Goal: Contribute content: Contribute content

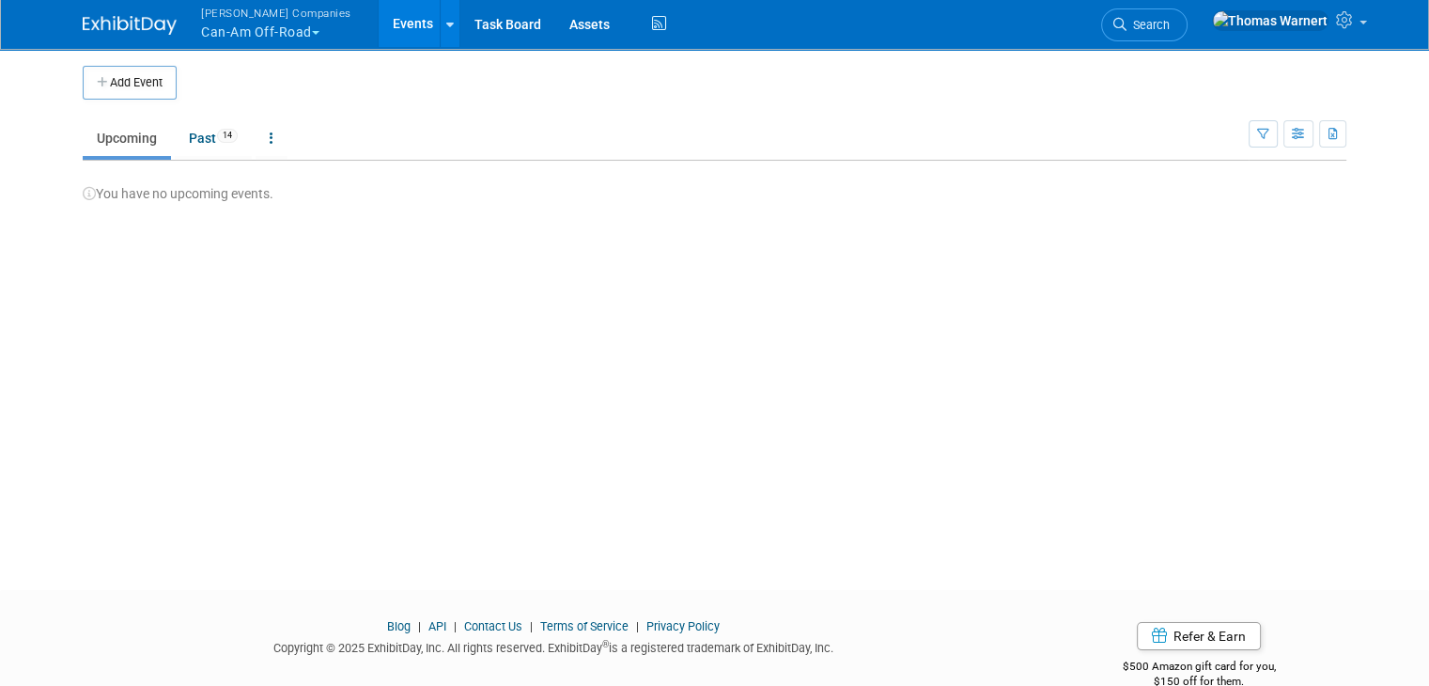
click at [265, 31] on button "Warnert Companies Can-Am Off-Road" at bounding box center [287, 24] width 176 height 49
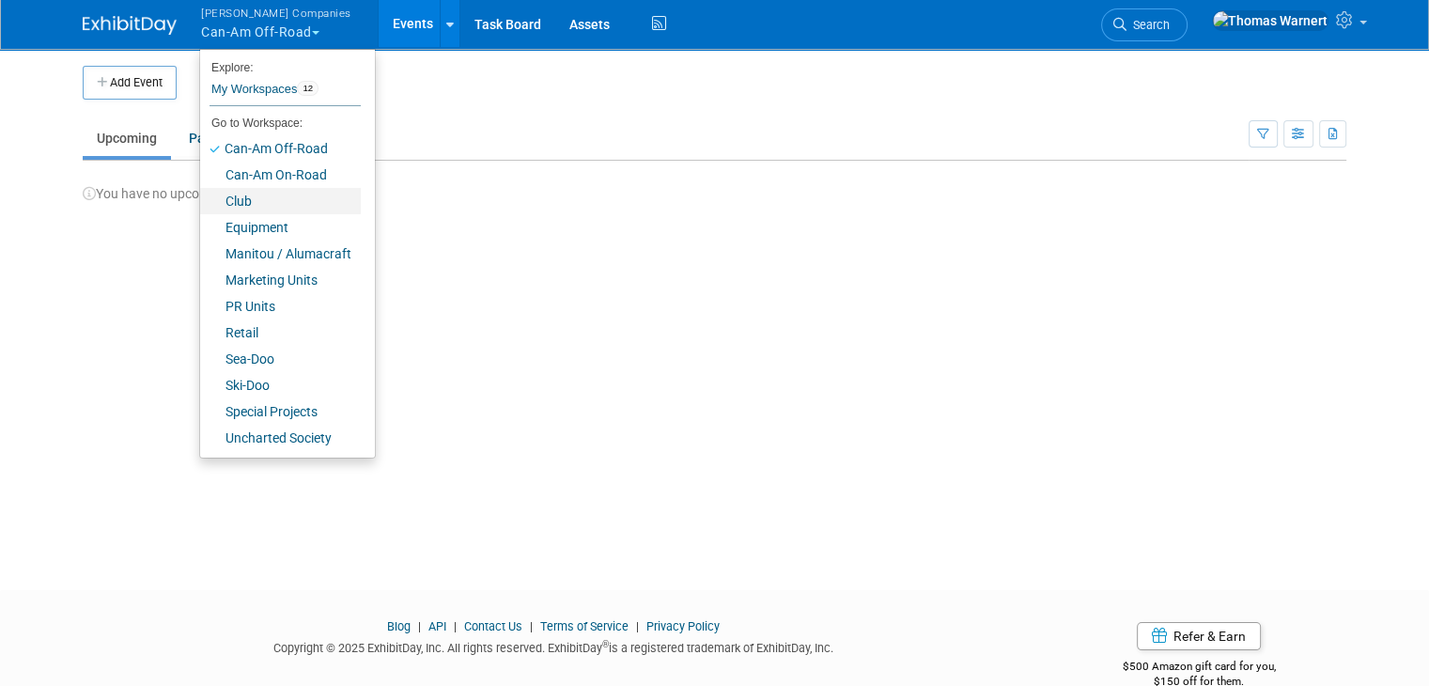
click at [235, 199] on link "Club" at bounding box center [280, 201] width 161 height 26
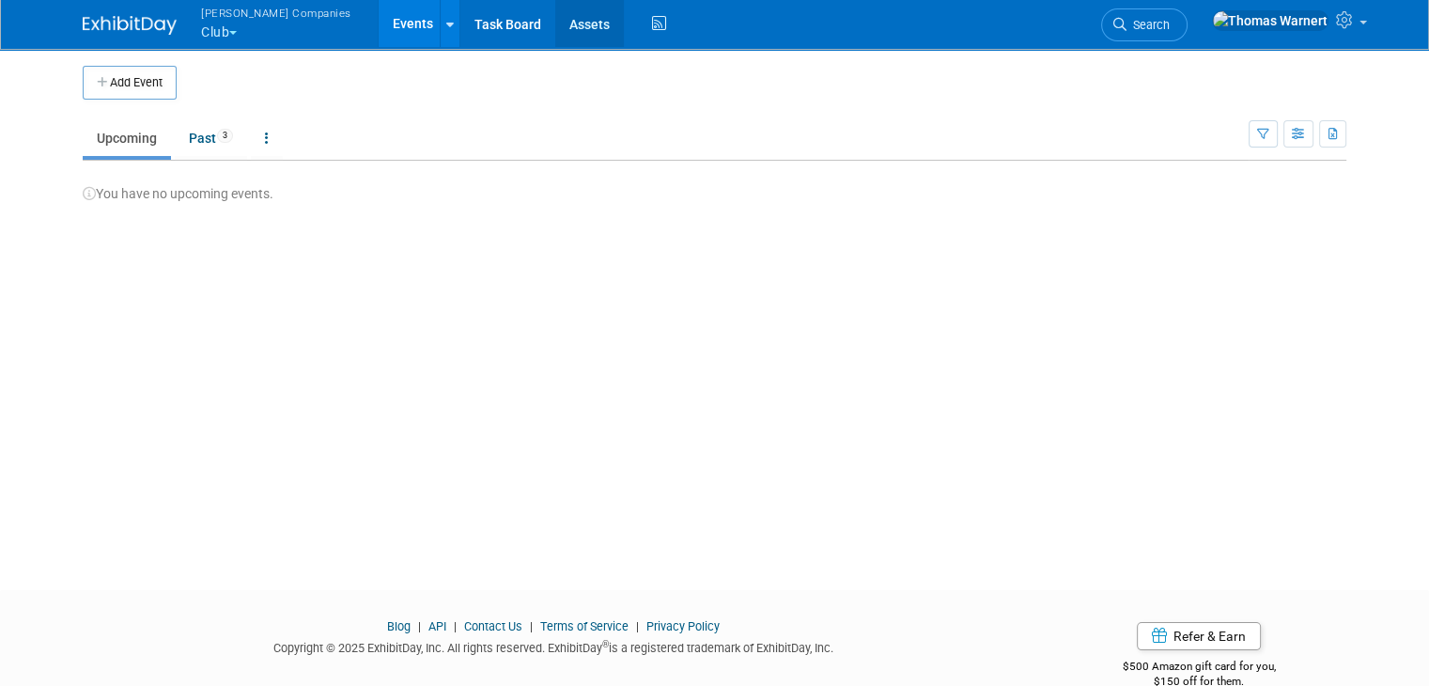
click at [555, 23] on link "Assets" at bounding box center [589, 23] width 69 height 47
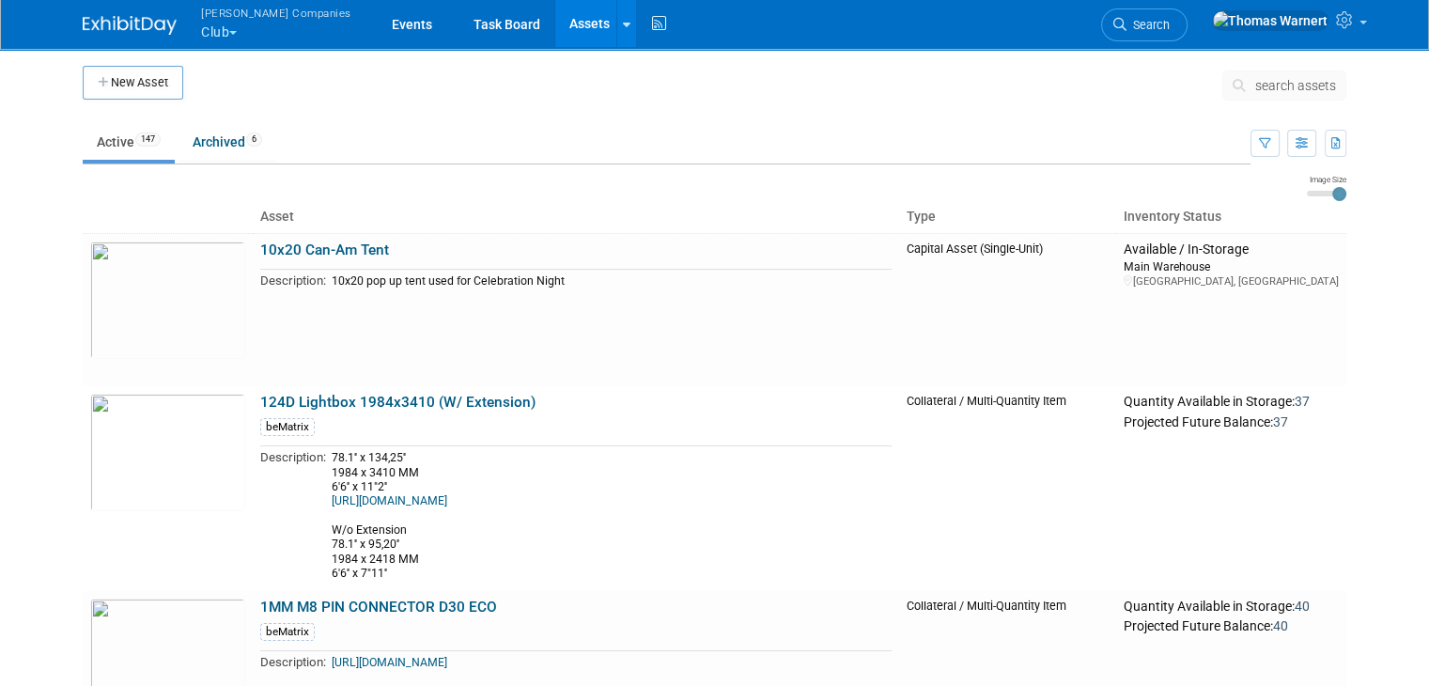
click at [1275, 88] on span "search assets" at bounding box center [1295, 85] width 81 height 15
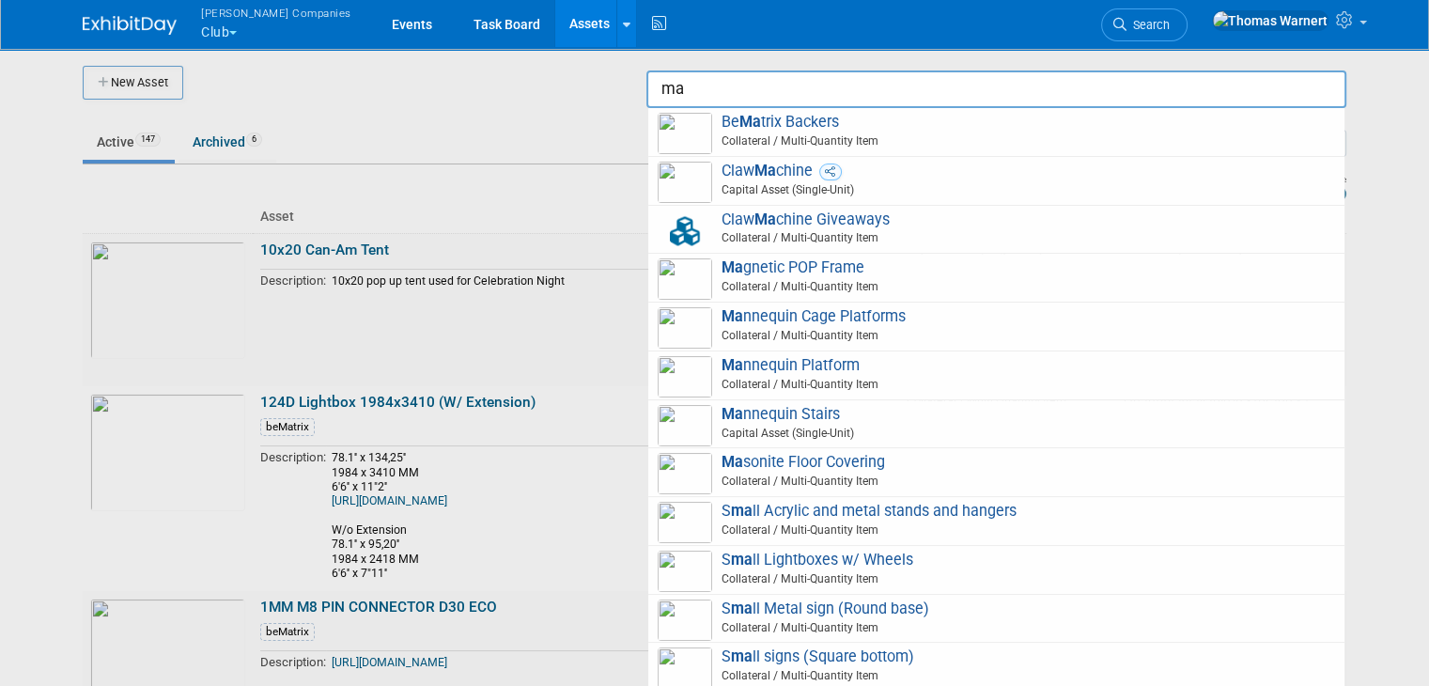
type input "m"
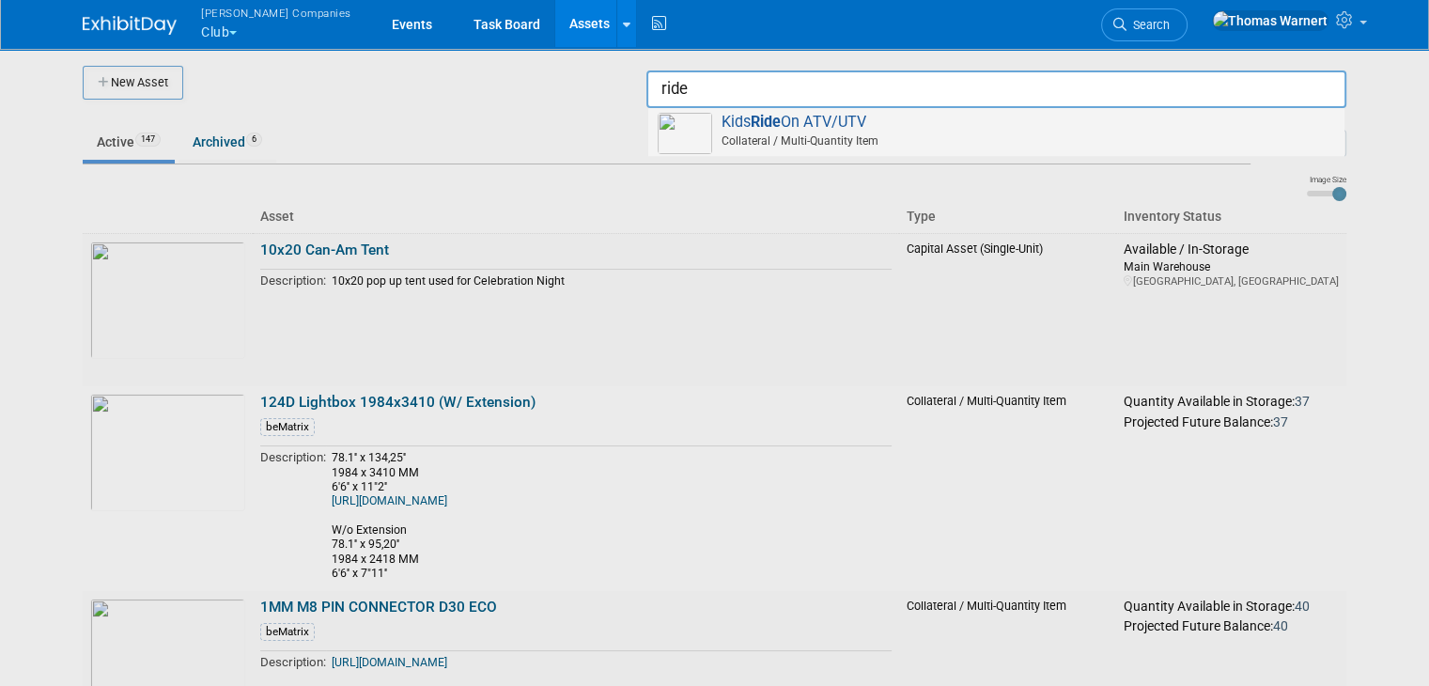
click at [812, 125] on span "Kids Ride On ATV/UTV Collateral / Multi-Quantity Item" at bounding box center [996, 132] width 677 height 39
type input "Kids Ride On ATV/UTV"
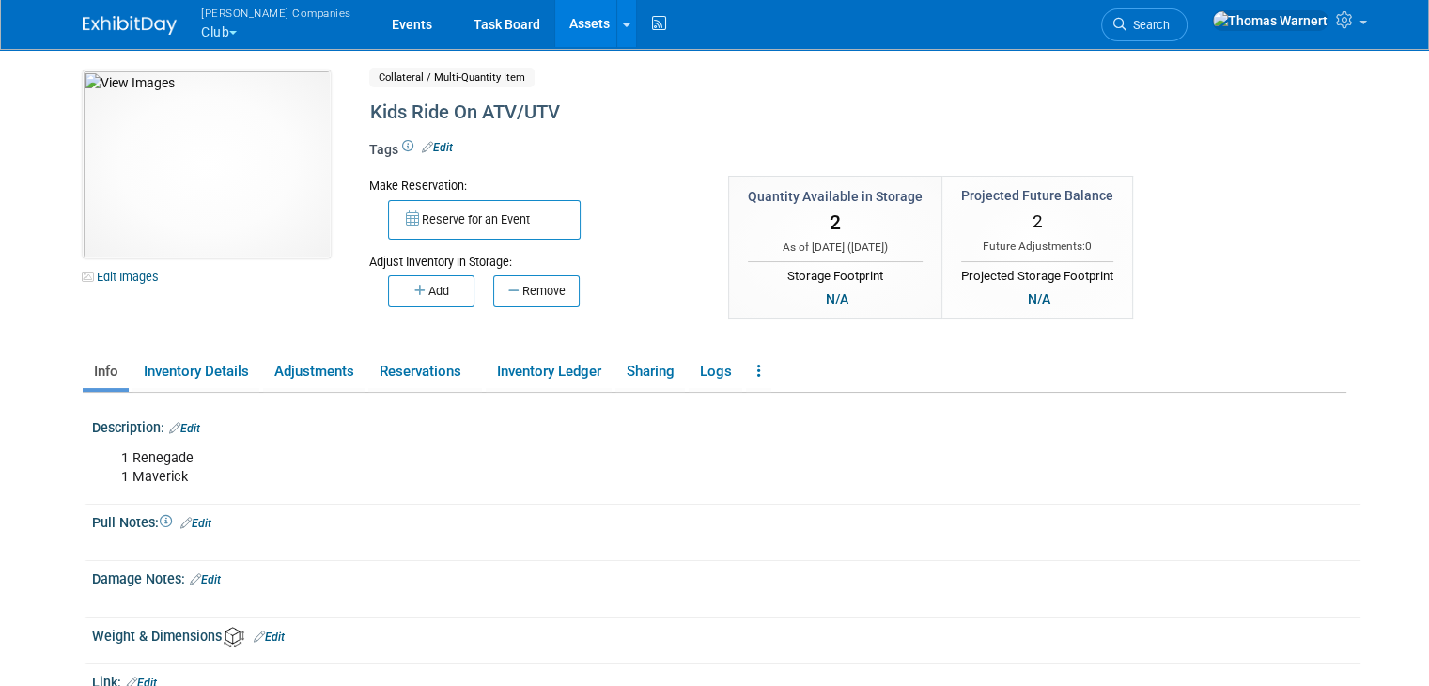
click at [555, 29] on link "Assets" at bounding box center [589, 23] width 69 height 47
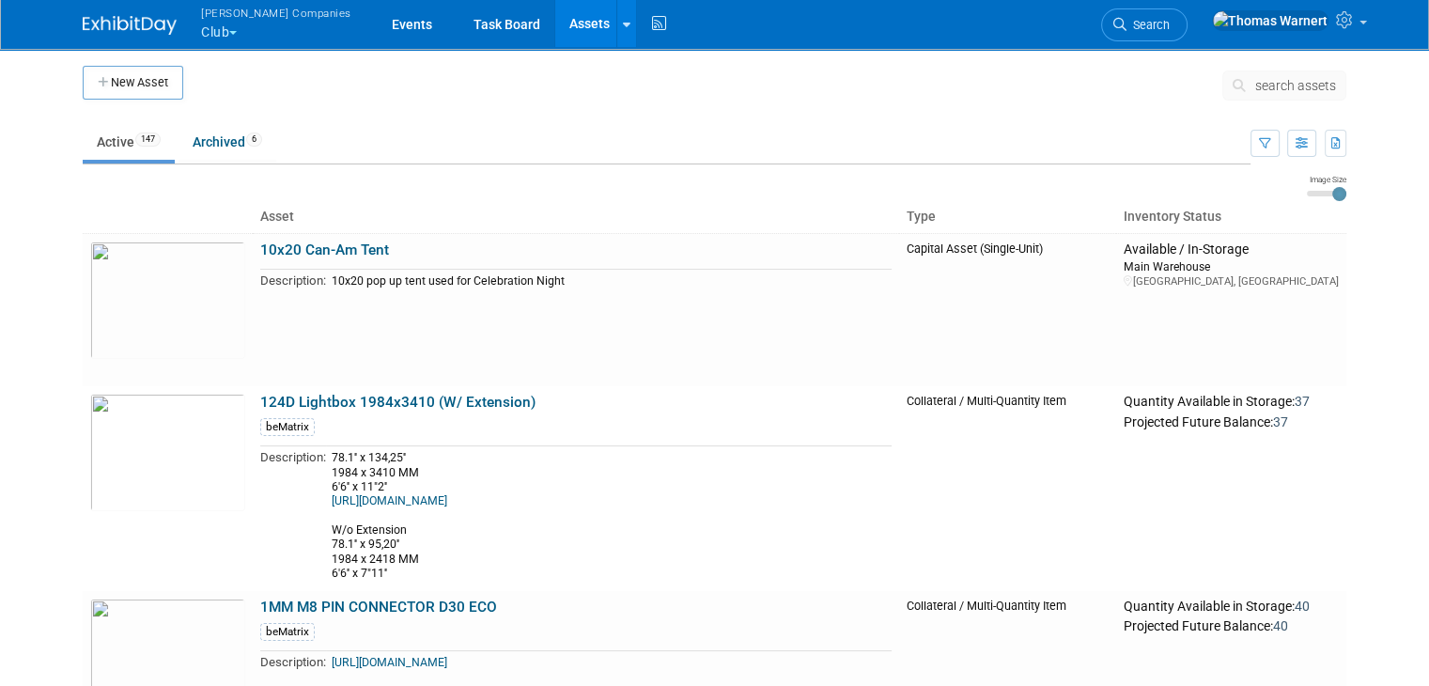
click at [1284, 87] on span "search assets" at bounding box center [1295, 85] width 81 height 15
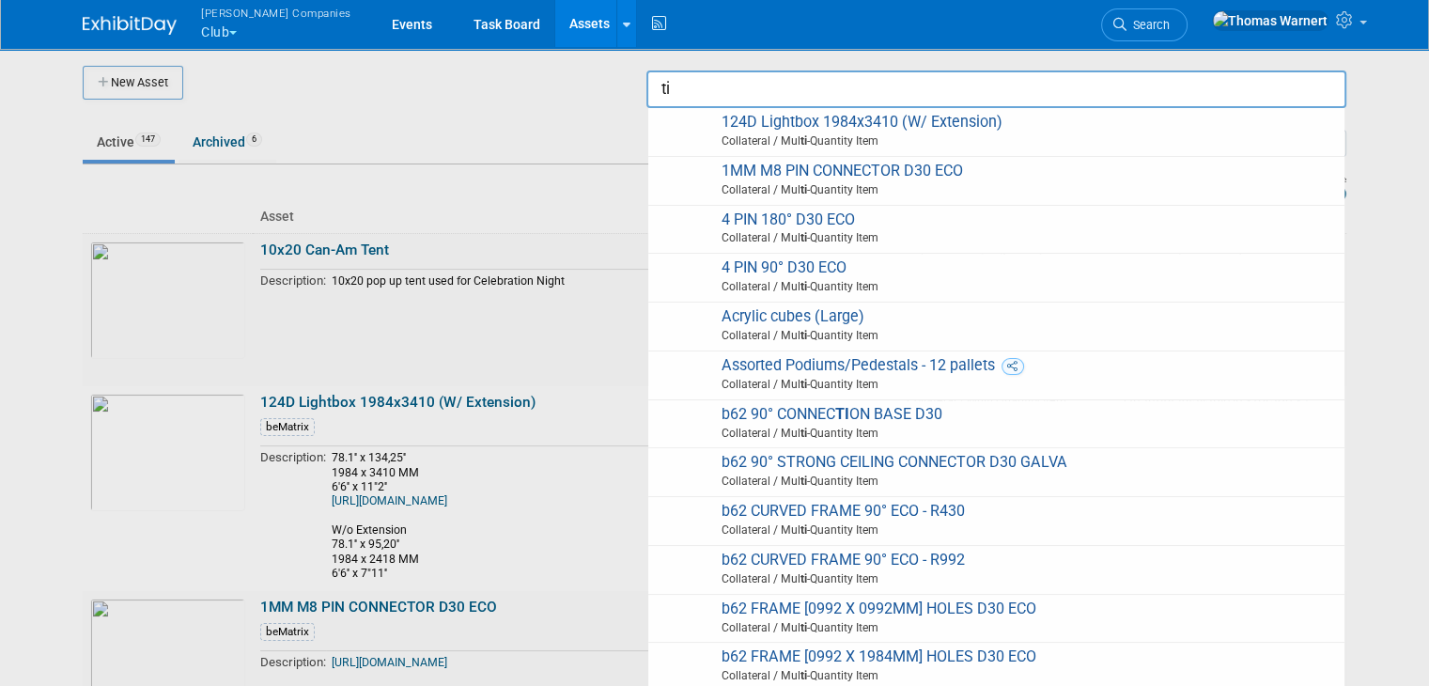
type input "t"
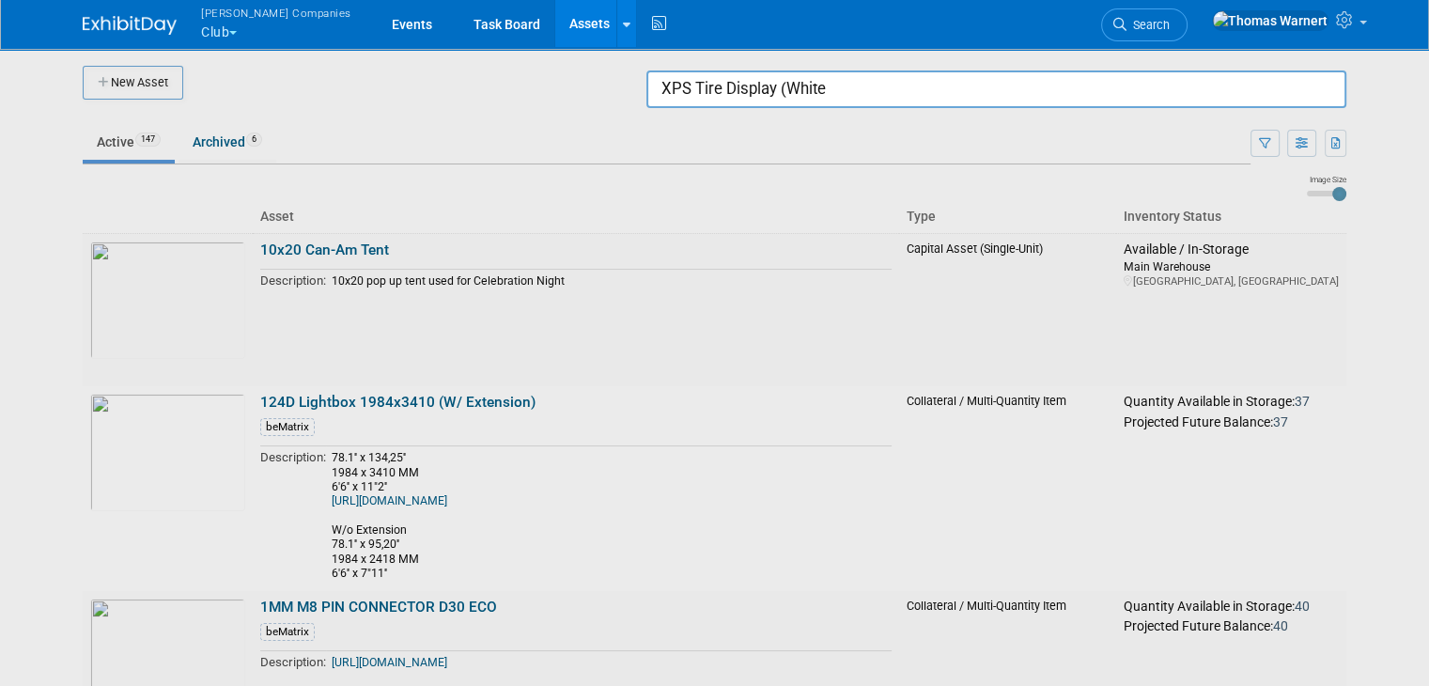
type input "XPS Tire Display (White)"
drag, startPoint x: 865, startPoint y: 86, endPoint x: 676, endPoint y: 91, distance: 189.9
click at [676, 91] on input "XPS Tire Display (White)" at bounding box center [996, 89] width 700 height 38
click at [715, 101] on div at bounding box center [715, 343] width 0 height 686
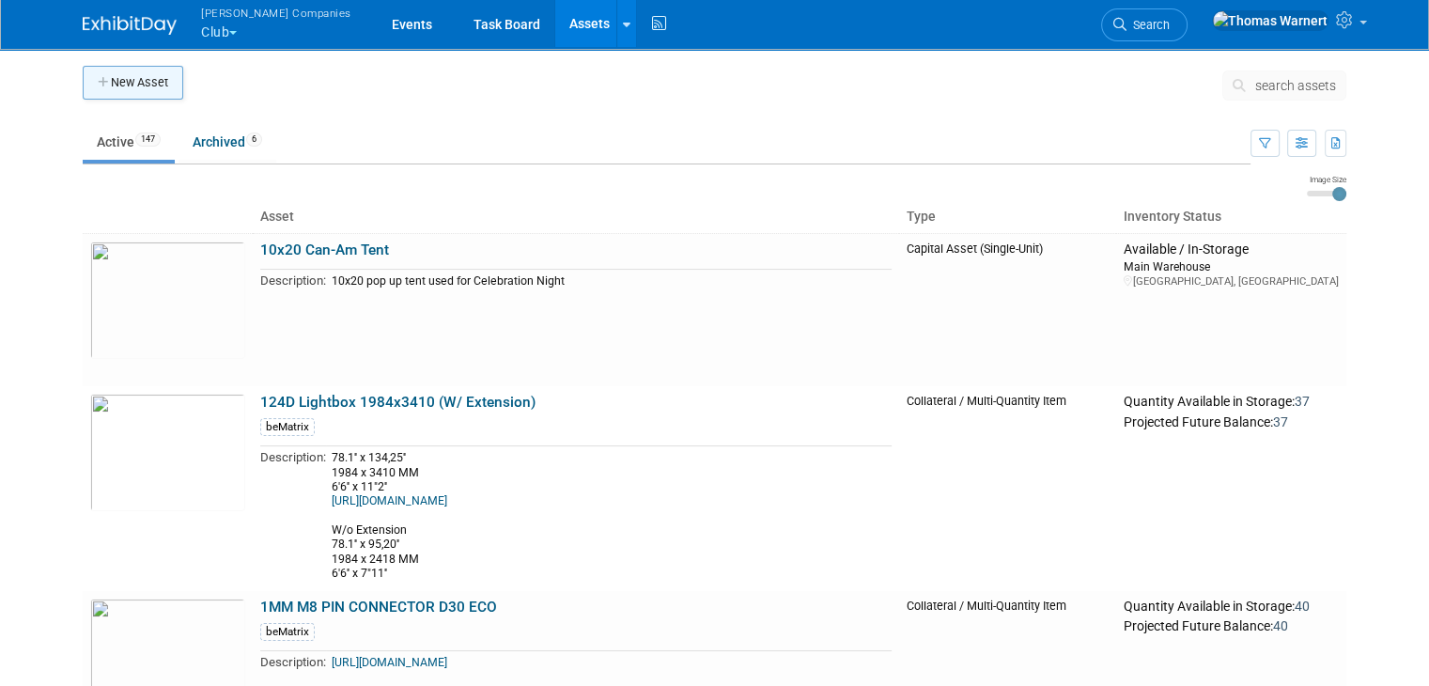
click at [116, 79] on button "New Asset" at bounding box center [133, 83] width 101 height 34
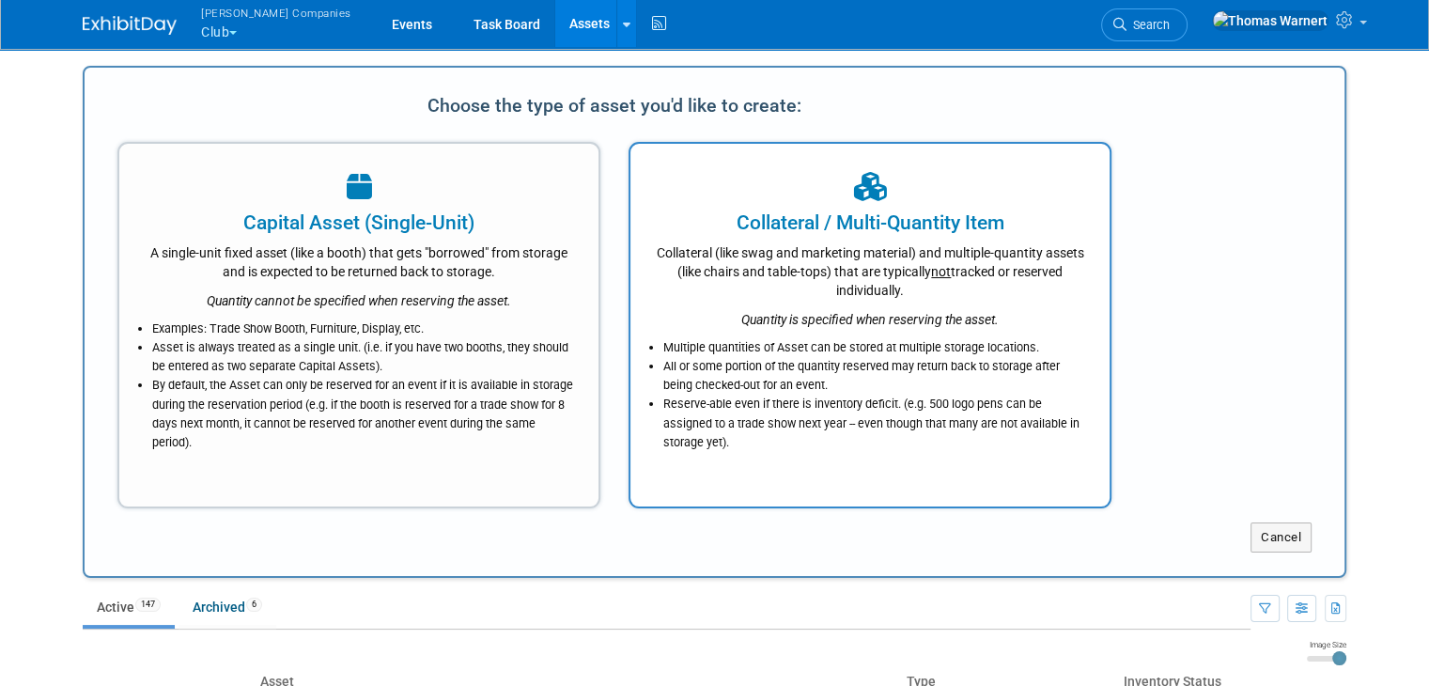
click at [707, 272] on div "Collateral (like swag and marketing material) and multiple-quantity assets (lik…" at bounding box center [870, 268] width 432 height 63
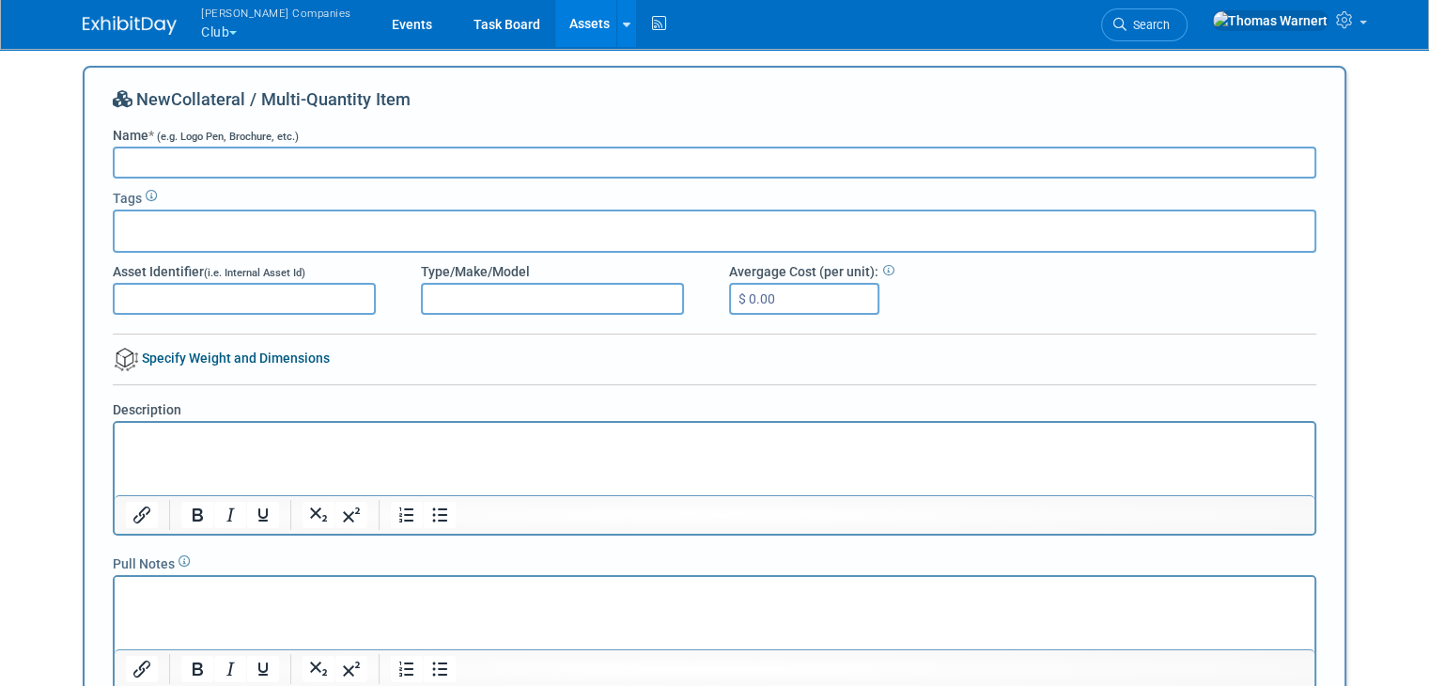
paste input "XPS Tire Display (White)"
type input "XPS Tire Display (White)"
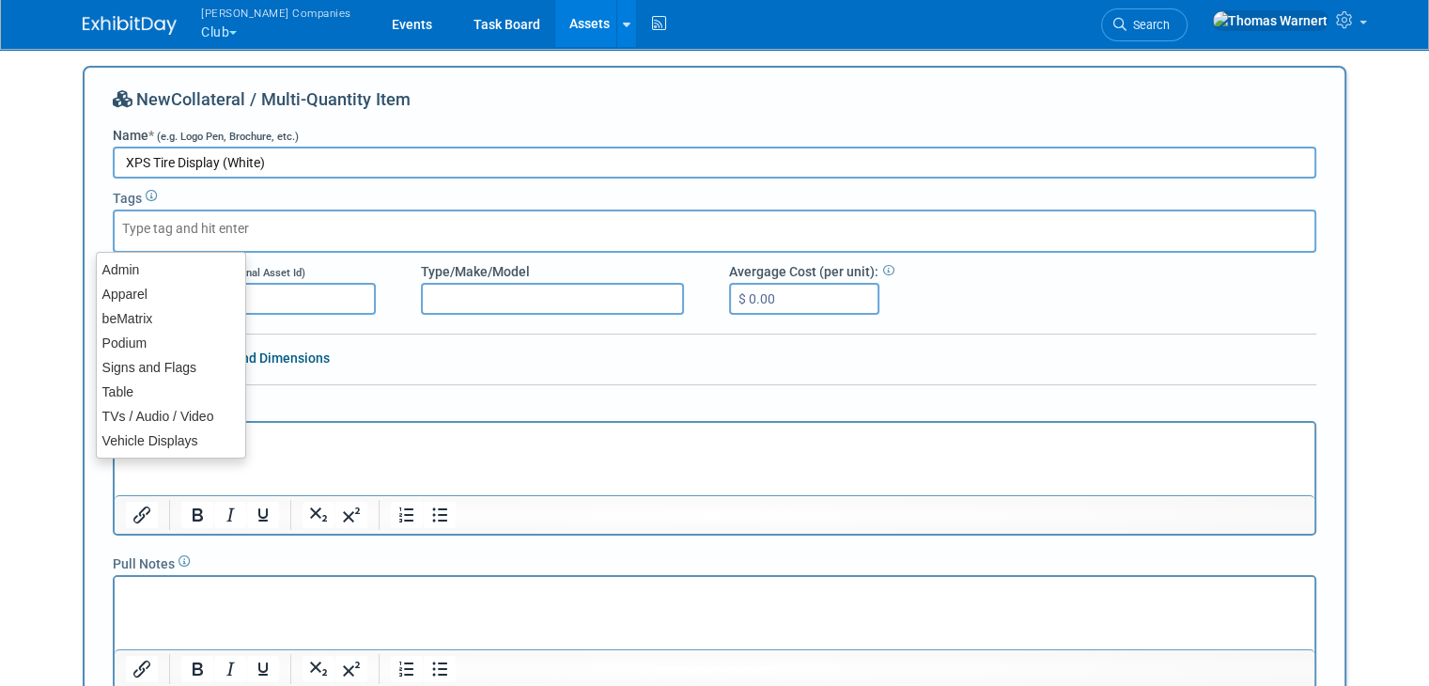
click at [286, 230] on div at bounding box center [715, 231] width 1204 height 43
click at [183, 431] on div "Vehicle Displays" at bounding box center [171, 441] width 150 height 26
type input "Vehicle Displays"
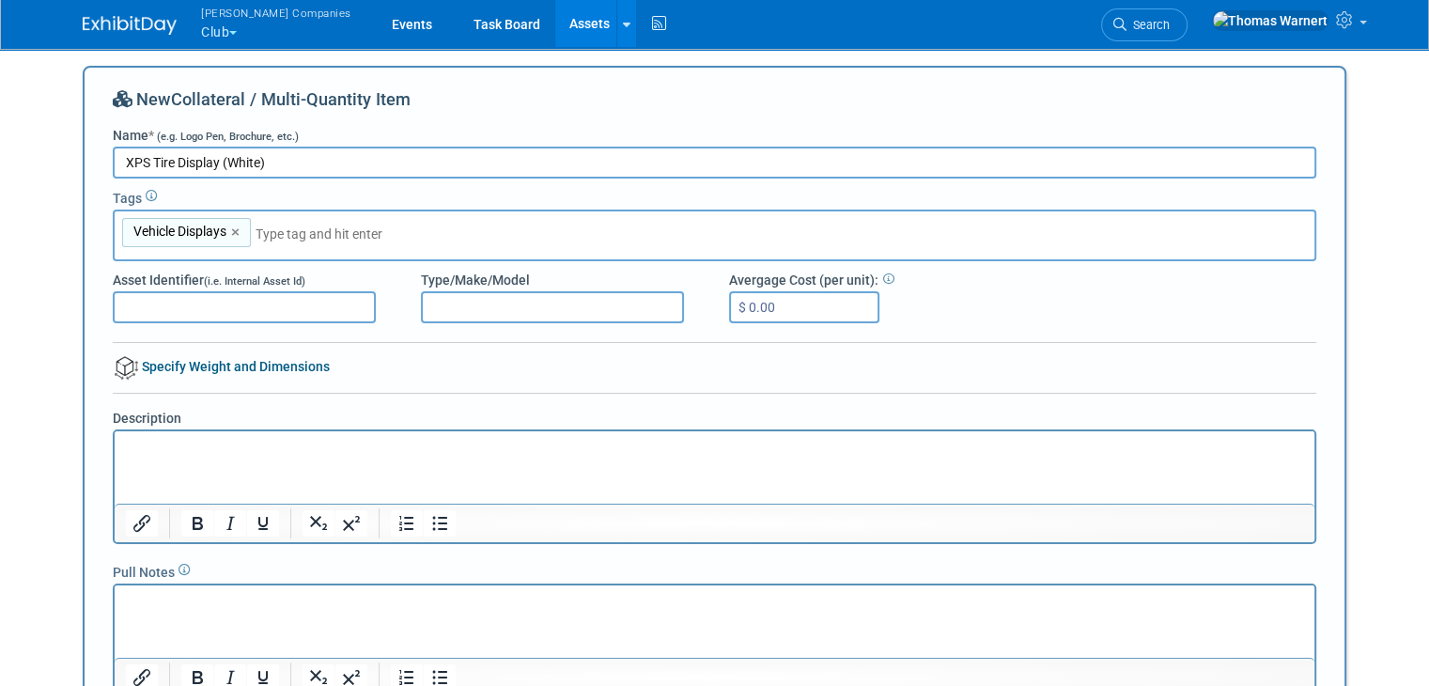
click at [207, 443] on p "Rich Text Area. Press ALT-0 for help." at bounding box center [715, 448] width 1178 height 19
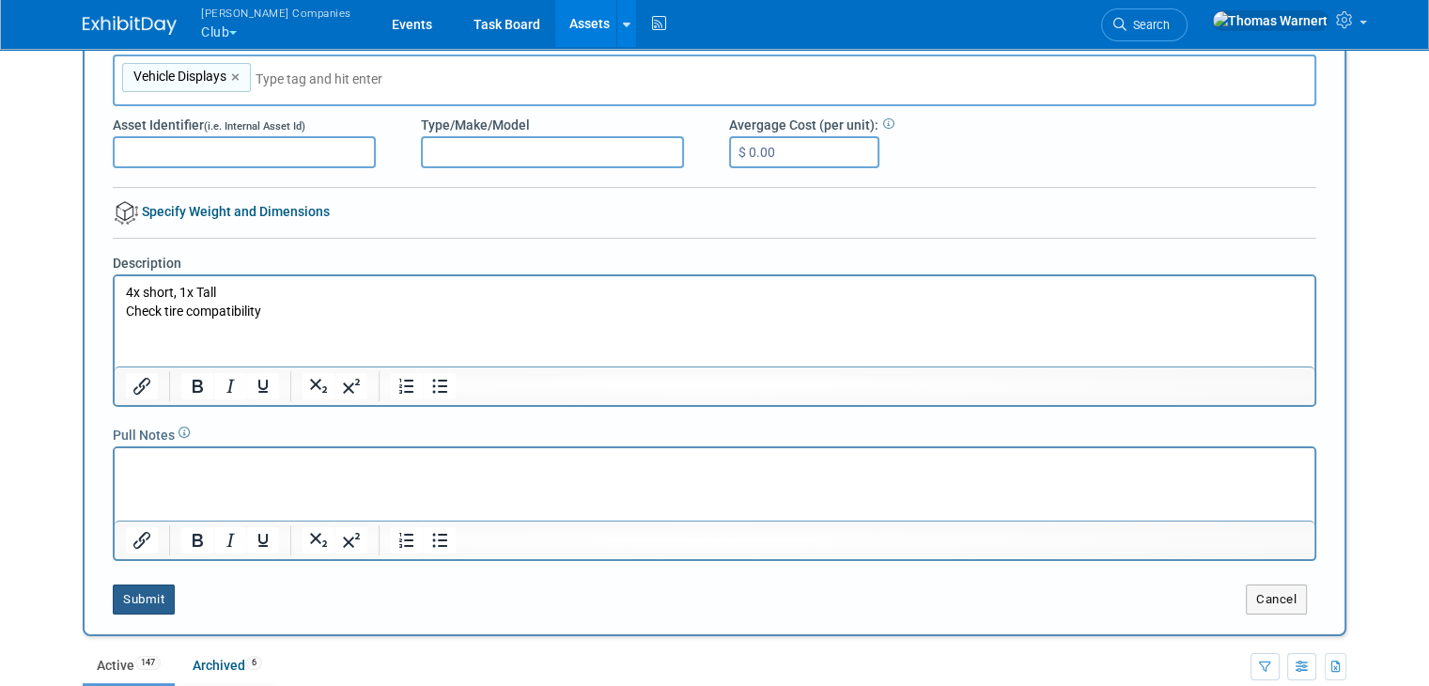
scroll to position [188, 0]
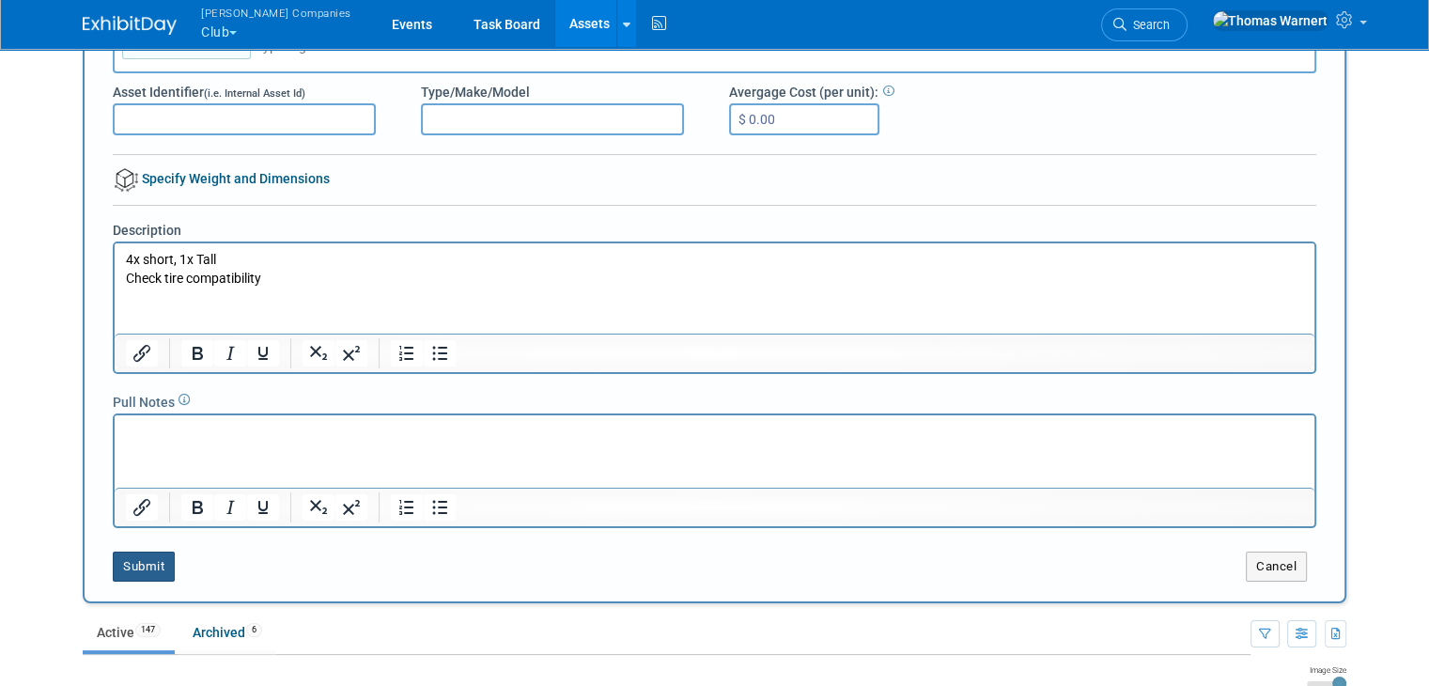
click at [147, 557] on button "Submit" at bounding box center [144, 567] width 62 height 30
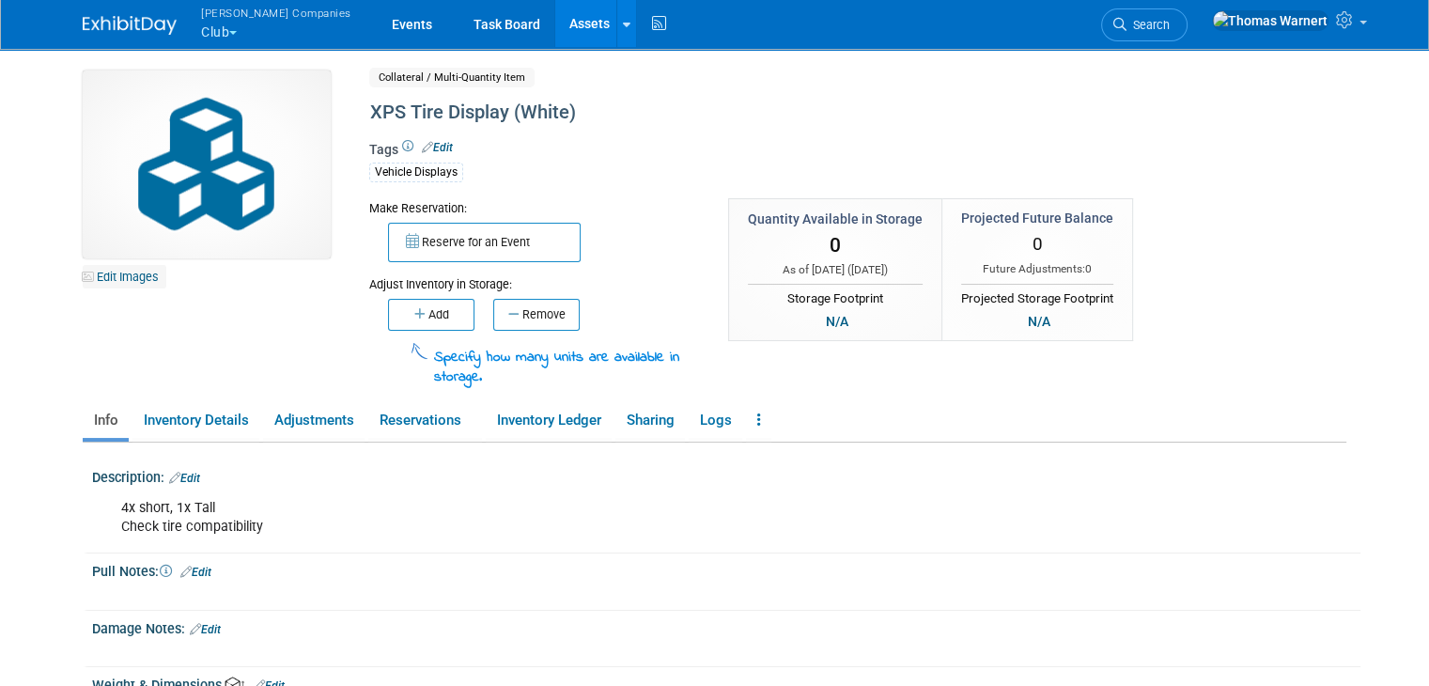
click at [109, 275] on link "Edit Images" at bounding box center [125, 276] width 84 height 23
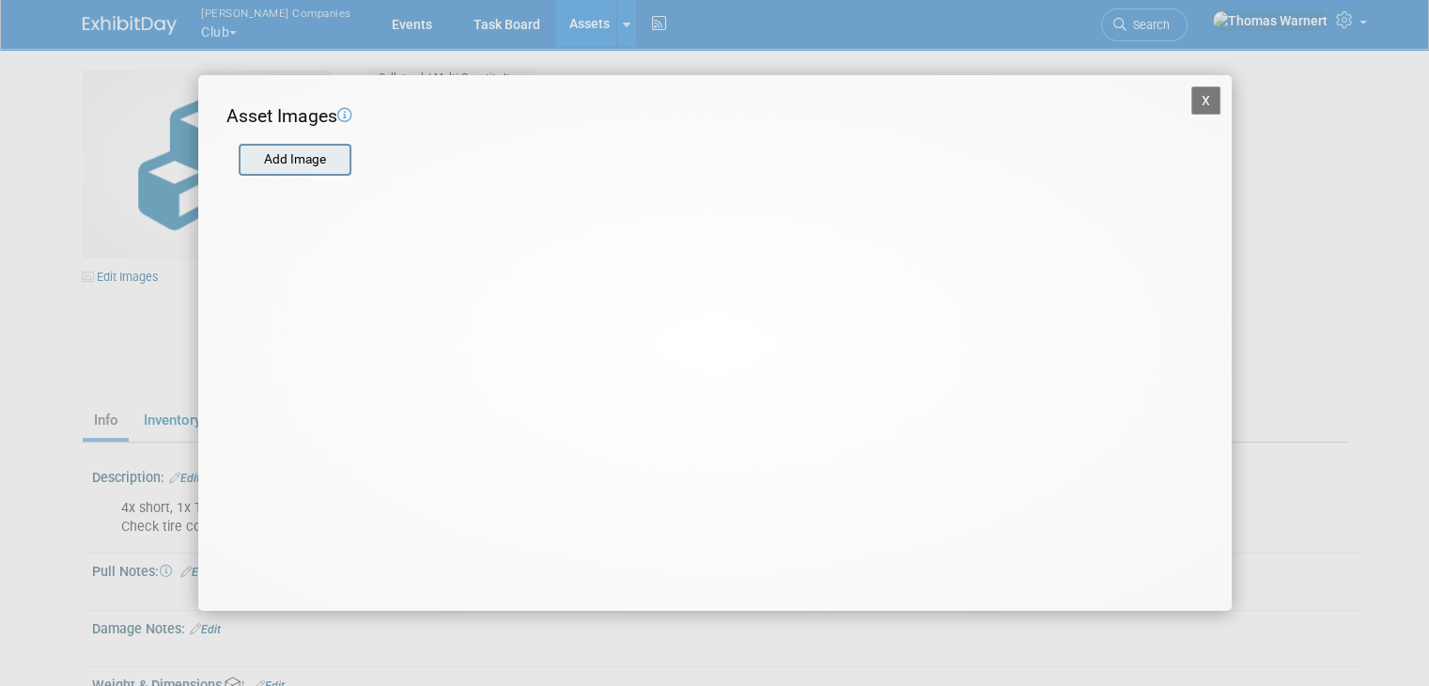
click at [299, 151] on input "file" at bounding box center [238, 160] width 224 height 28
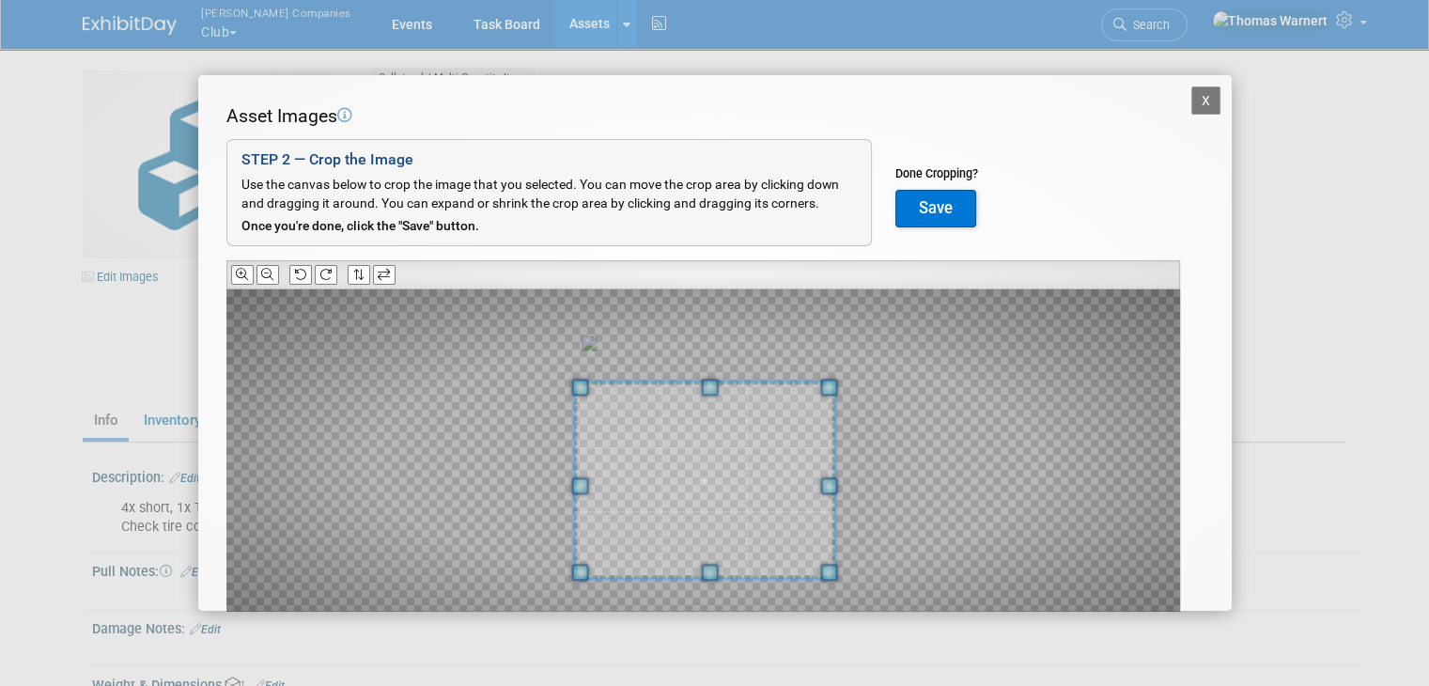
click at [708, 493] on span at bounding box center [704, 479] width 260 height 195
click at [958, 204] on button "Save" at bounding box center [935, 209] width 81 height 38
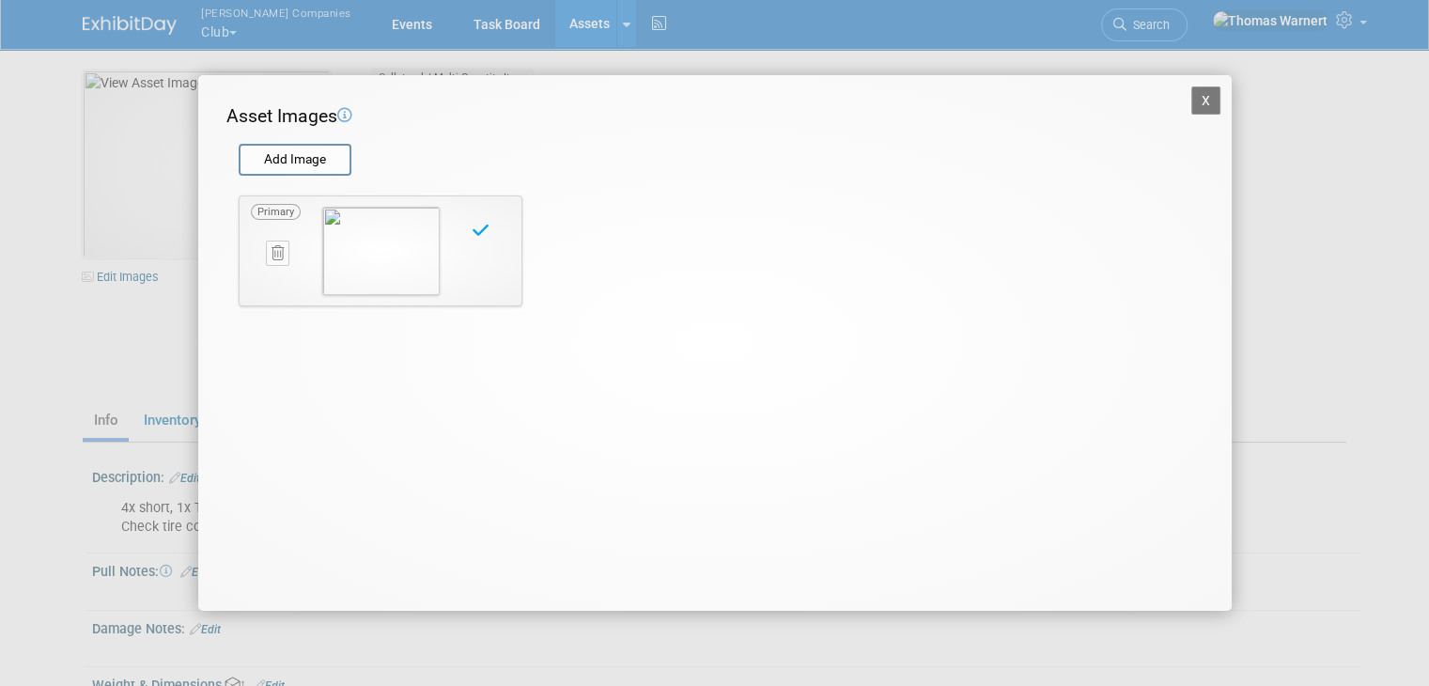
click at [1201, 107] on button "X" at bounding box center [1206, 100] width 30 height 28
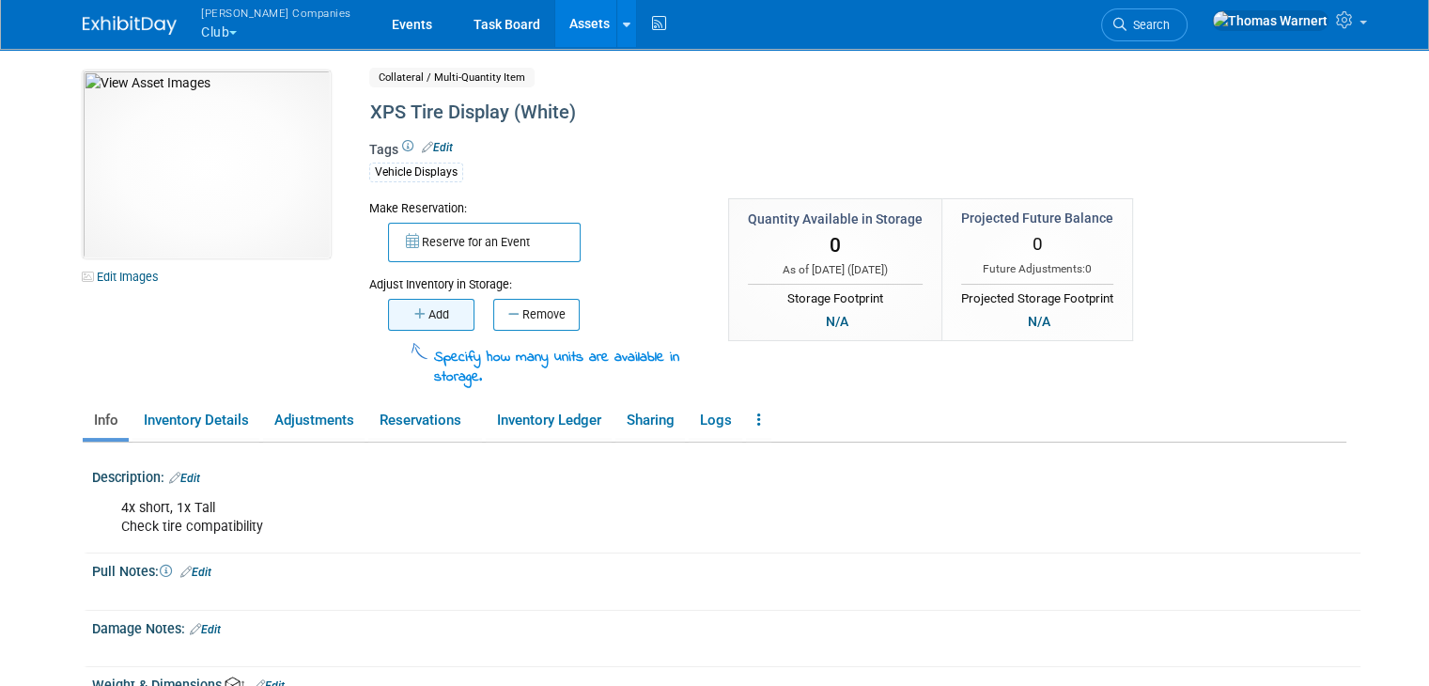
click at [433, 311] on button "Add" at bounding box center [431, 315] width 86 height 32
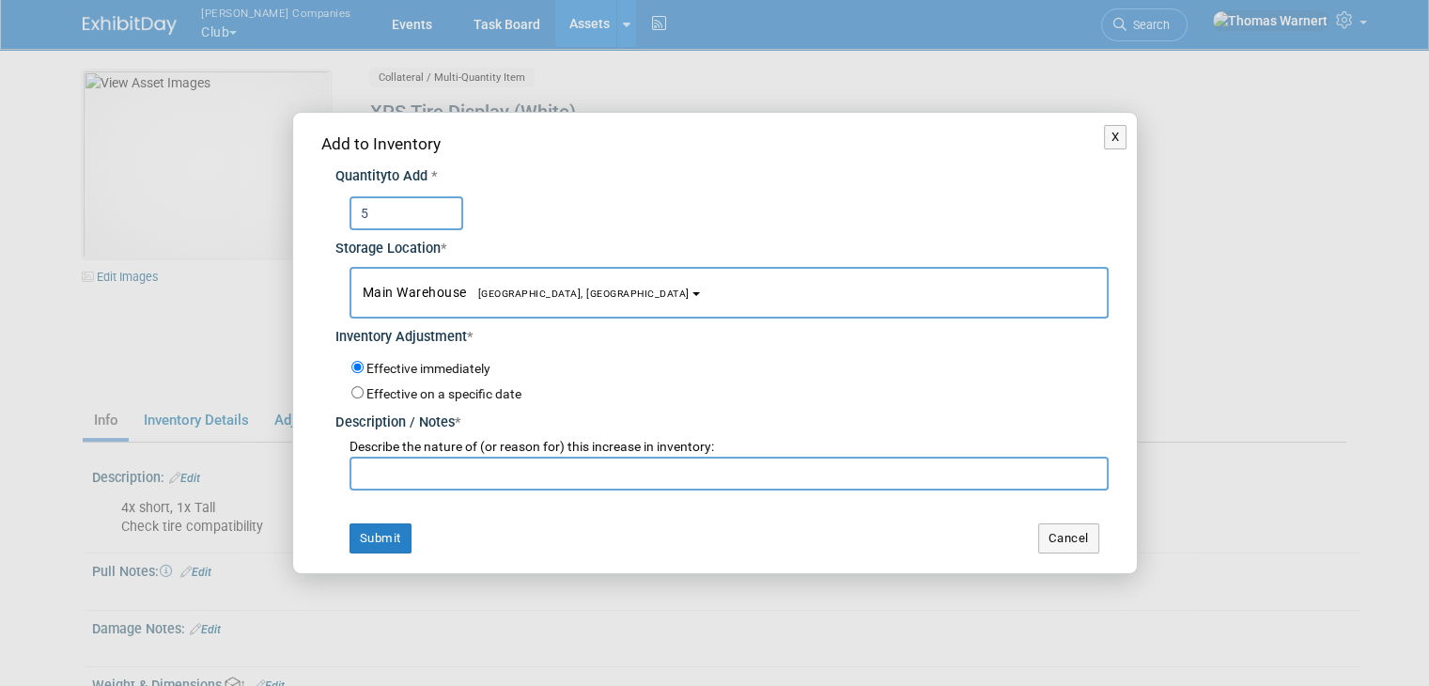
type input "5"
click at [442, 465] on input "text" at bounding box center [729, 474] width 759 height 34
type input "."
click at [372, 548] on button "Submit" at bounding box center [381, 538] width 62 height 30
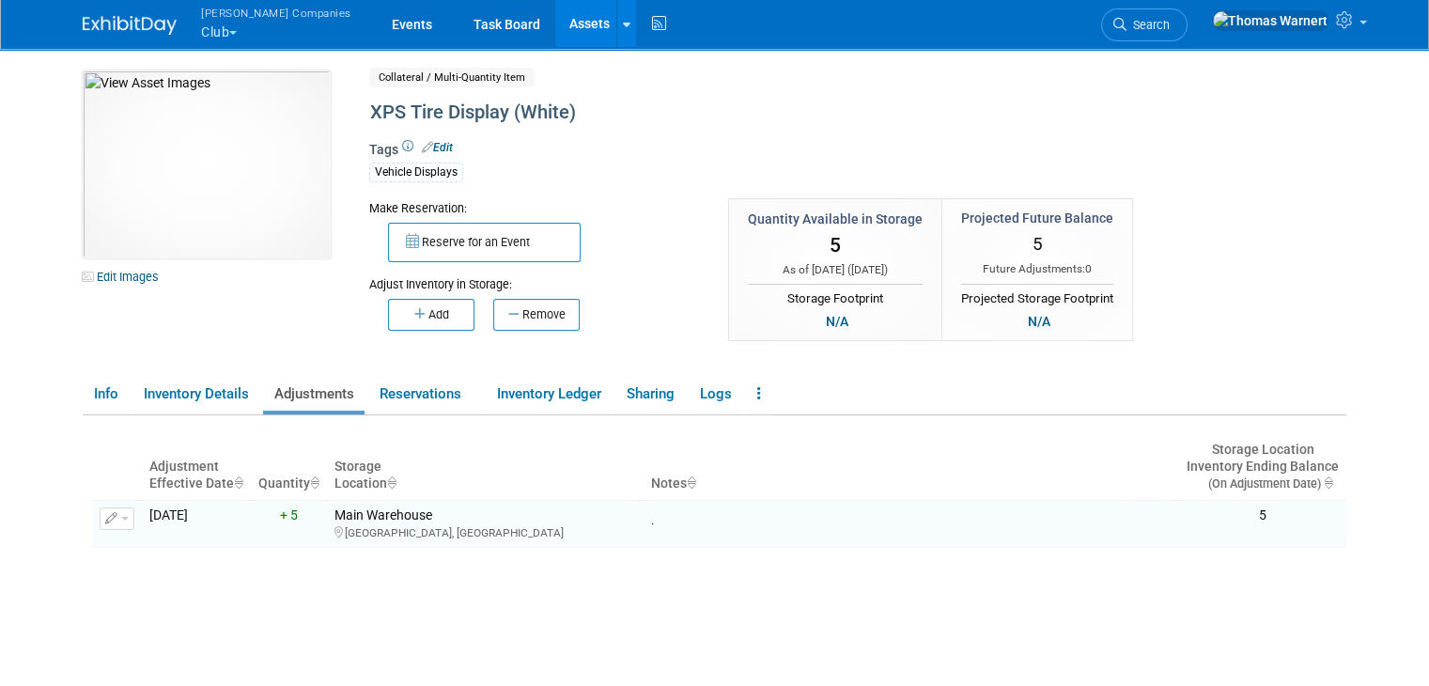
click at [555, 25] on link "Assets" at bounding box center [589, 23] width 69 height 47
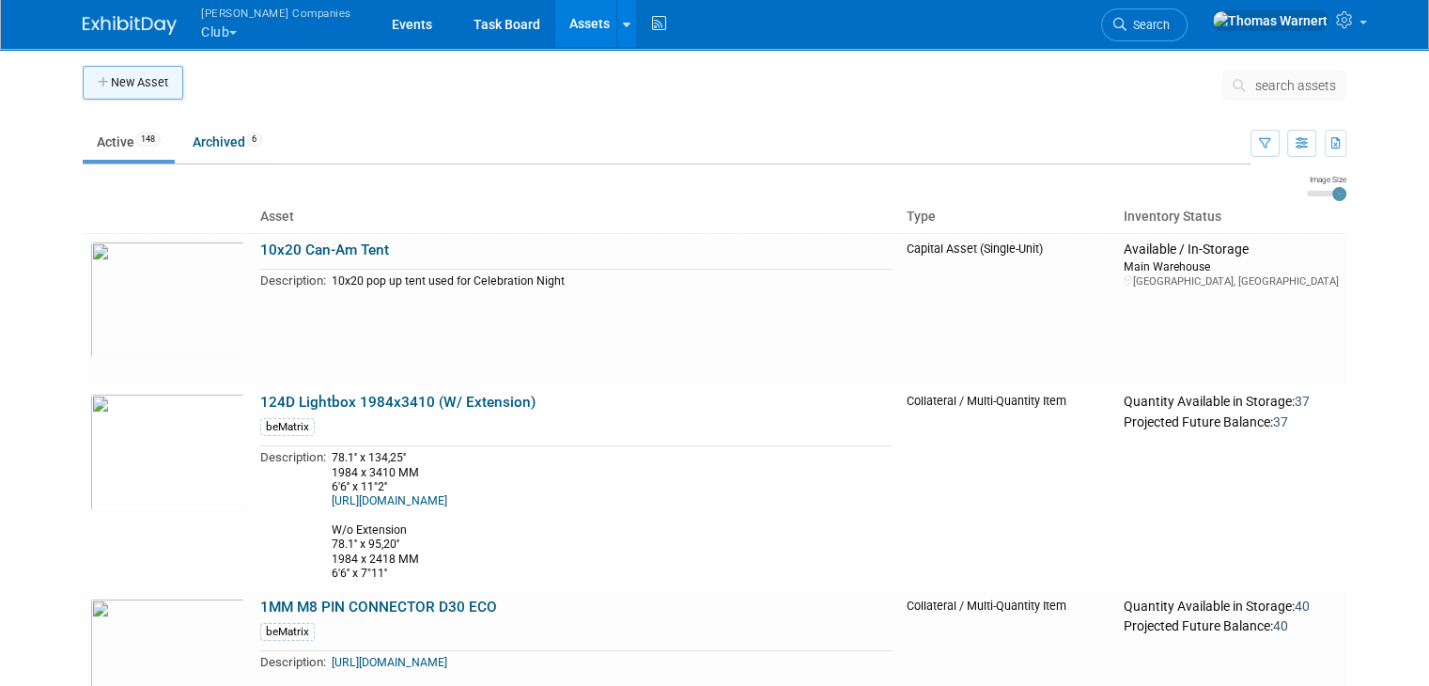
click at [125, 91] on button "New Asset" at bounding box center [133, 83] width 101 height 34
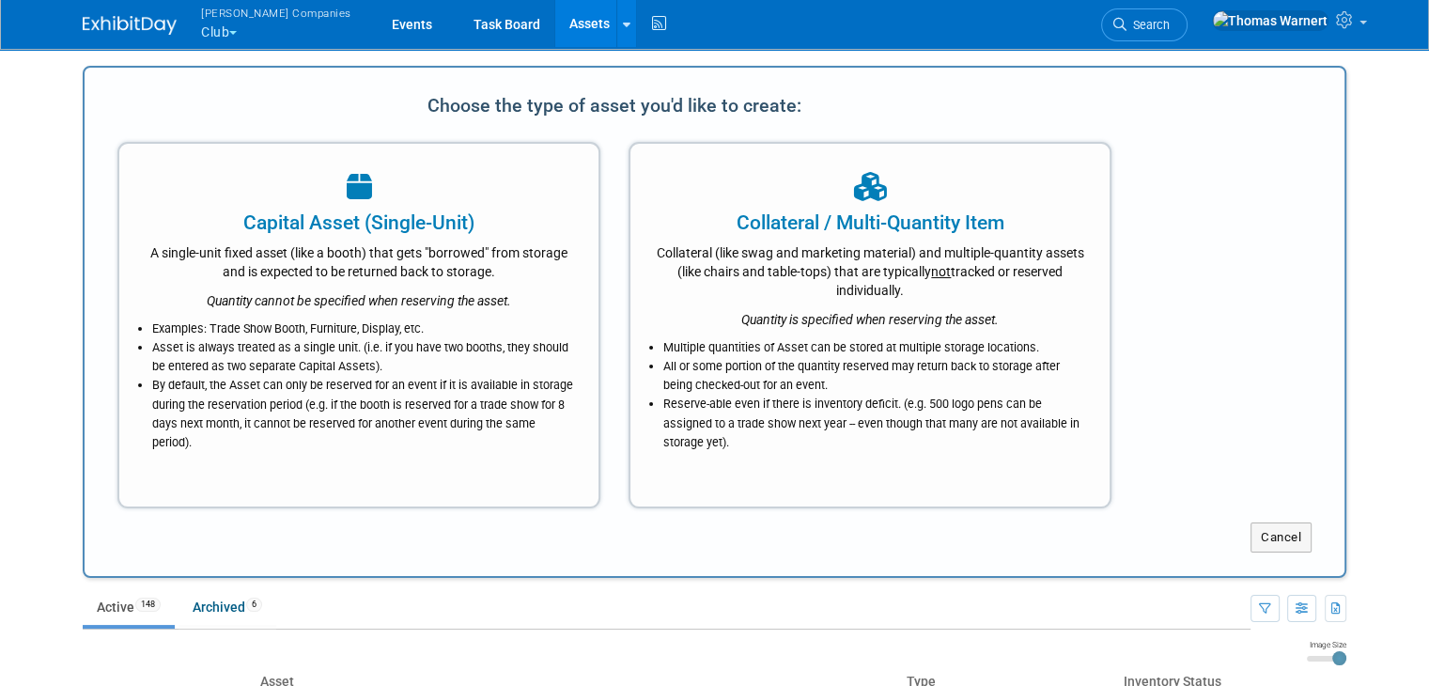
click at [975, 316] on div "Collateral / Multi-Quantity Item Collateral (like swag and marketing material) …" at bounding box center [870, 325] width 483 height 366
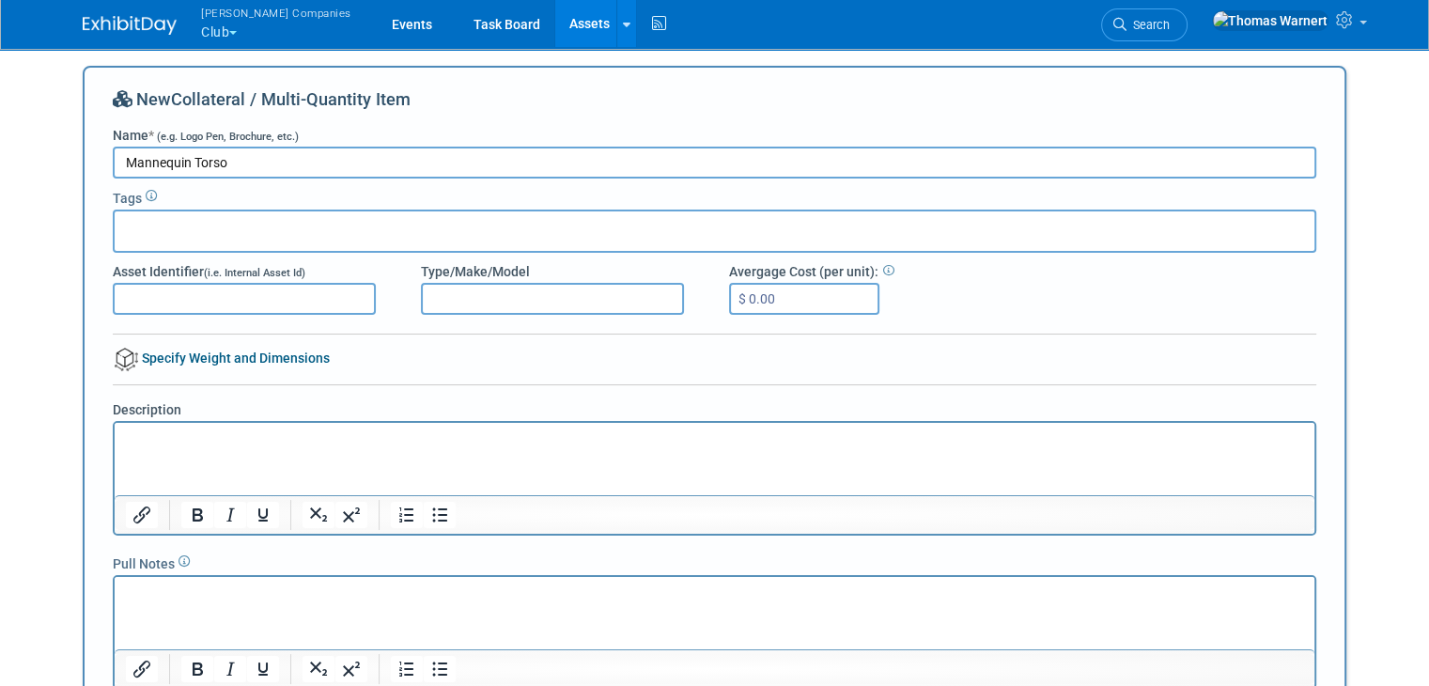
type input "Mannequin Torso"
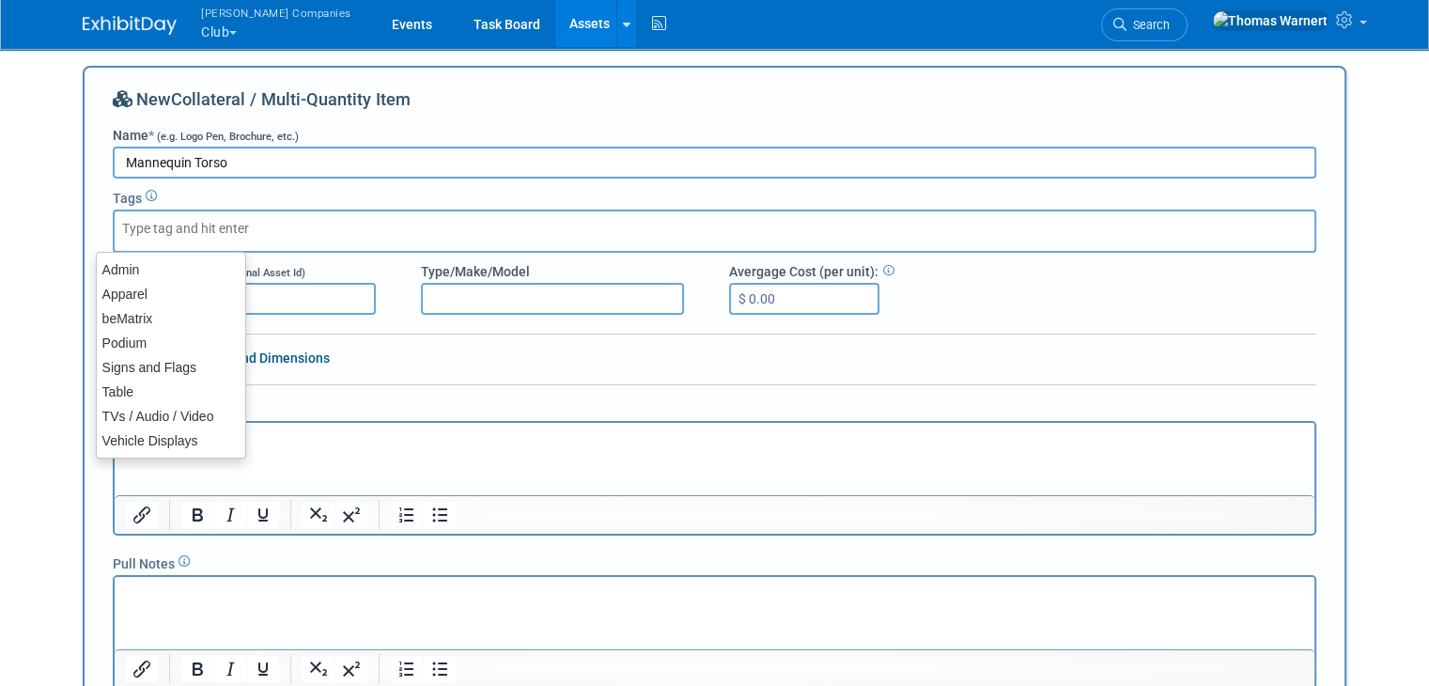
click at [210, 227] on input "text" at bounding box center [197, 228] width 150 height 19
click at [180, 300] on div "Apparel" at bounding box center [171, 294] width 150 height 26
type input "Apparel"
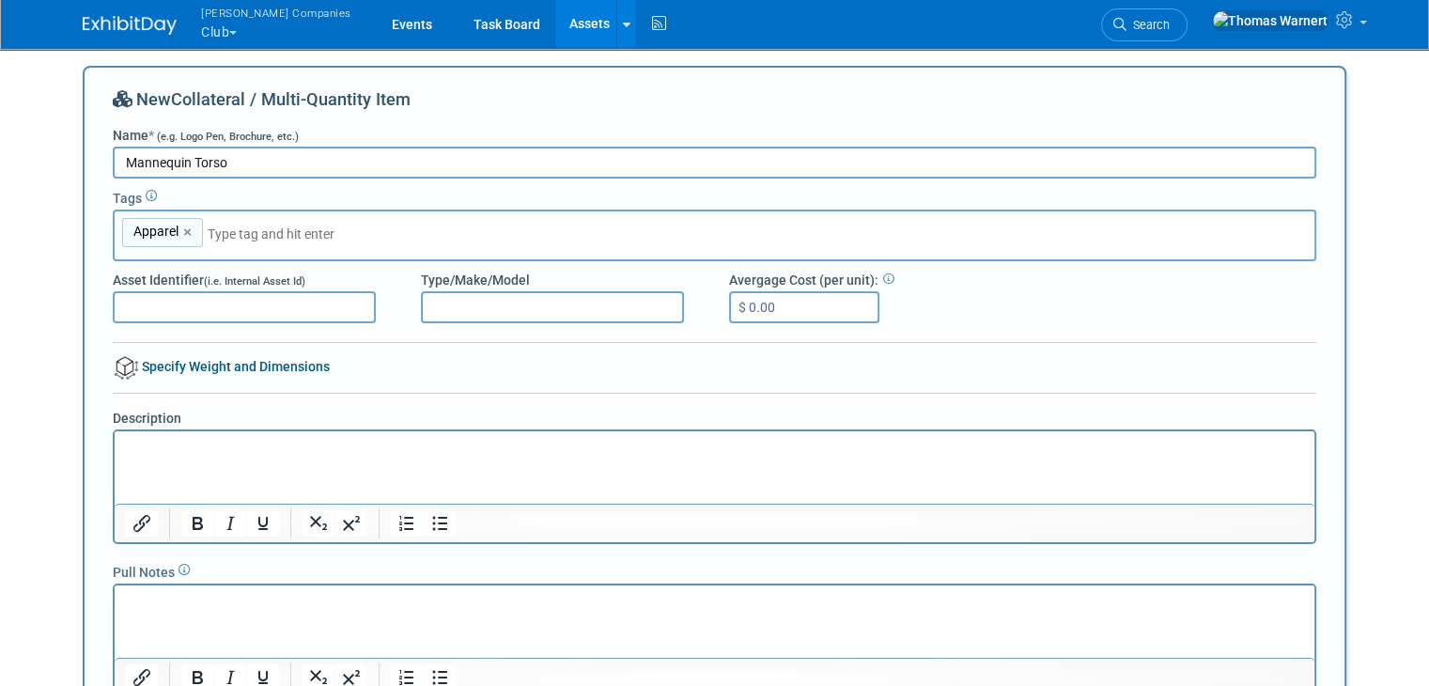
scroll to position [94, 0]
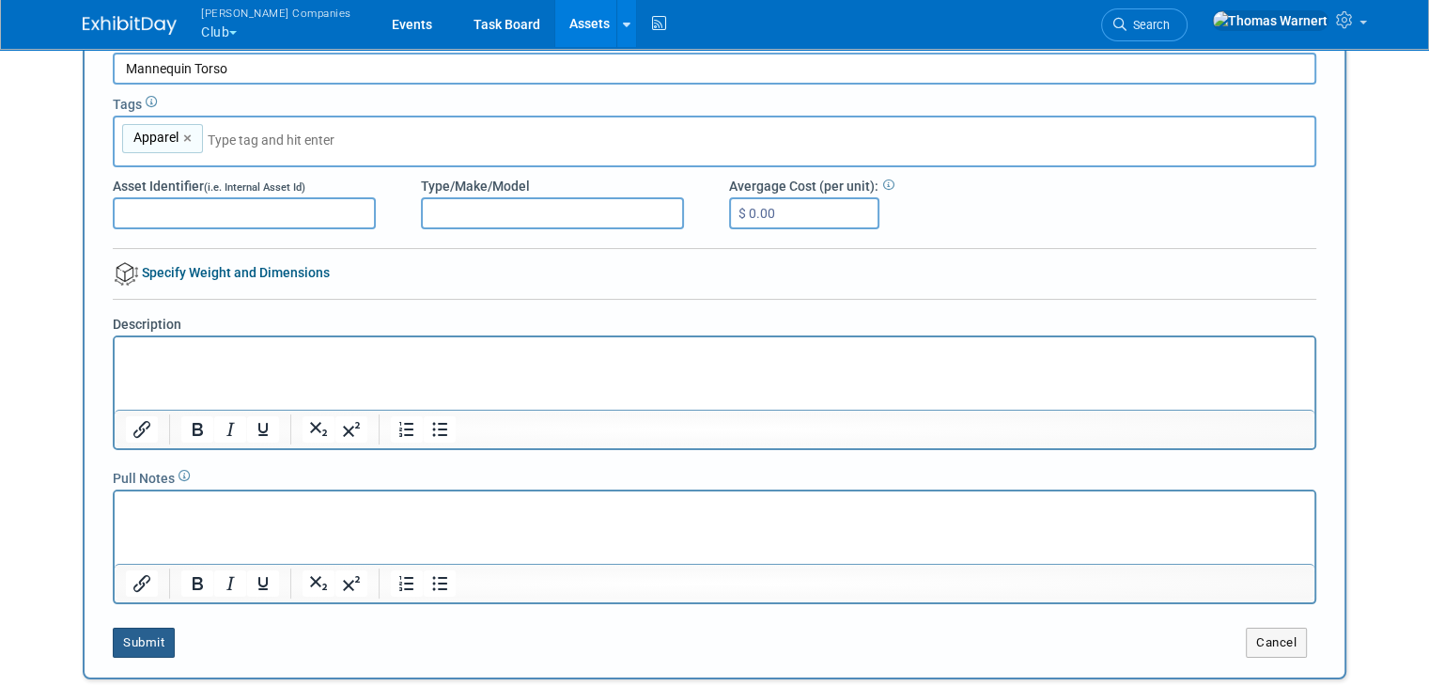
click at [118, 630] on button "Submit" at bounding box center [144, 643] width 62 height 30
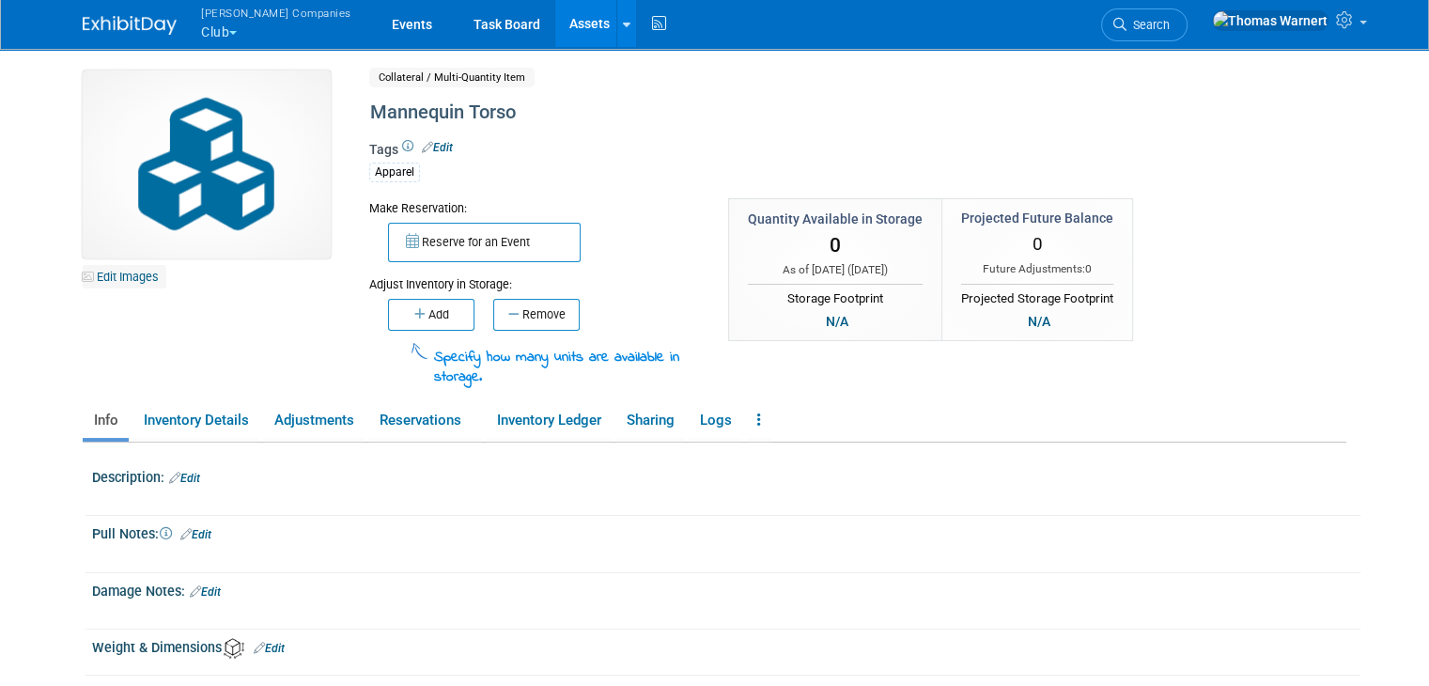
click at [136, 279] on link "Edit Images" at bounding box center [125, 276] width 84 height 23
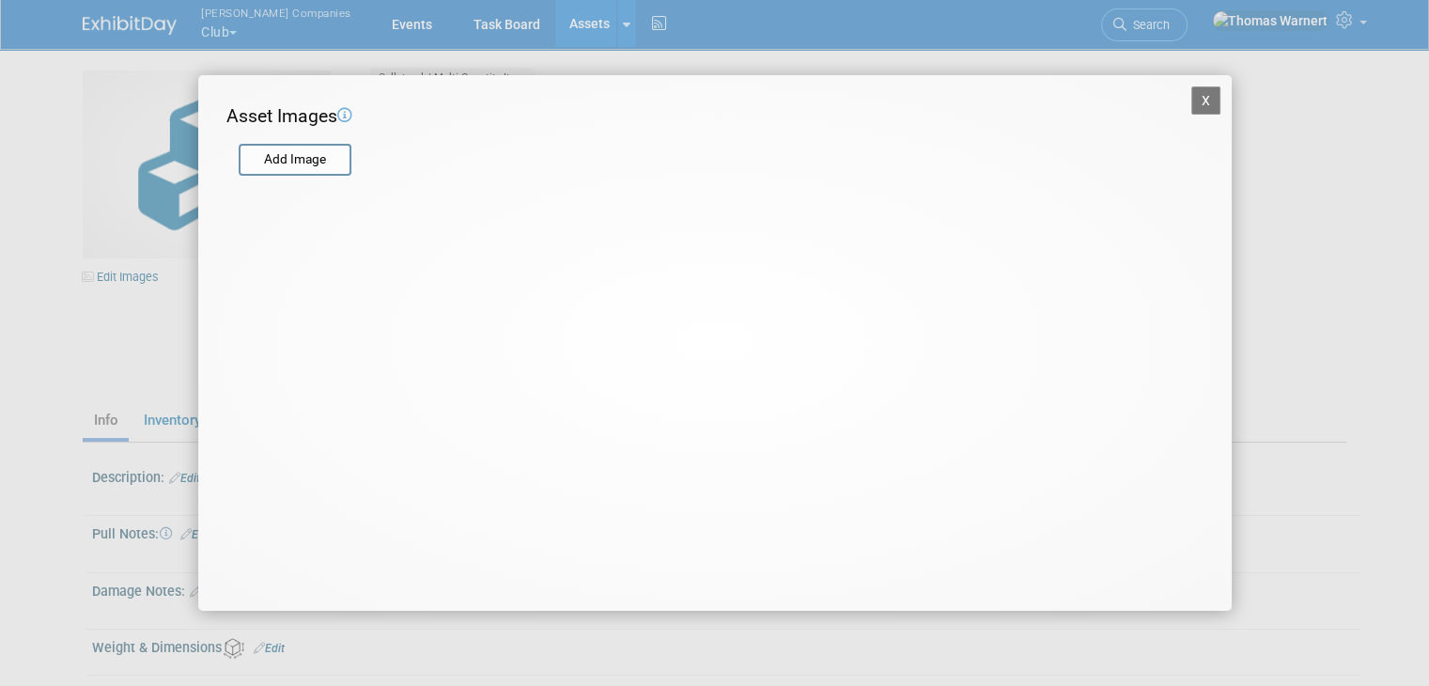
click at [1214, 93] on button "X" at bounding box center [1206, 100] width 30 height 28
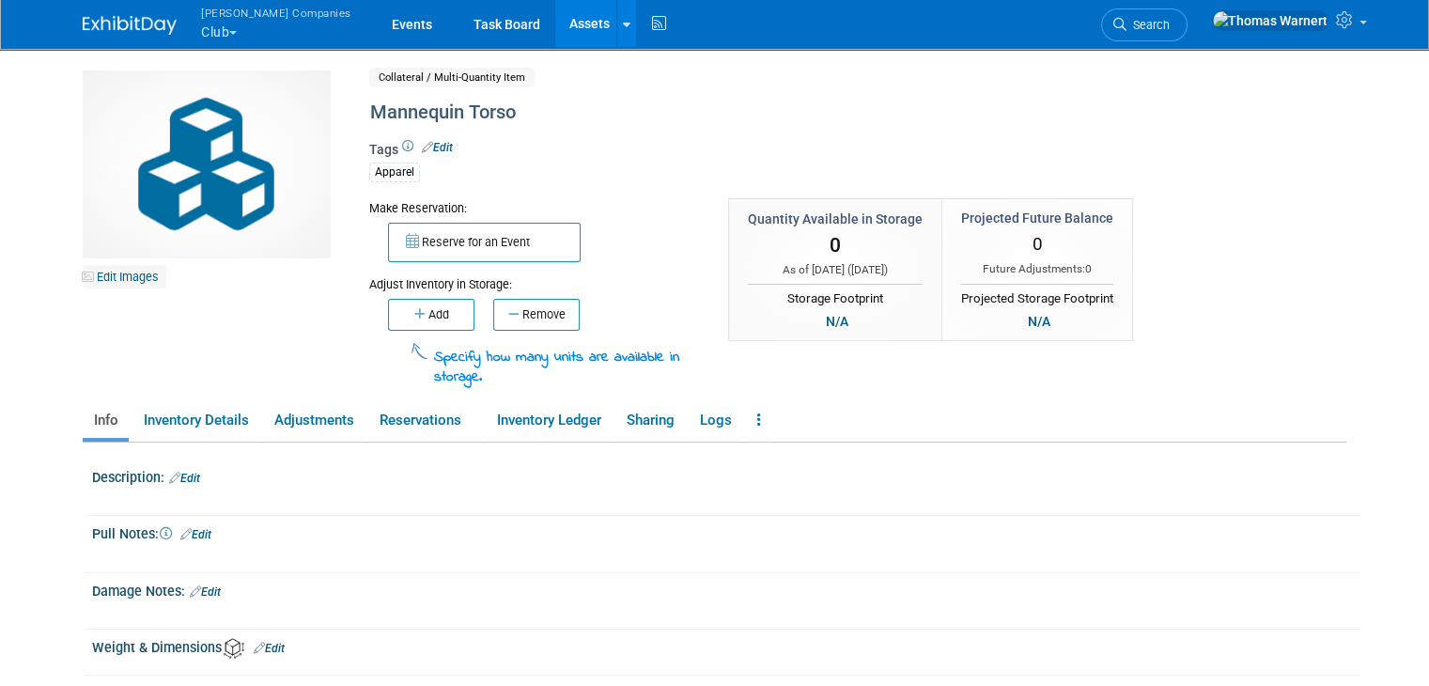
click at [82, 272] on icon at bounding box center [88, 277] width 12 height 12
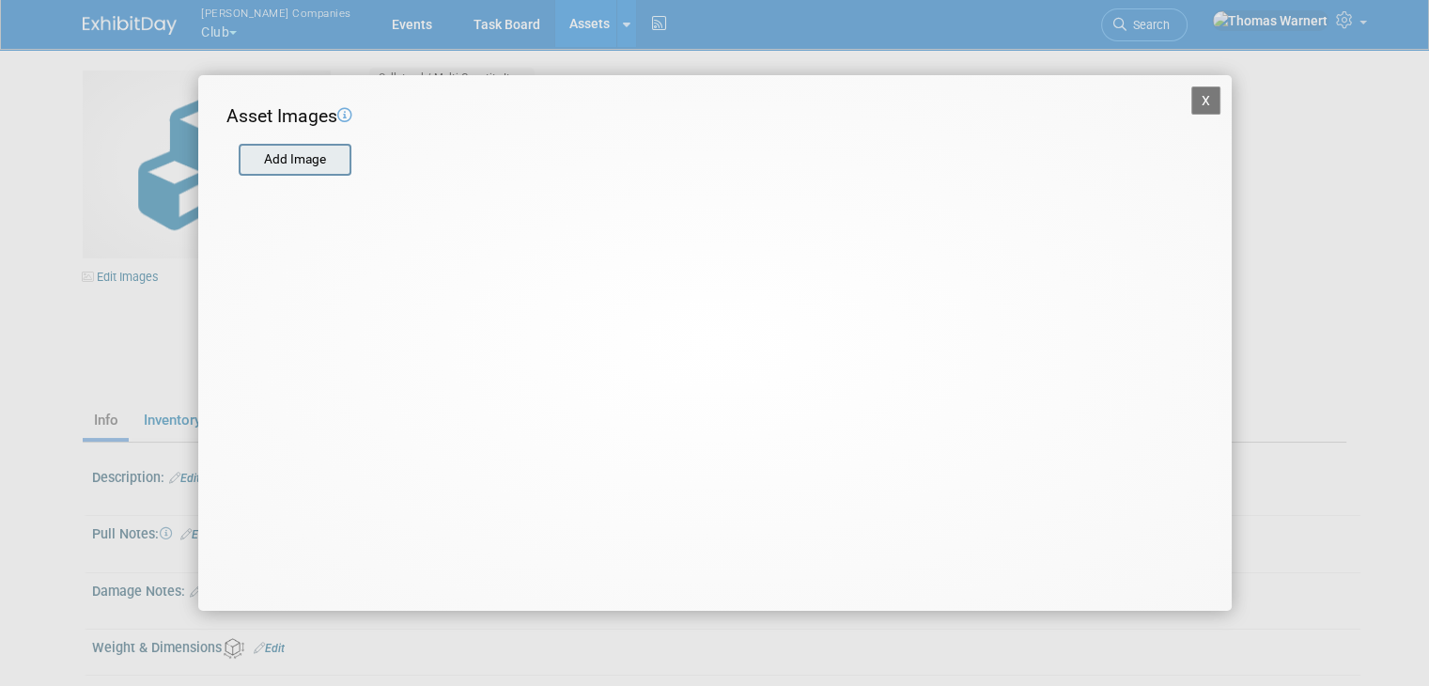
click at [273, 163] on input "file" at bounding box center [238, 160] width 224 height 28
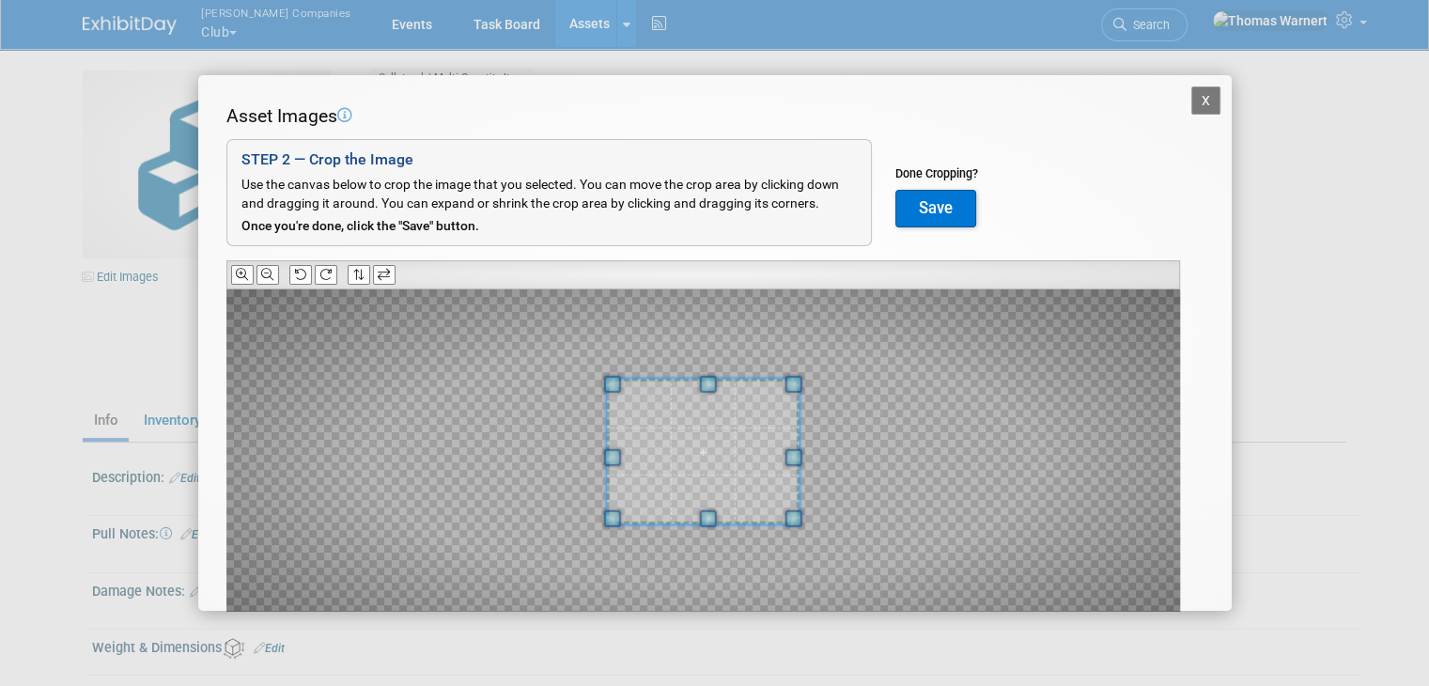
click at [710, 439] on span at bounding box center [703, 452] width 194 height 146
click at [945, 211] on button "Save" at bounding box center [935, 209] width 81 height 38
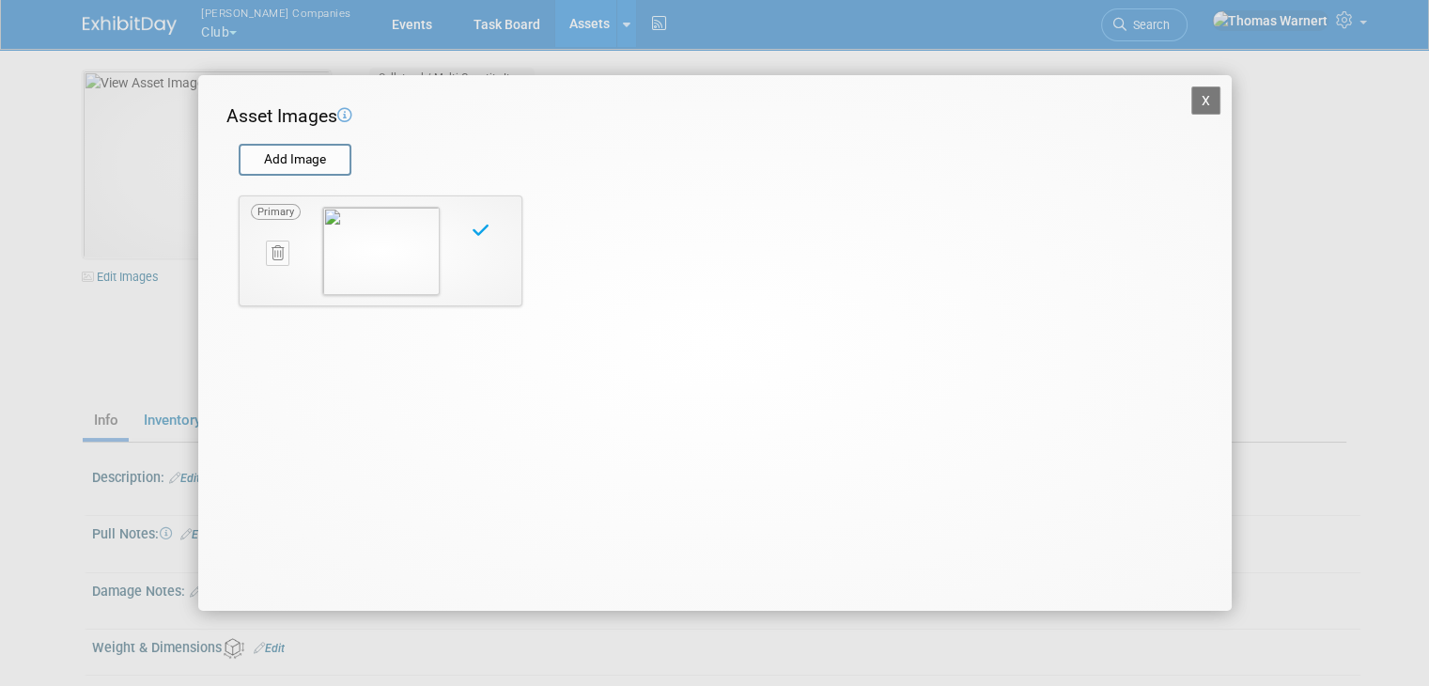
click at [1206, 91] on button "X" at bounding box center [1206, 100] width 30 height 28
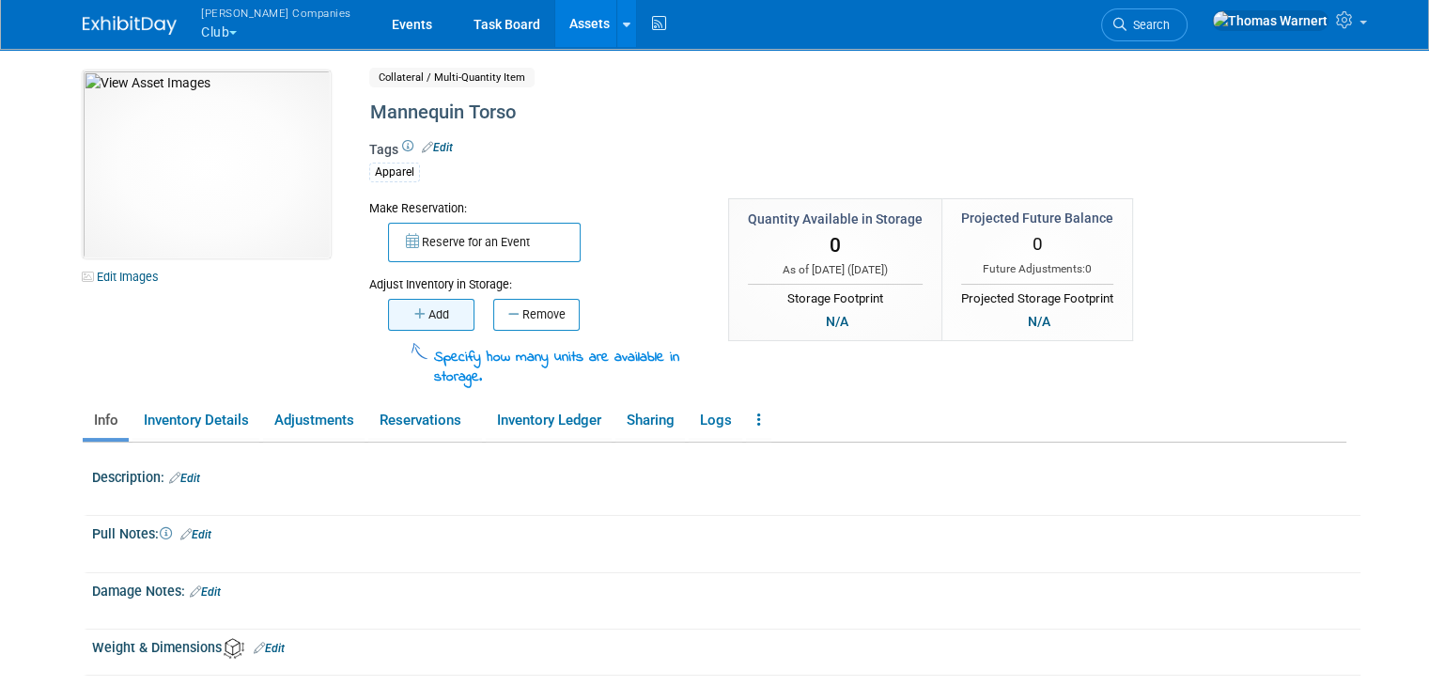
click at [412, 318] on button "Add" at bounding box center [431, 315] width 86 height 32
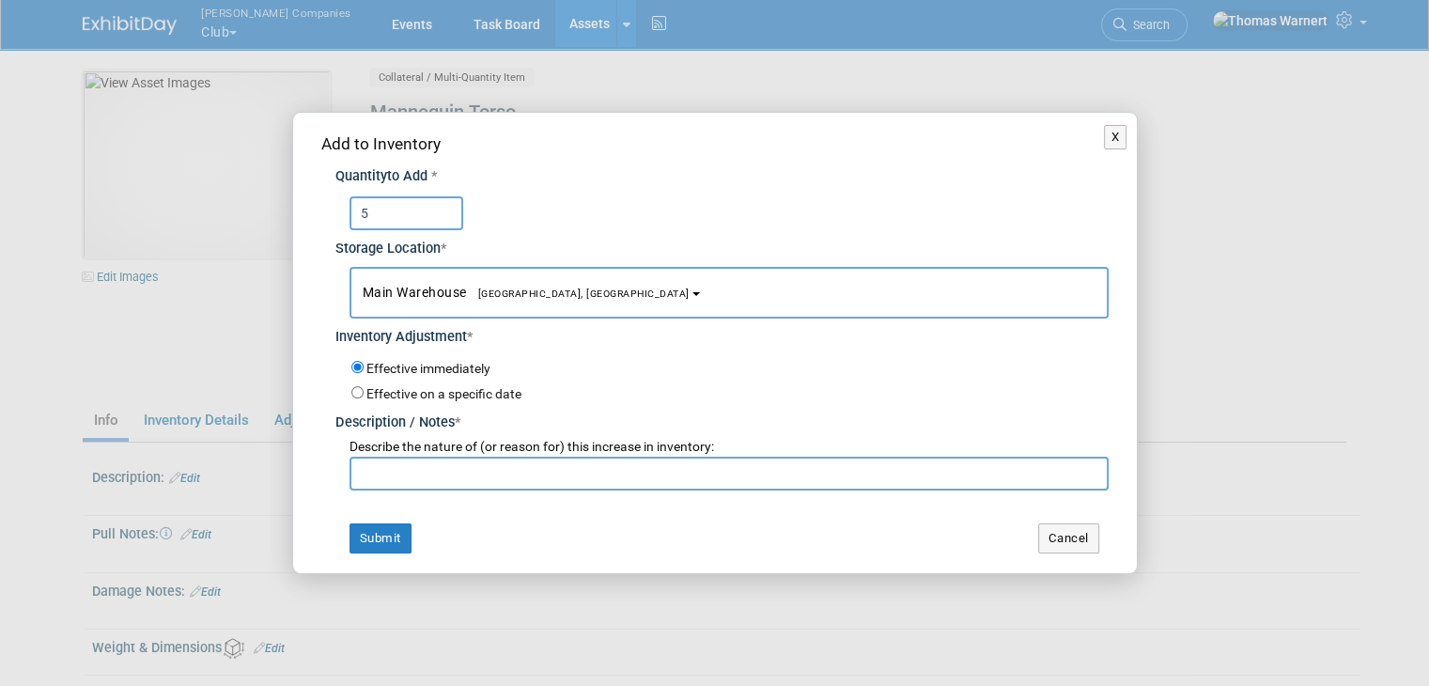
type input "5"
click at [470, 471] on input "text" at bounding box center [729, 474] width 759 height 34
type input "."
click at [385, 538] on button "Submit" at bounding box center [381, 538] width 62 height 30
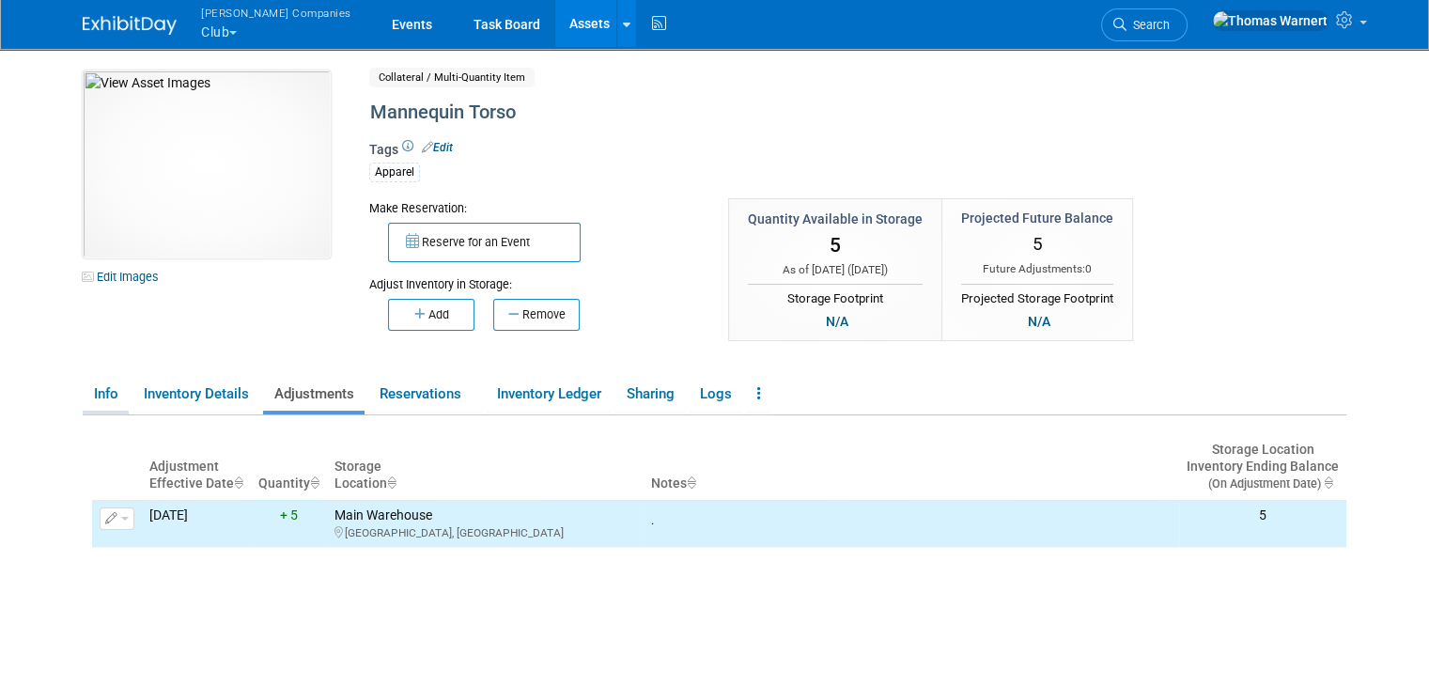
click at [100, 396] on link "Info" at bounding box center [106, 394] width 46 height 33
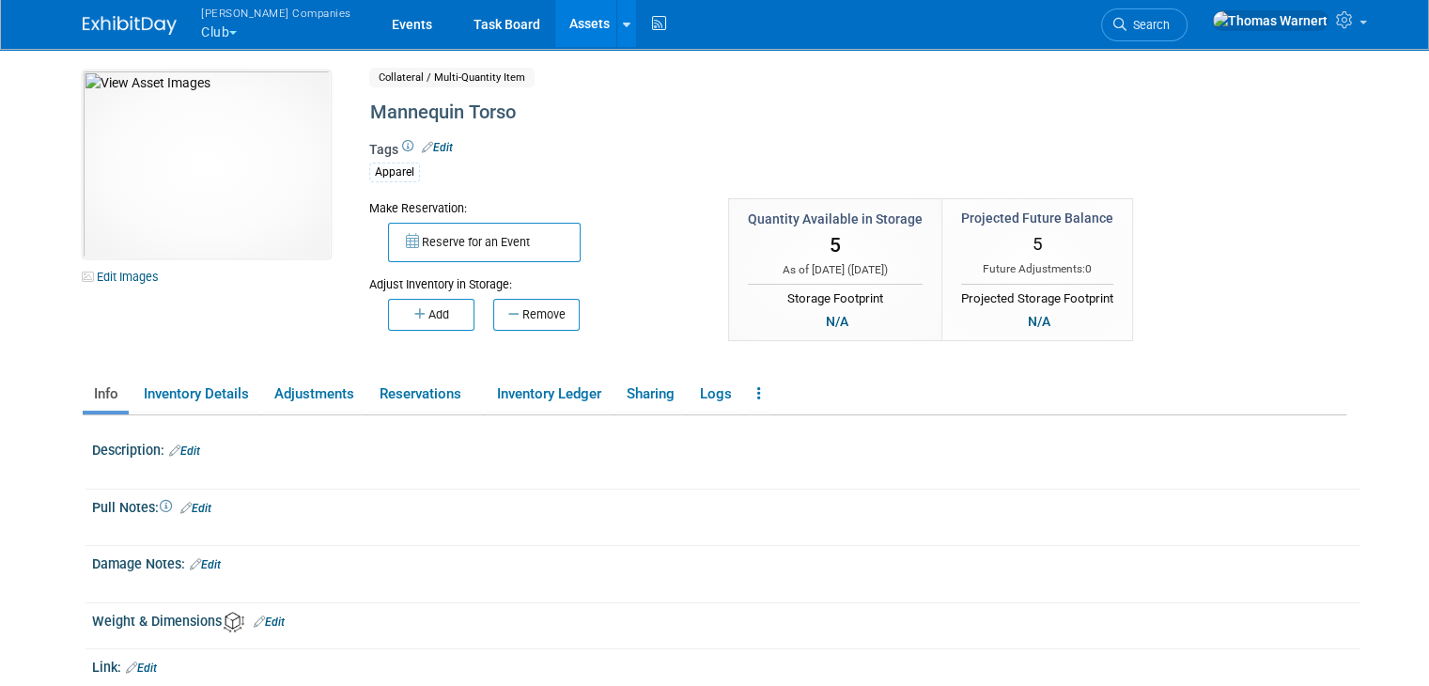
click at [181, 450] on link "Edit" at bounding box center [184, 450] width 31 height 13
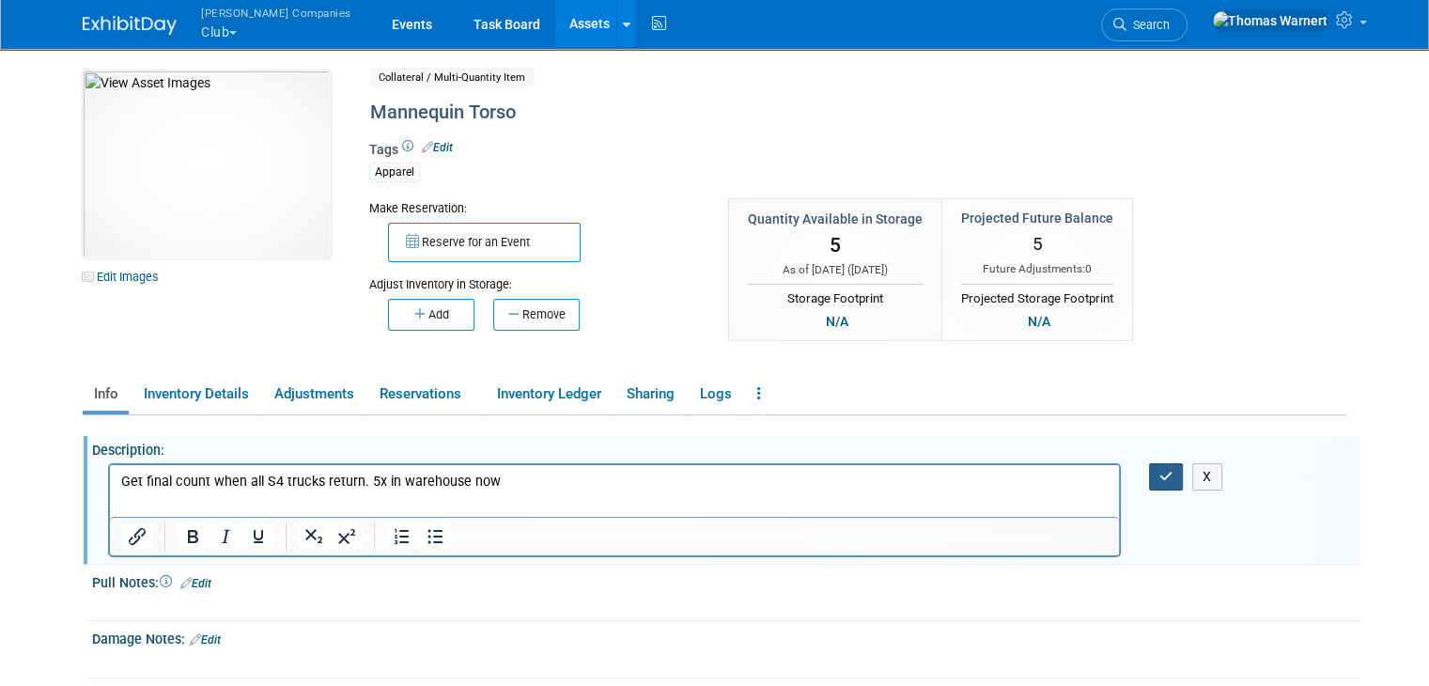
click at [1173, 481] on button "button" at bounding box center [1166, 476] width 35 height 27
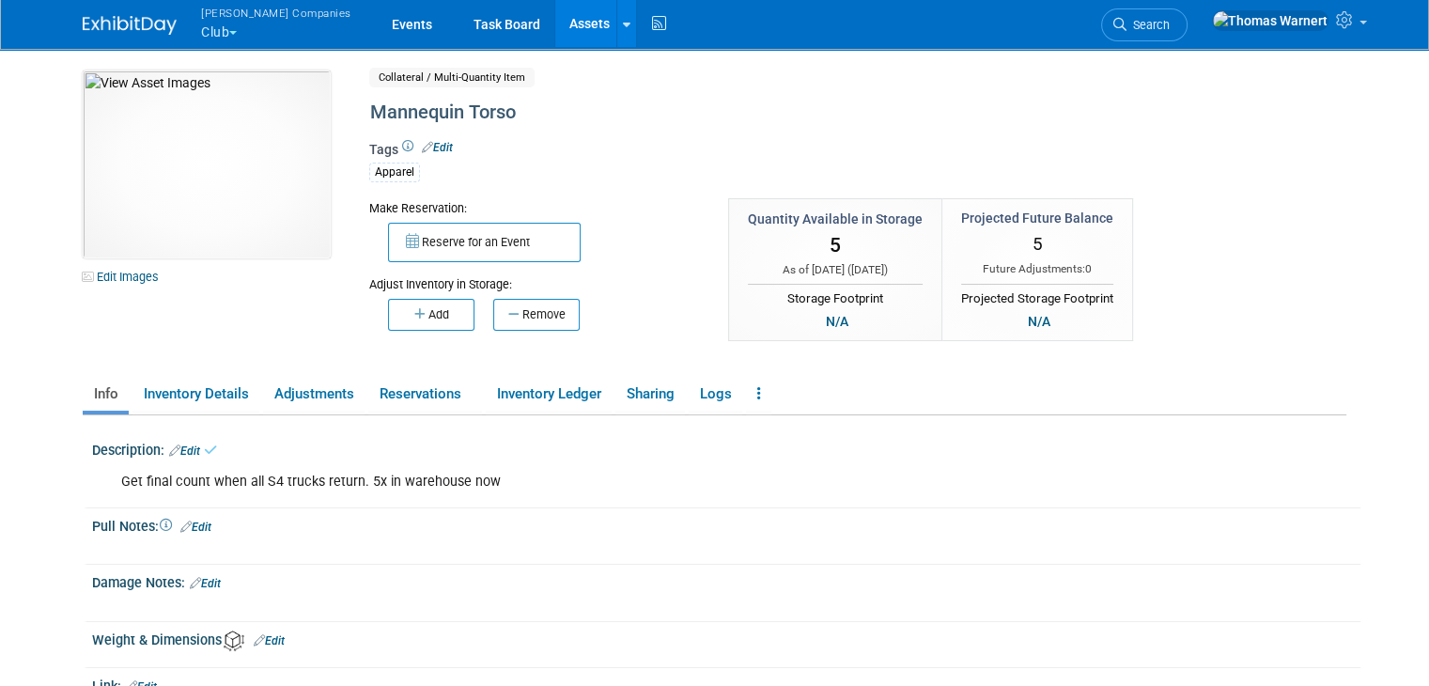
click at [555, 11] on link "Assets" at bounding box center [589, 23] width 69 height 47
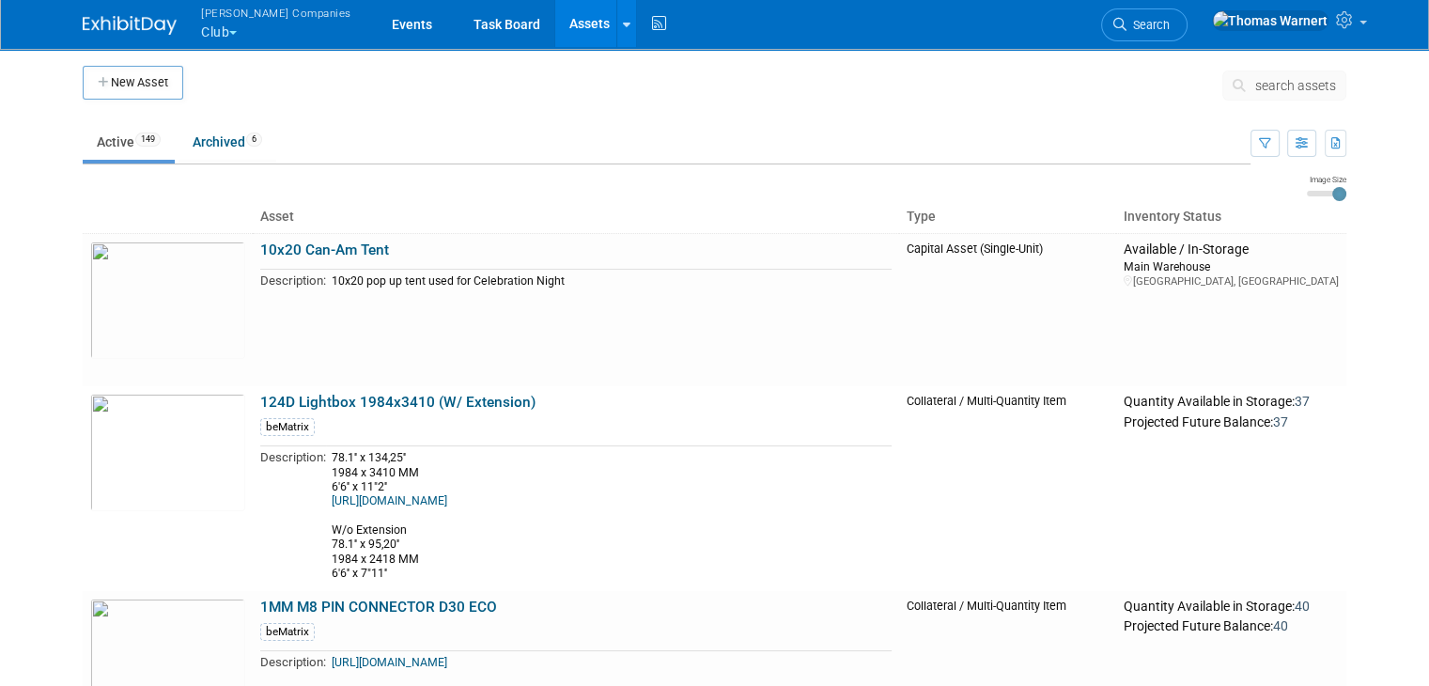
click at [1274, 83] on span "search assets" at bounding box center [1295, 85] width 81 height 15
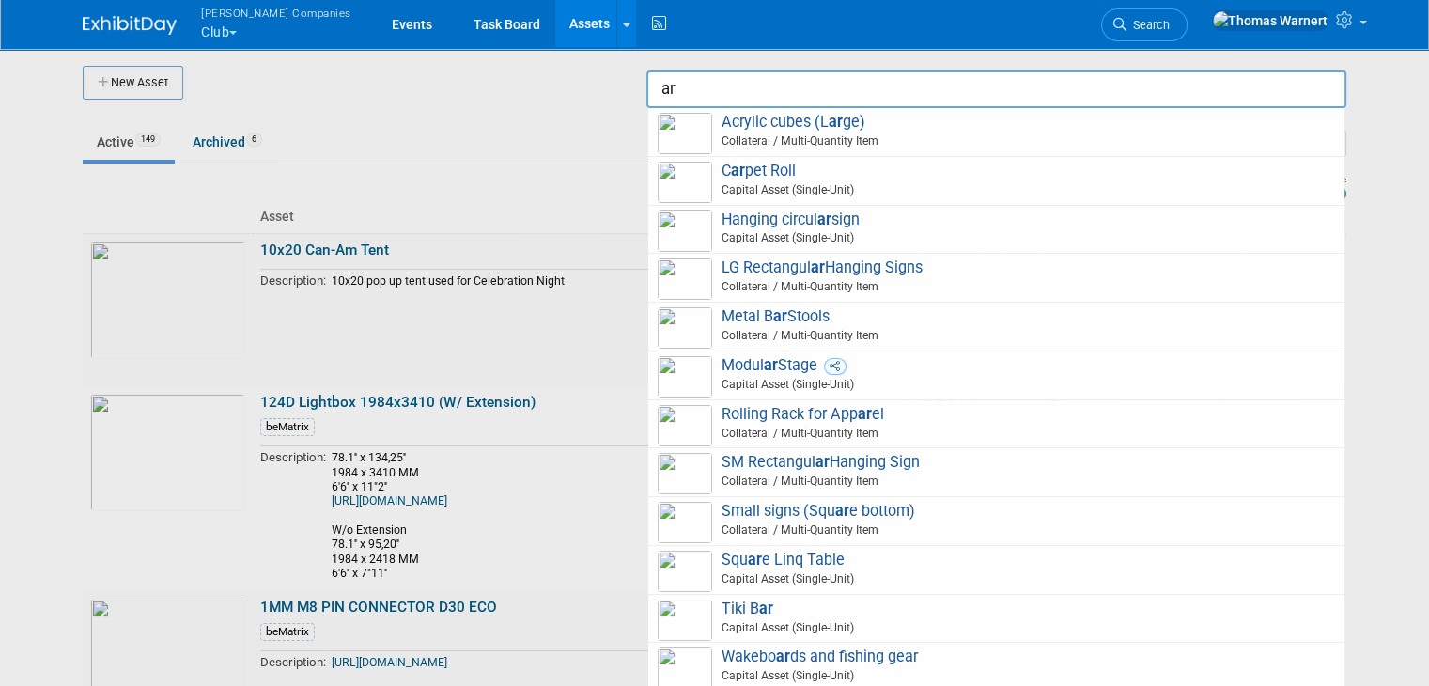
type input "a"
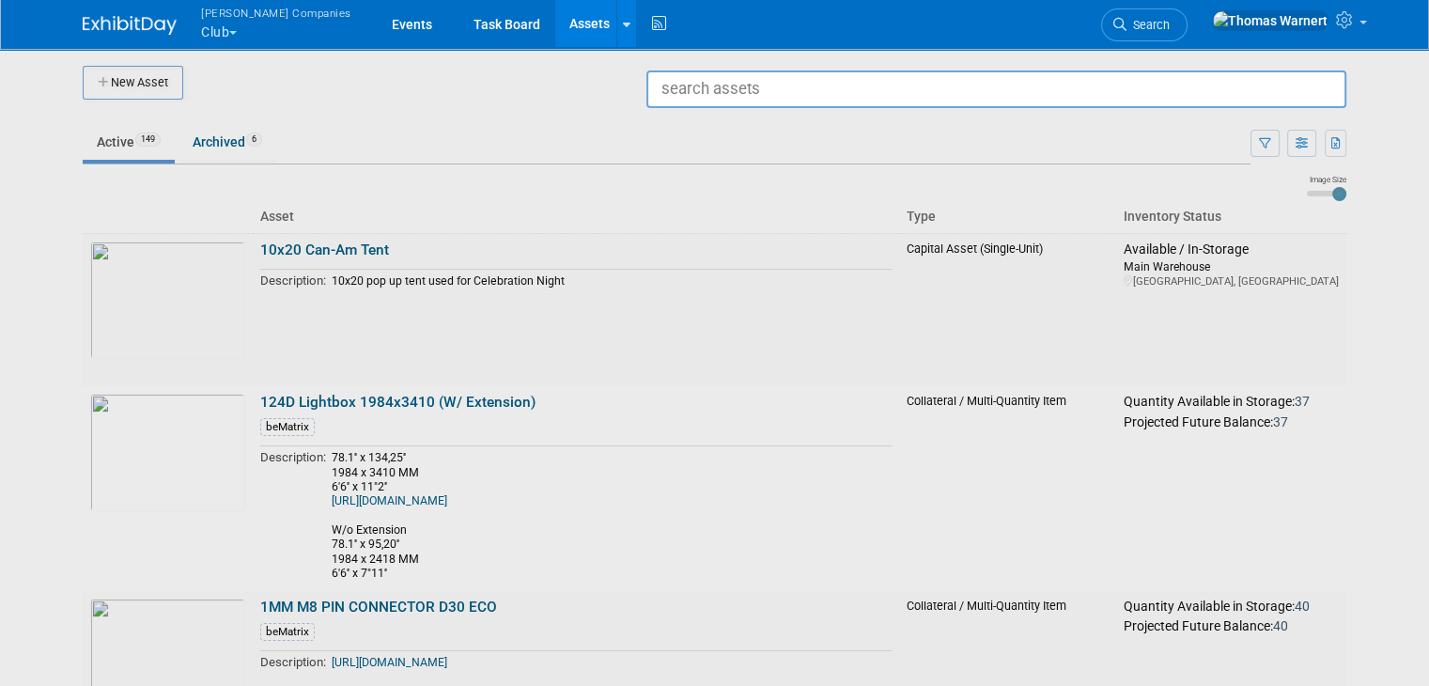
drag, startPoint x: 200, startPoint y: 30, endPoint x: 215, endPoint y: 46, distance: 21.9
click at [200, 30] on button "[PERSON_NAME] Companies Club" at bounding box center [287, 24] width 176 height 49
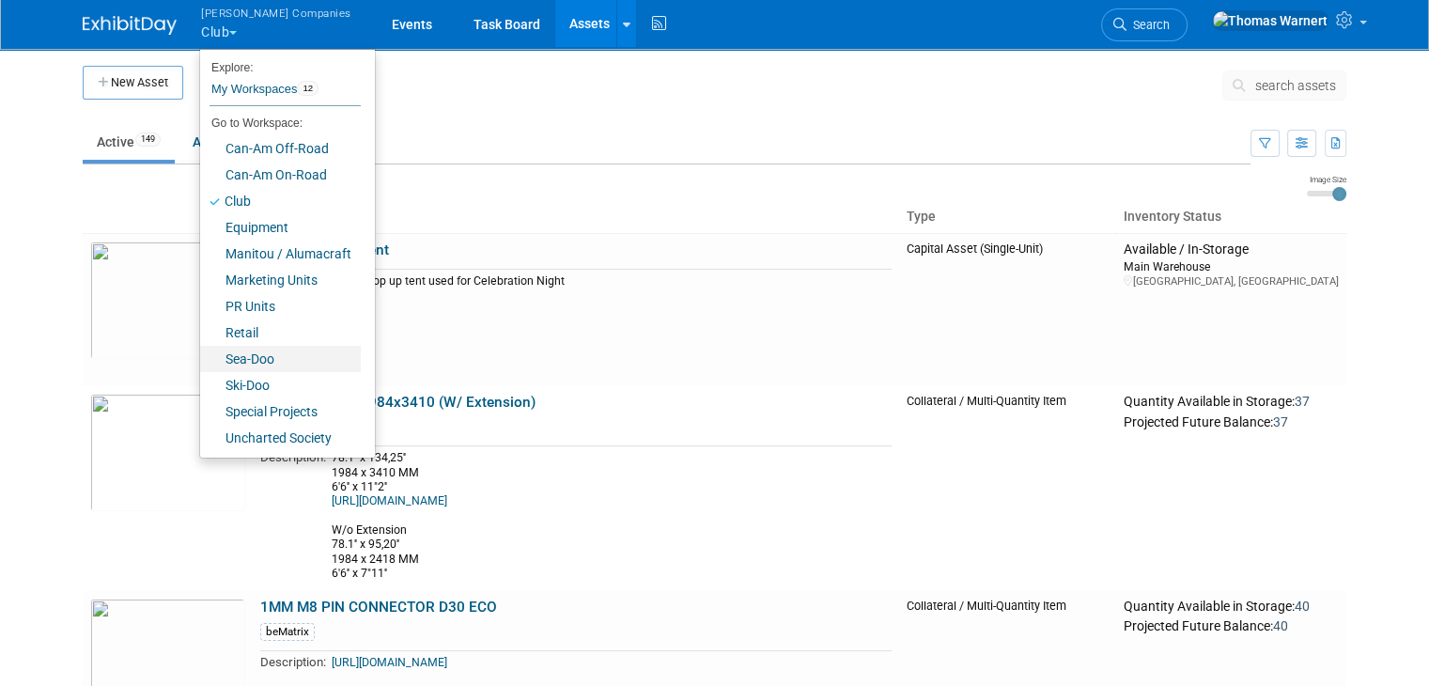
click at [248, 354] on link "Sea-Doo" at bounding box center [280, 359] width 161 height 26
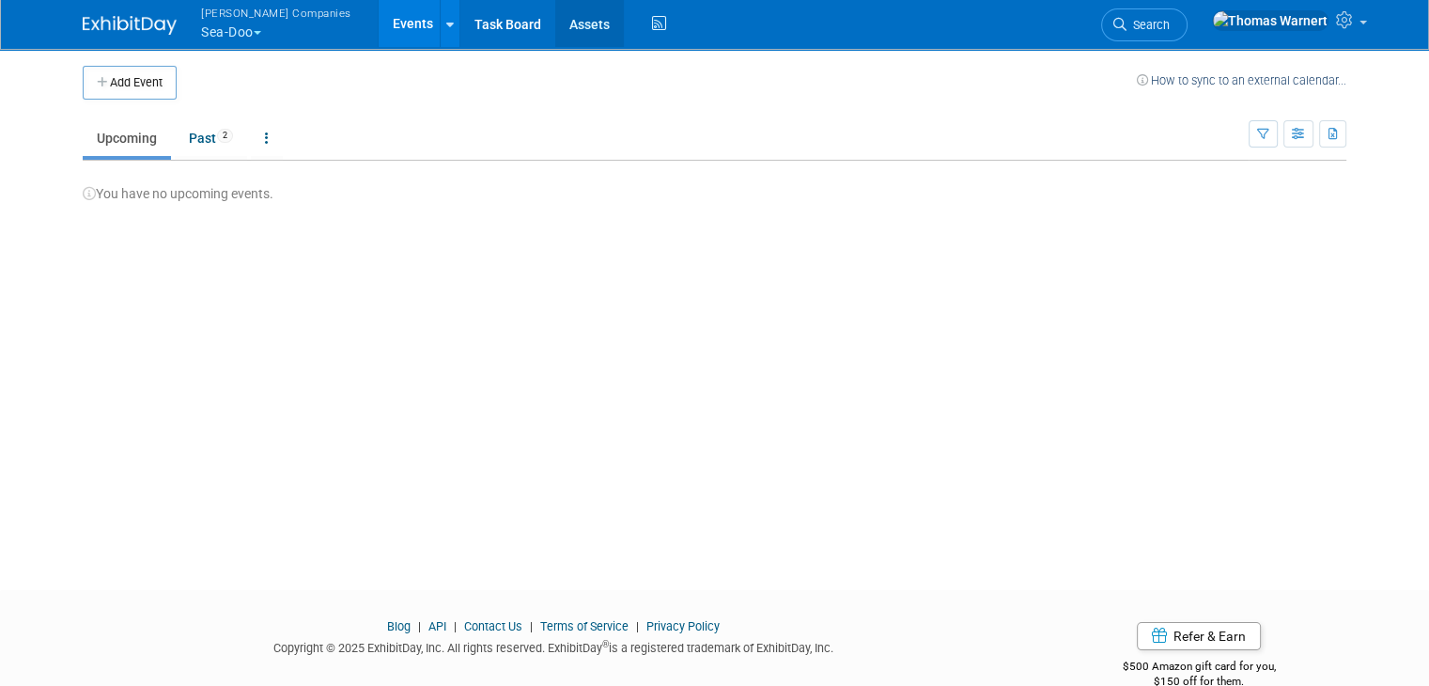
click at [555, 27] on link "Assets" at bounding box center [589, 23] width 69 height 47
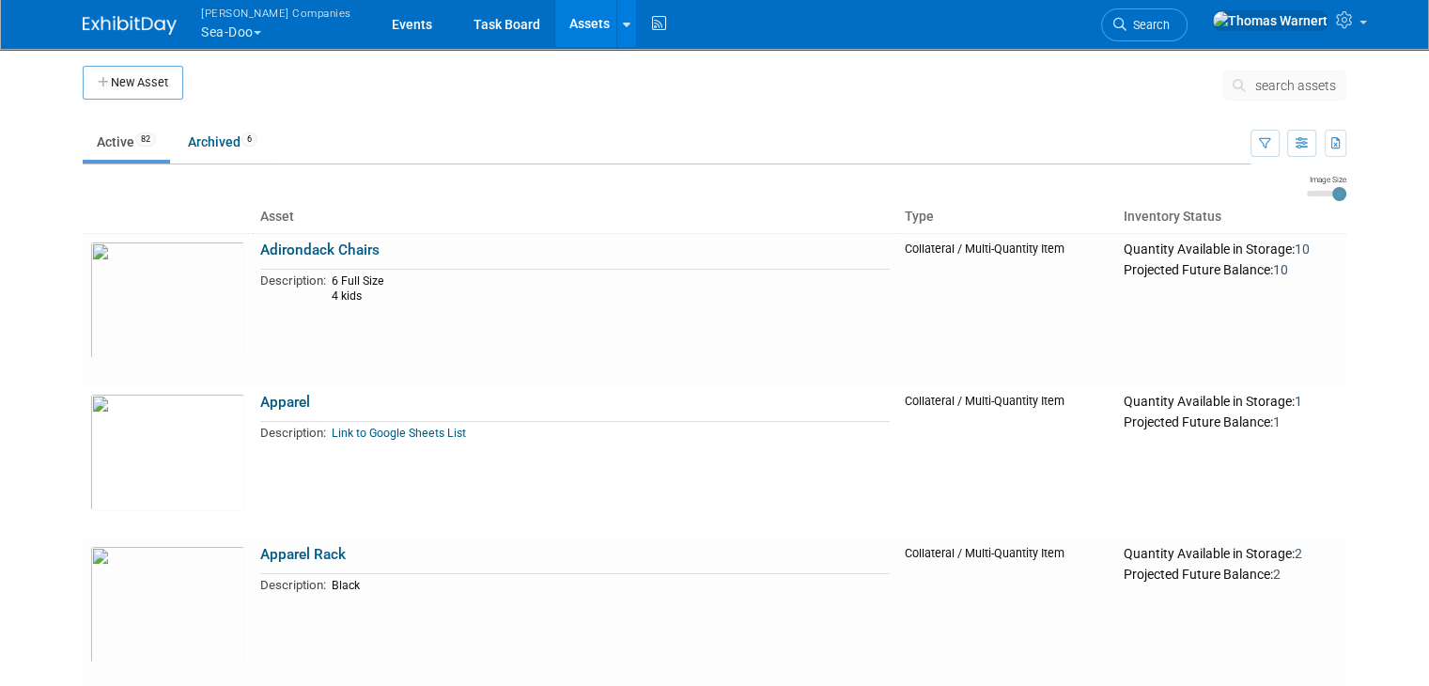
click at [1295, 86] on span "search assets" at bounding box center [1295, 85] width 81 height 15
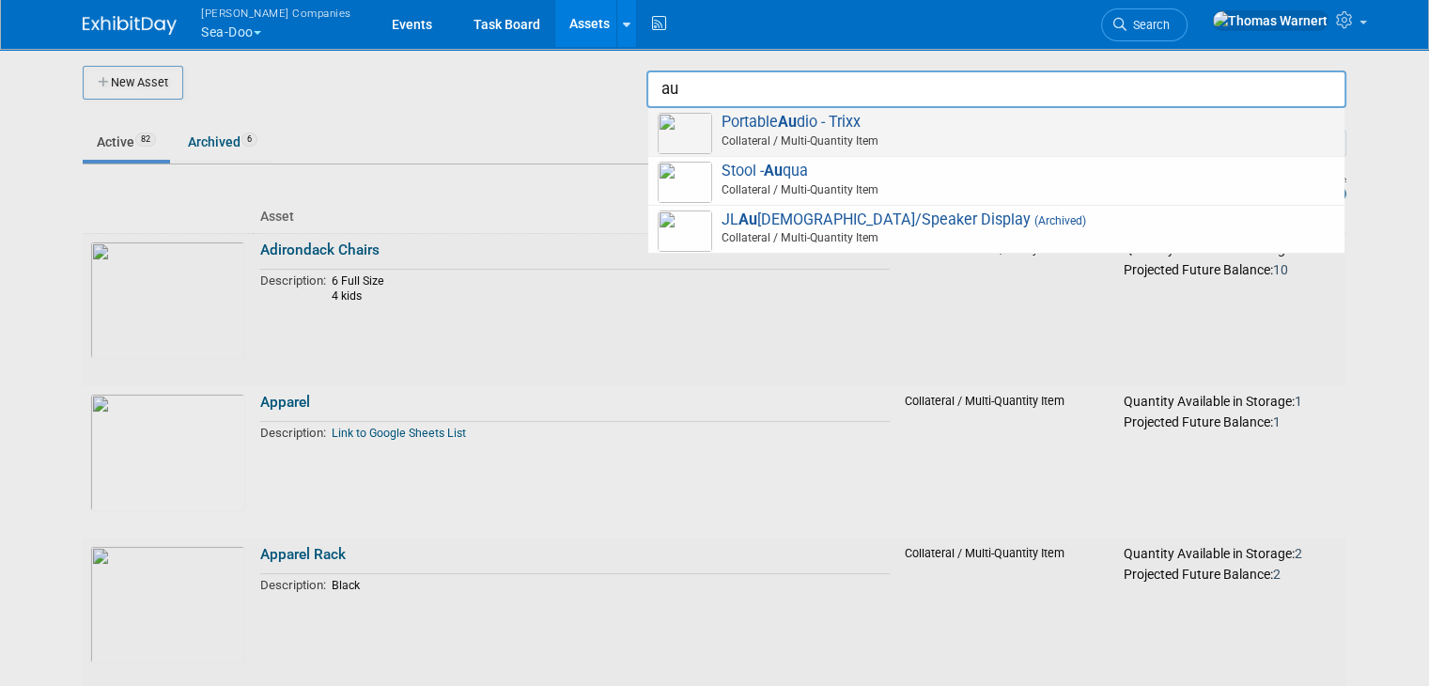
click at [831, 129] on span "Portable Au dio - Trixx Collateral / Multi-Quantity Item" at bounding box center [996, 132] width 677 height 39
type input "Portable Audio - Trixx"
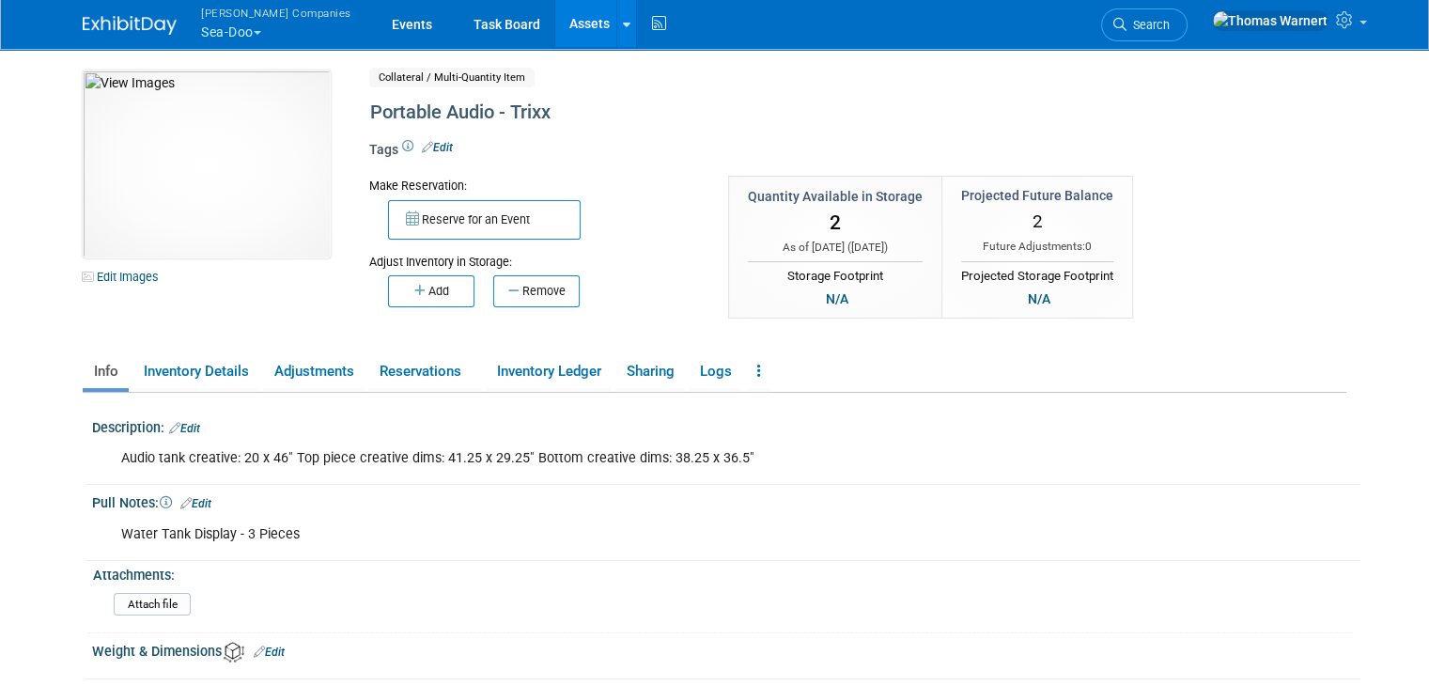
click at [555, 23] on link "Assets" at bounding box center [589, 23] width 69 height 47
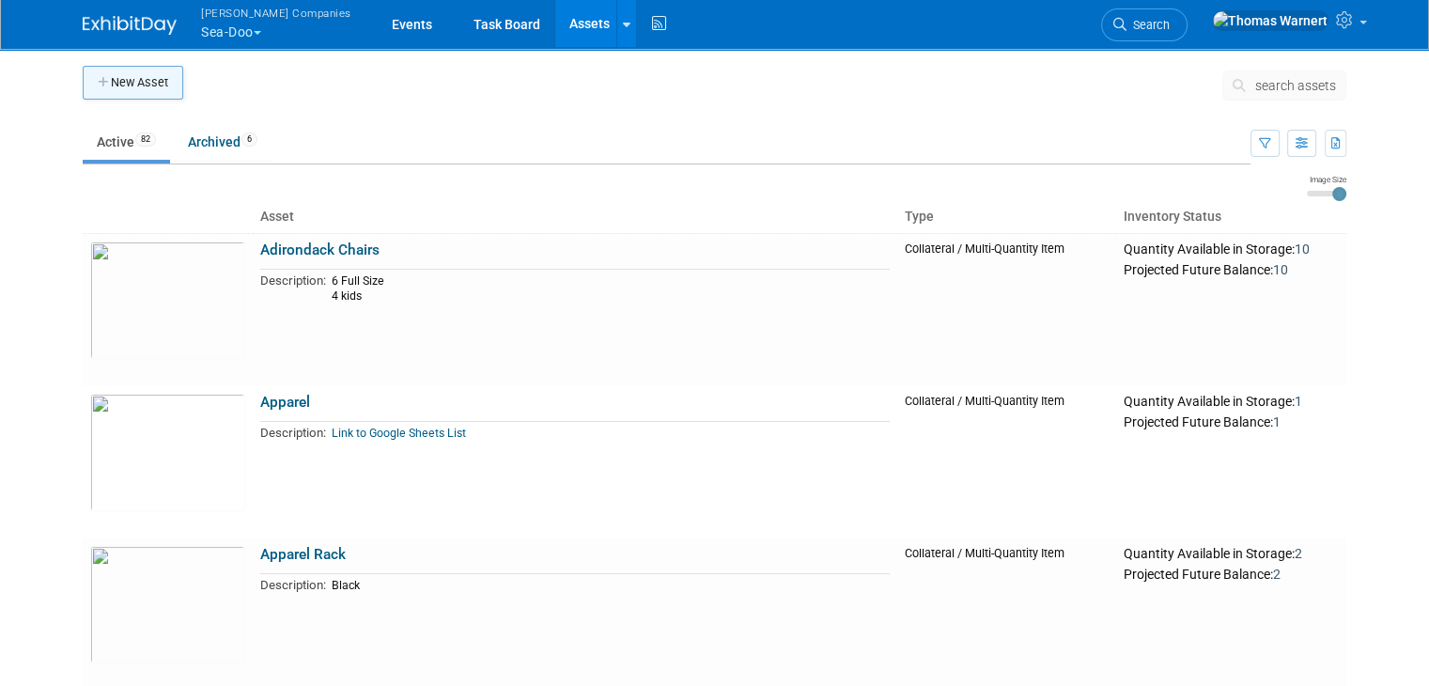
click at [126, 75] on button "New Asset" at bounding box center [133, 83] width 101 height 34
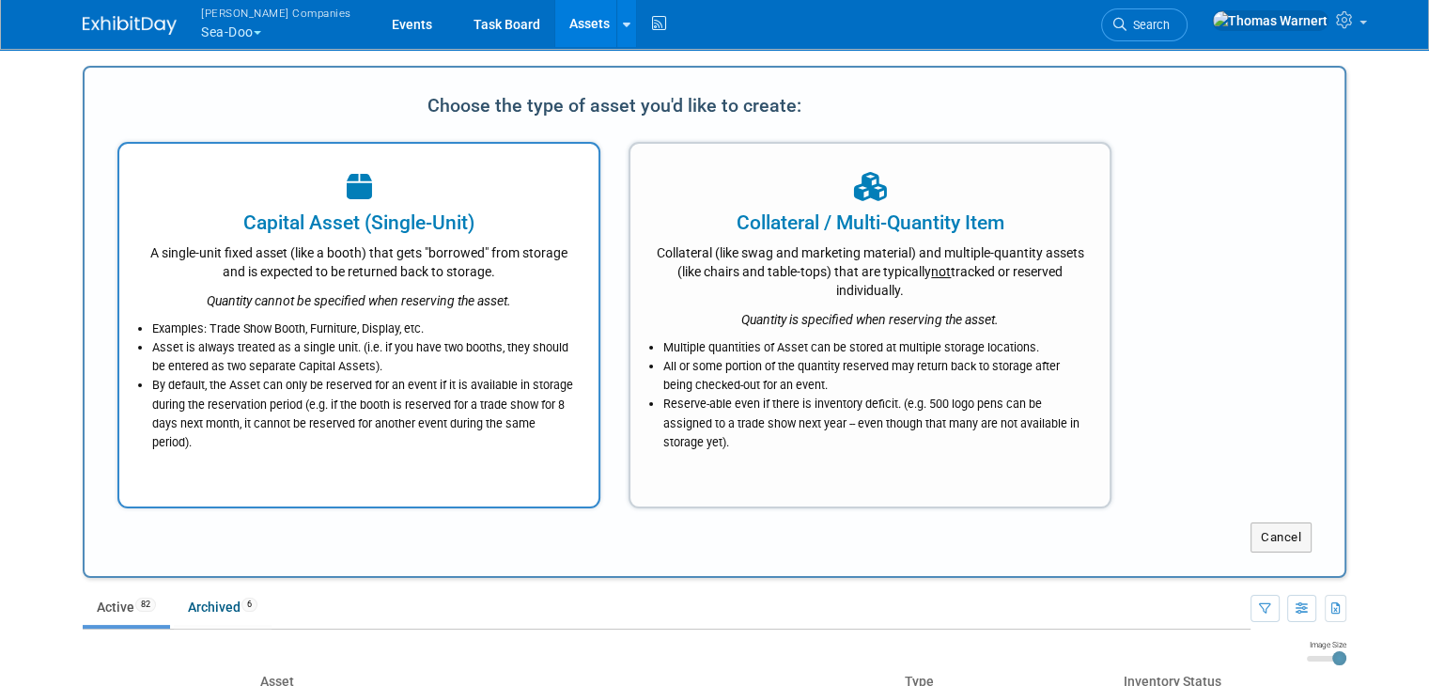
click at [407, 321] on li "Examples: Trade Show Booth, Furniture, Display, etc." at bounding box center [363, 328] width 423 height 19
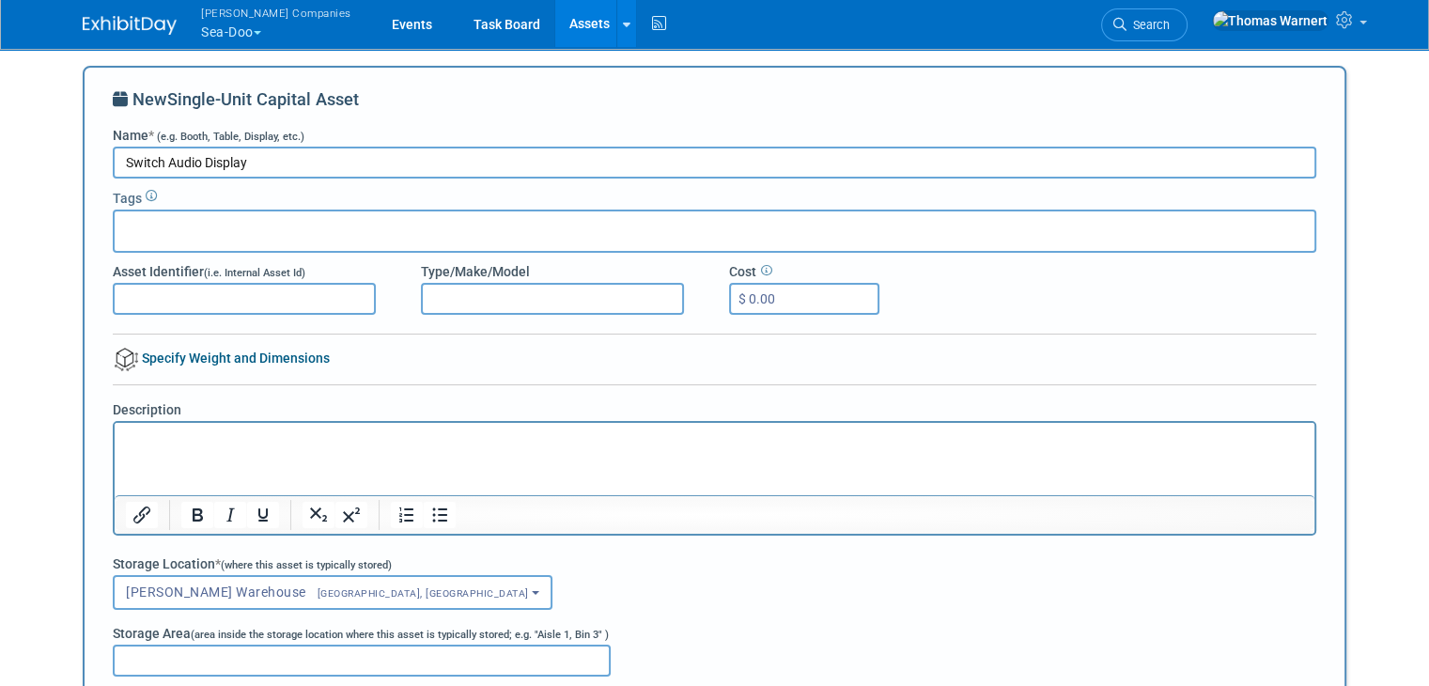
type input "Switch Audio Display"
click at [406, 230] on div at bounding box center [715, 231] width 1204 height 43
click at [210, 212] on div at bounding box center [715, 231] width 1204 height 43
type input "Audio/Visual/TV"
click at [330, 435] on p "Rich Text Area. Press ALT-0 for help." at bounding box center [715, 439] width 1178 height 19
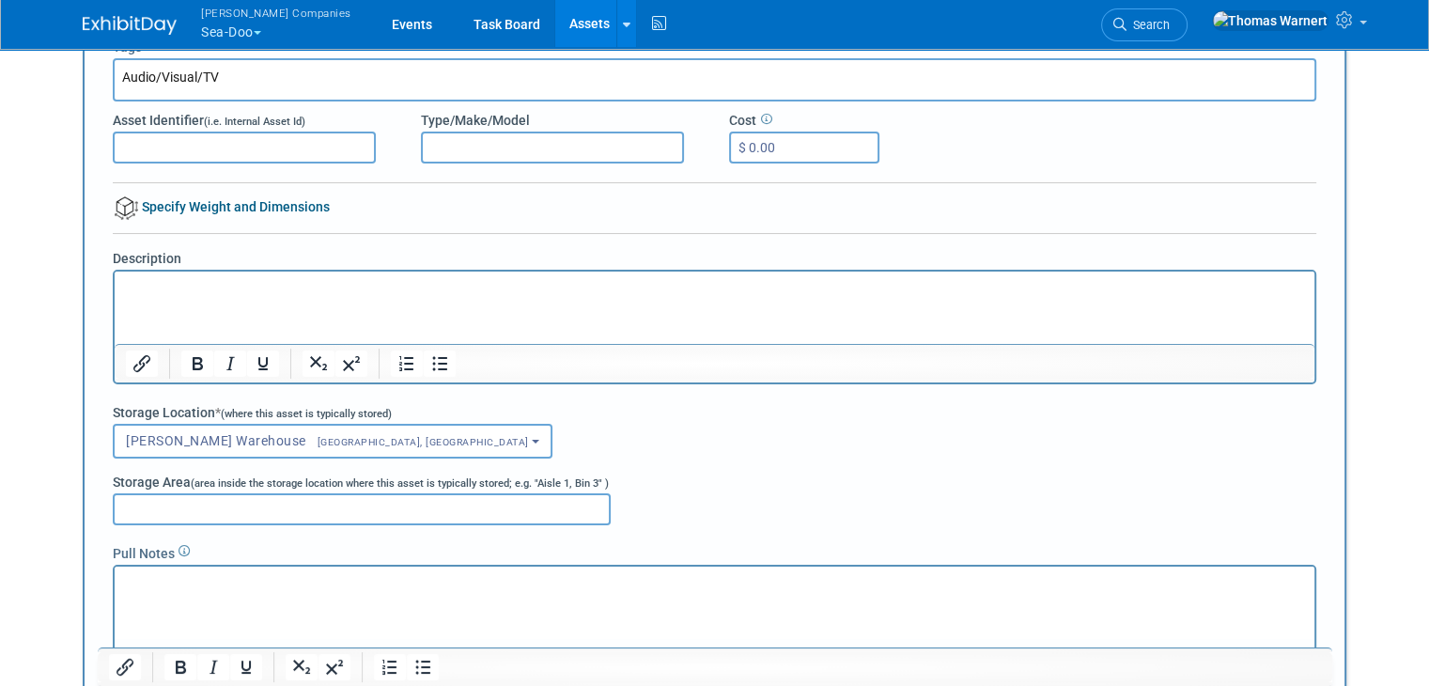
scroll to position [188, 0]
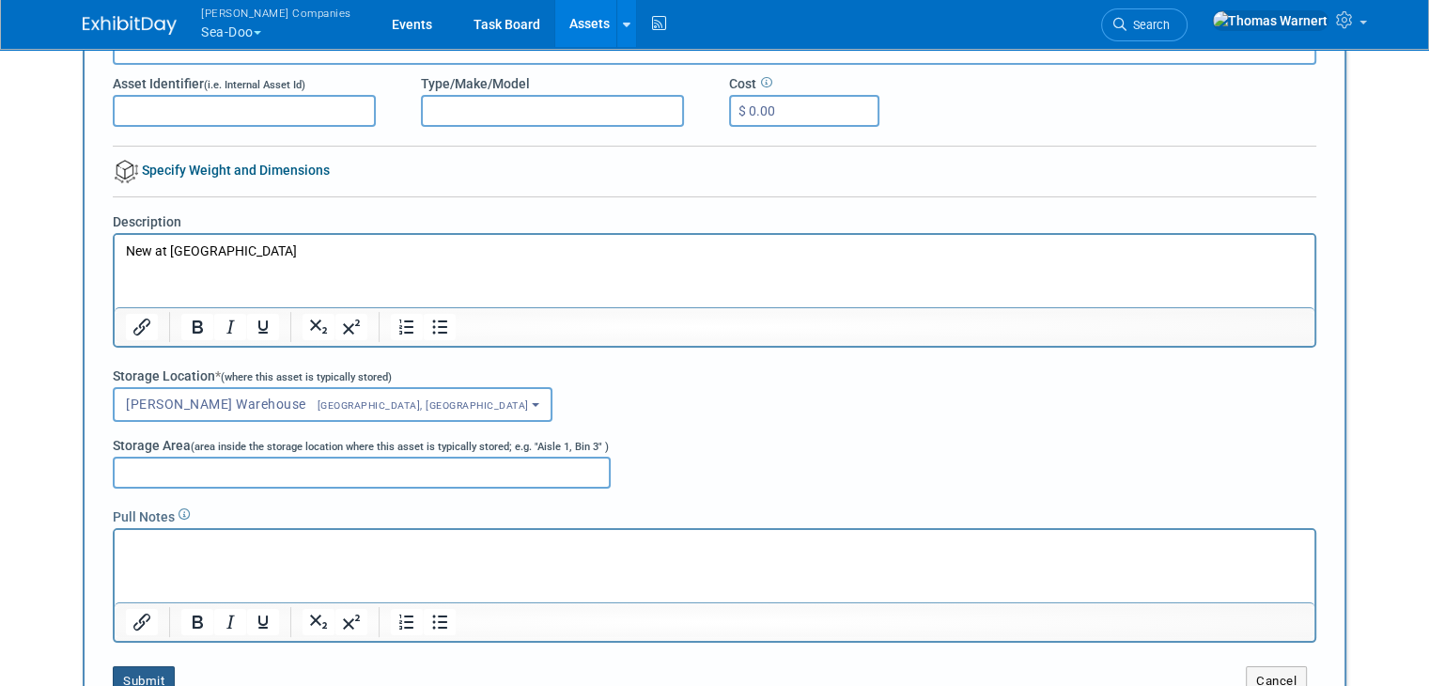
click at [147, 674] on button "Submit" at bounding box center [144, 681] width 62 height 30
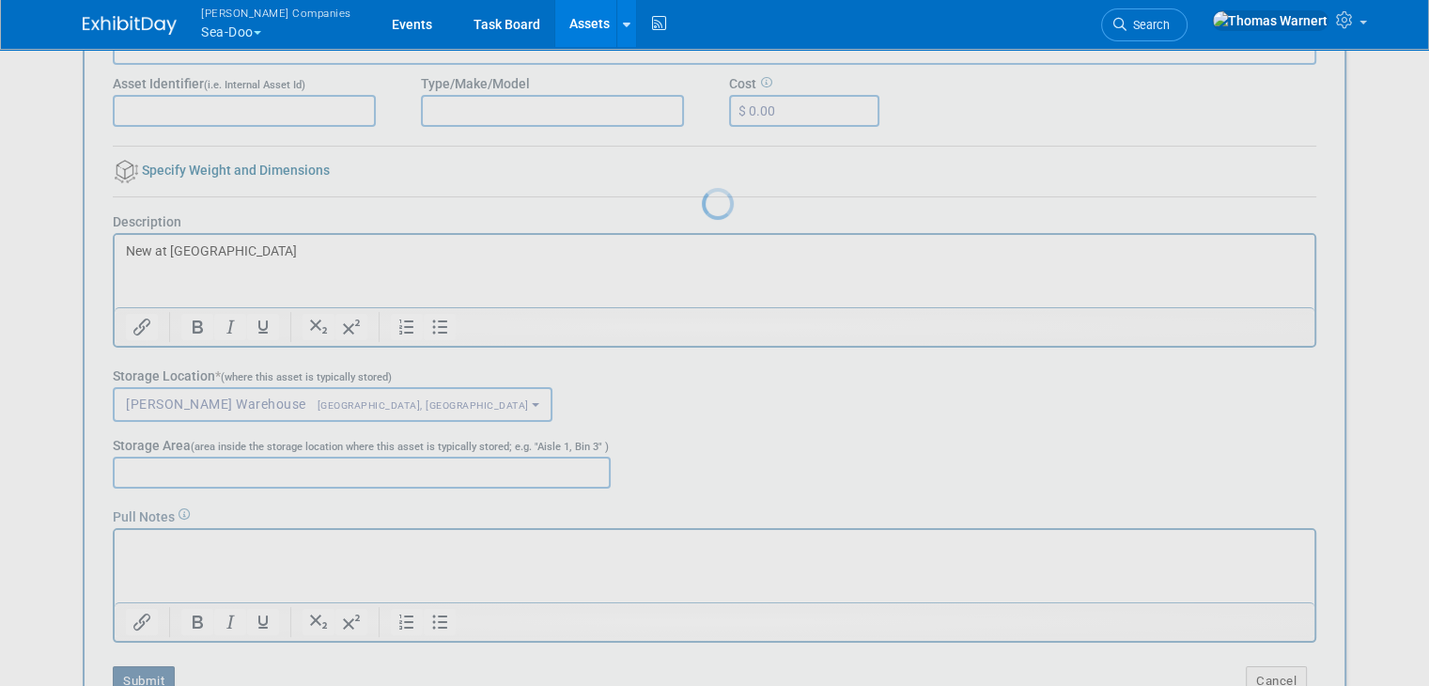
type input "Audio/Visual/TV"
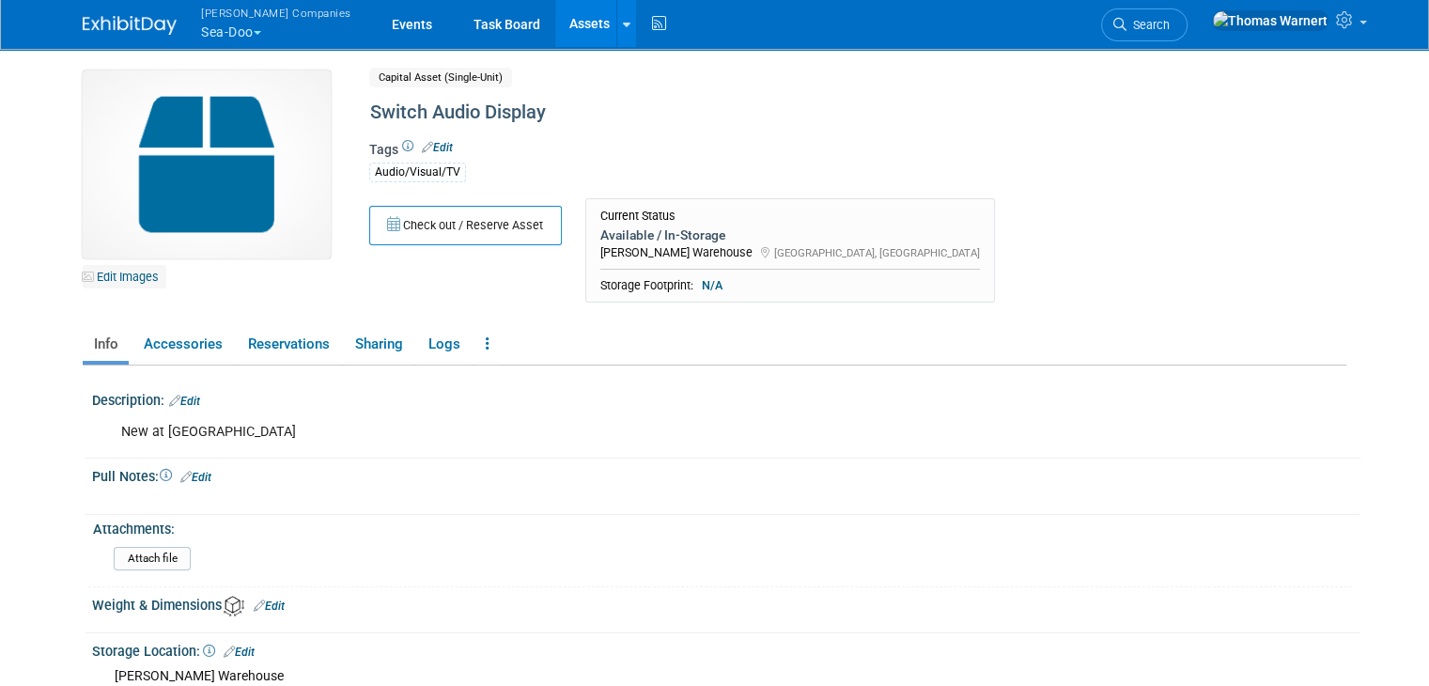
click at [132, 272] on link "Edit Images" at bounding box center [125, 276] width 84 height 23
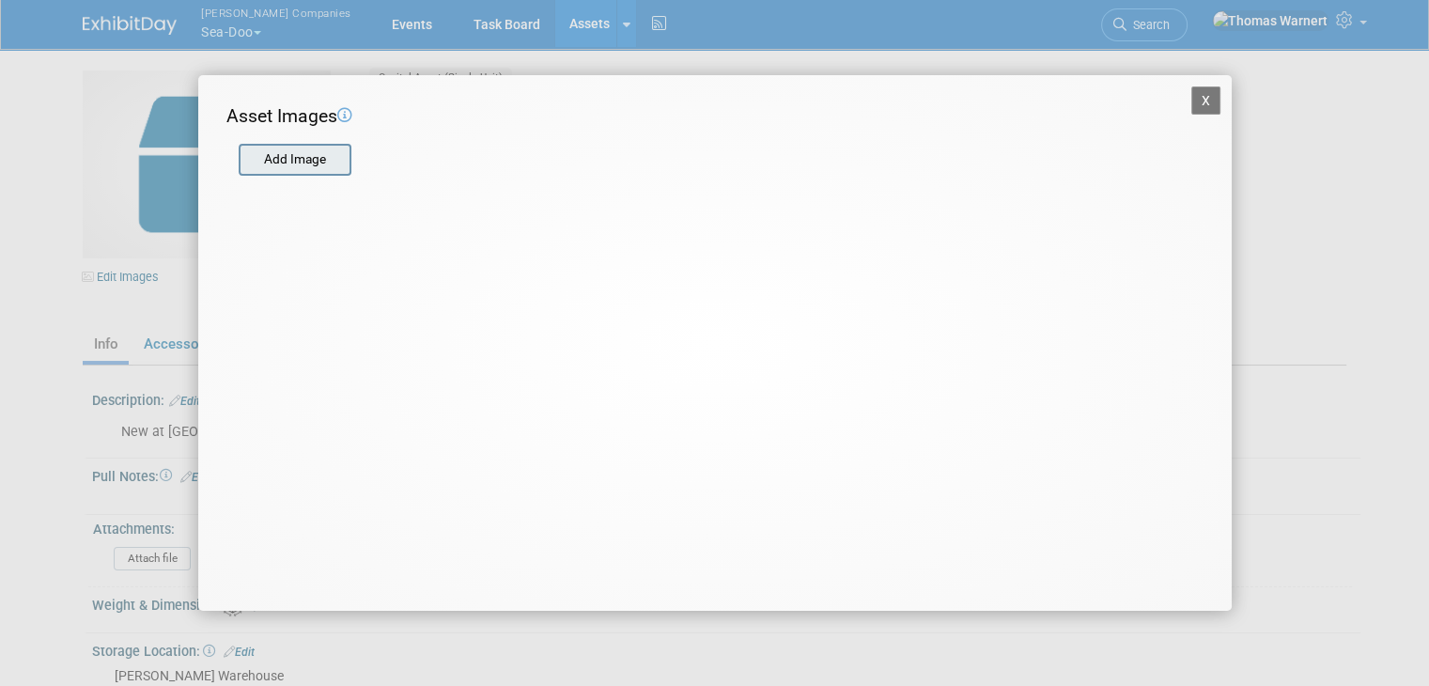
click at [320, 166] on input "file" at bounding box center [238, 160] width 224 height 28
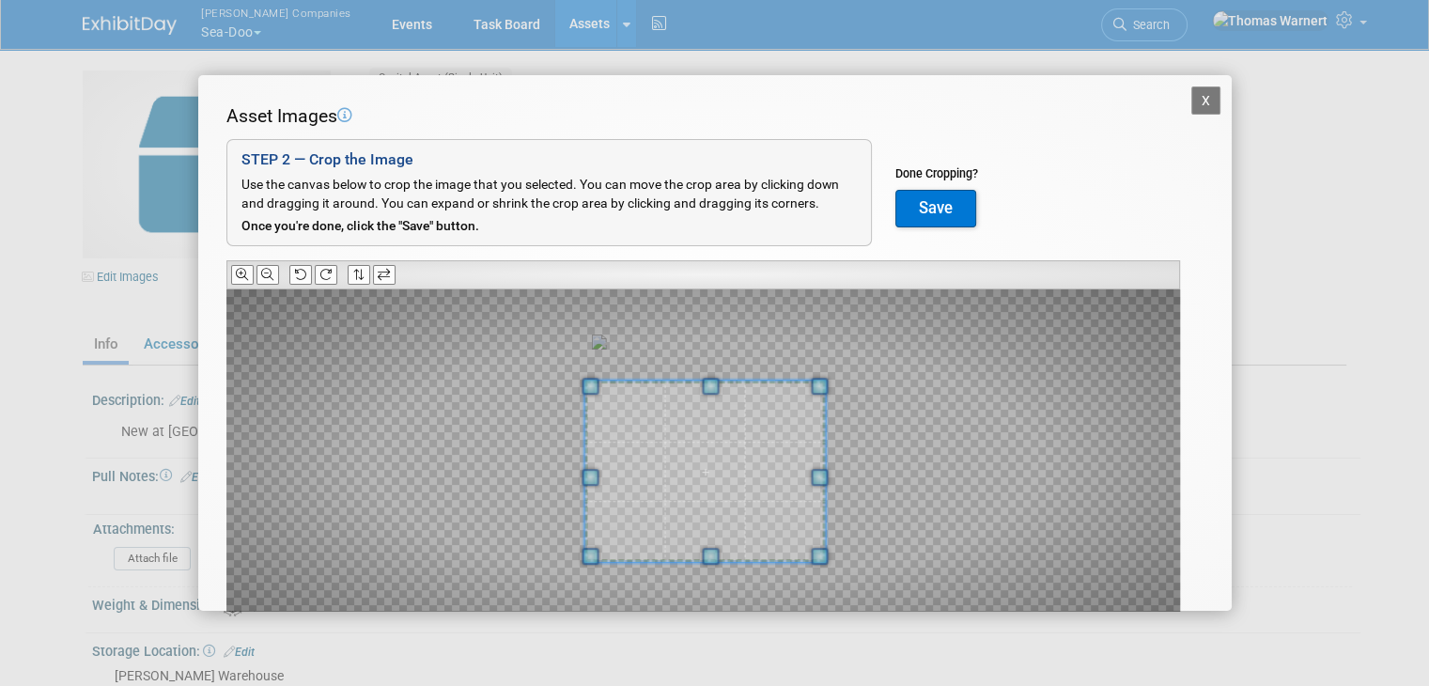
click at [723, 493] on span at bounding box center [704, 471] width 241 height 181
click at [935, 202] on button "Save" at bounding box center [935, 209] width 81 height 38
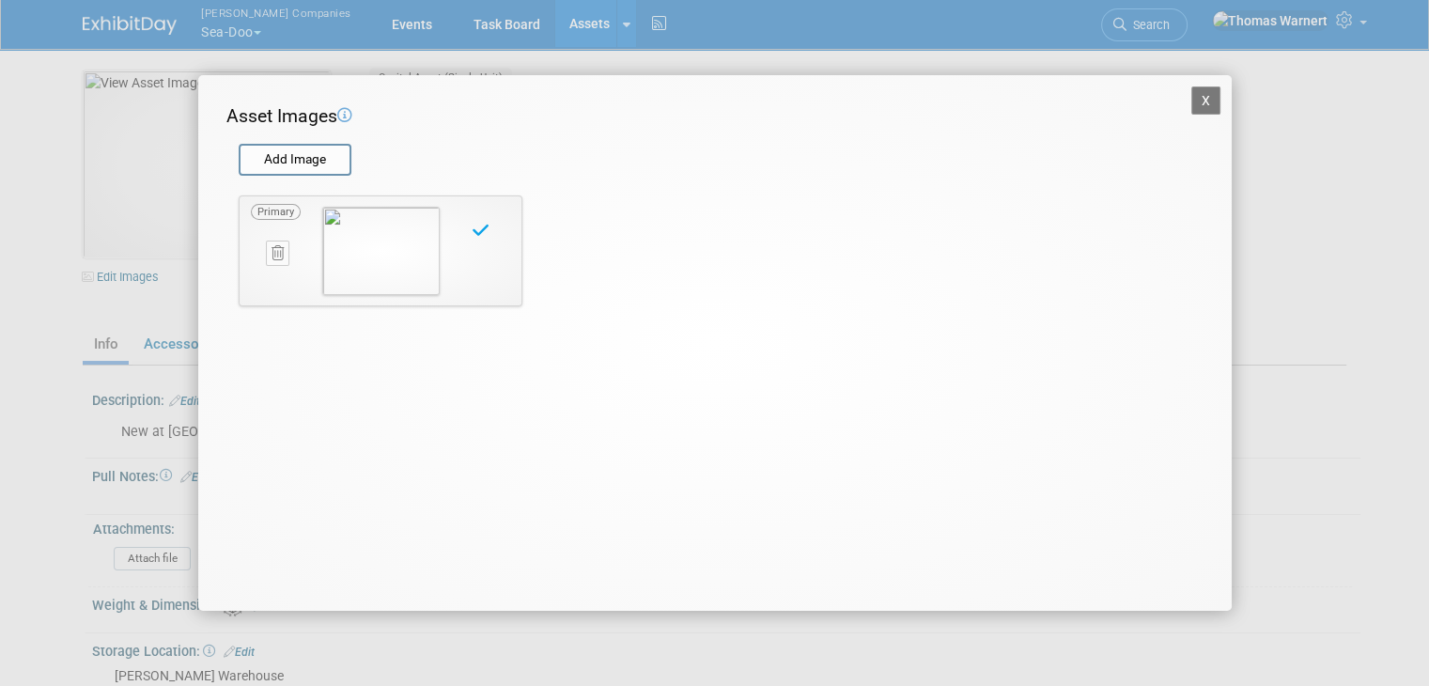
click at [1216, 103] on button "X" at bounding box center [1206, 100] width 30 height 28
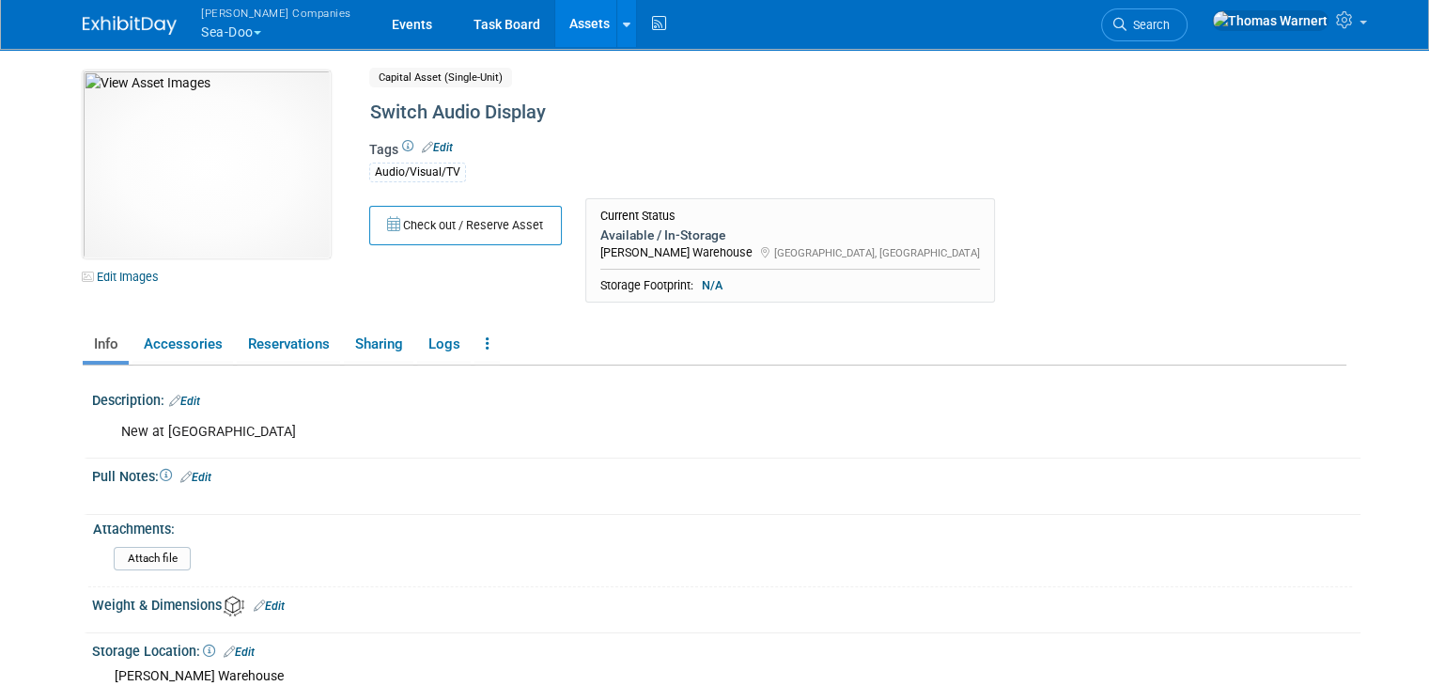
click at [555, 22] on link "Assets" at bounding box center [589, 23] width 69 height 47
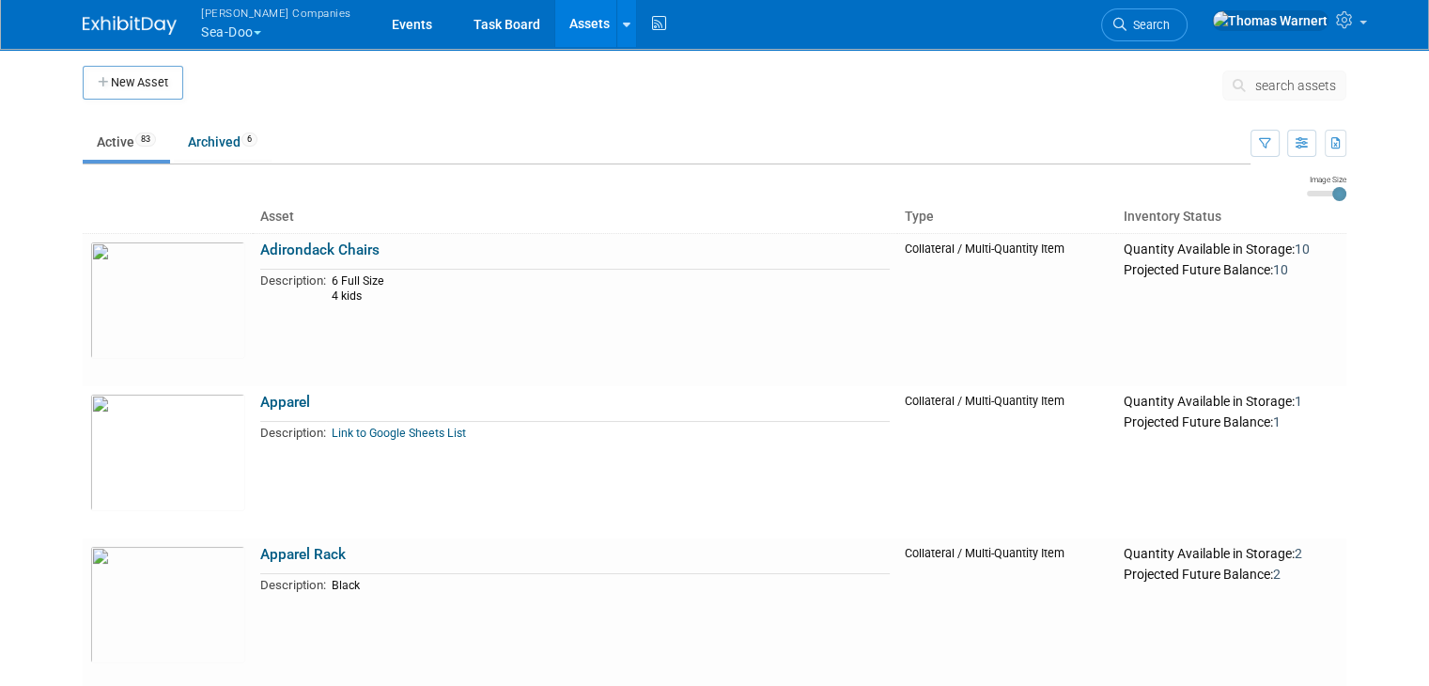
click at [252, 35] on button "[PERSON_NAME] Companies Sea-Doo" at bounding box center [287, 24] width 176 height 49
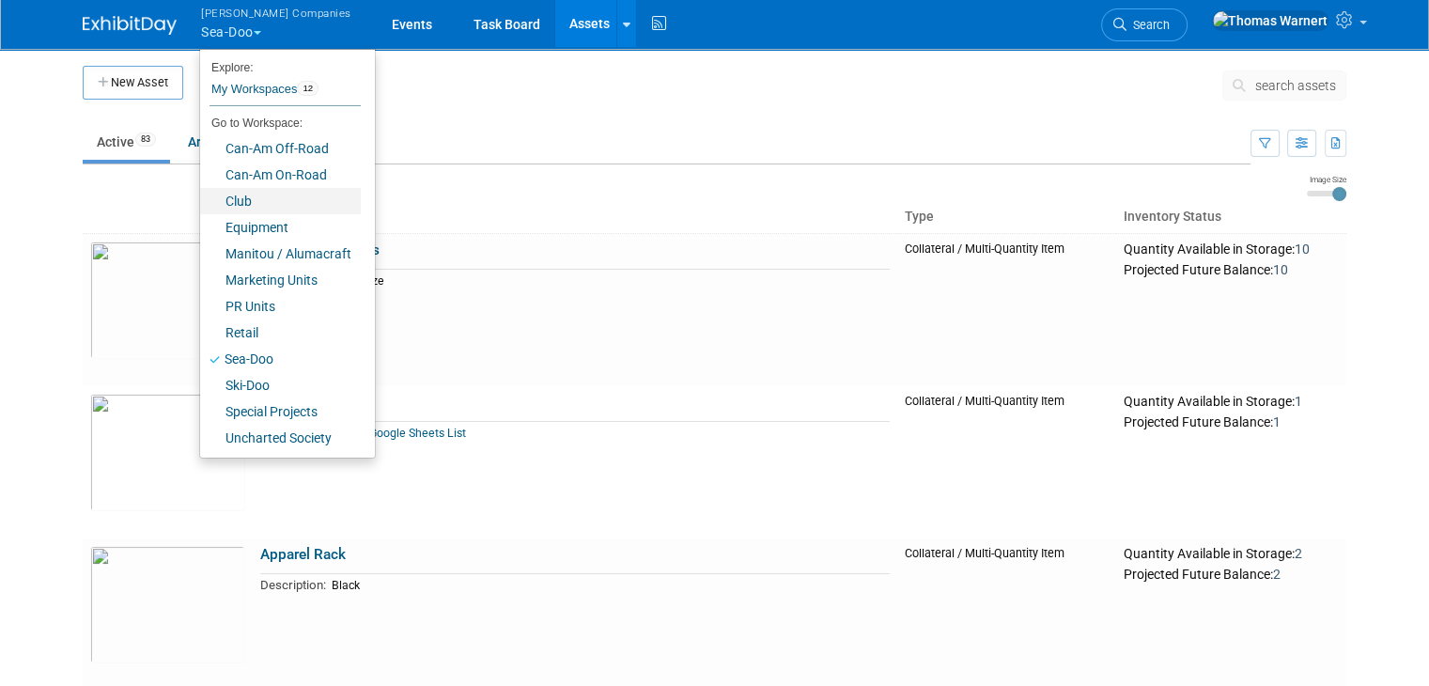
click at [256, 204] on link "Club" at bounding box center [280, 201] width 161 height 26
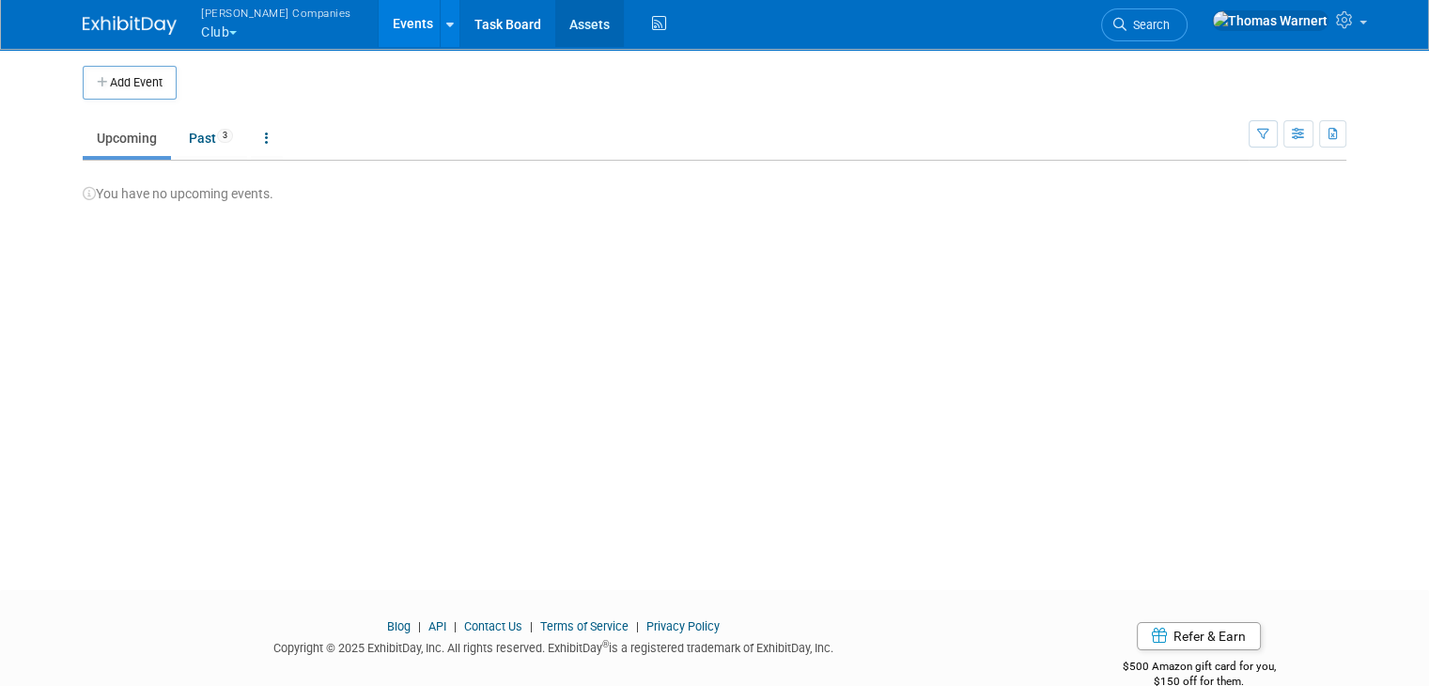
click at [555, 23] on link "Assets" at bounding box center [589, 23] width 69 height 47
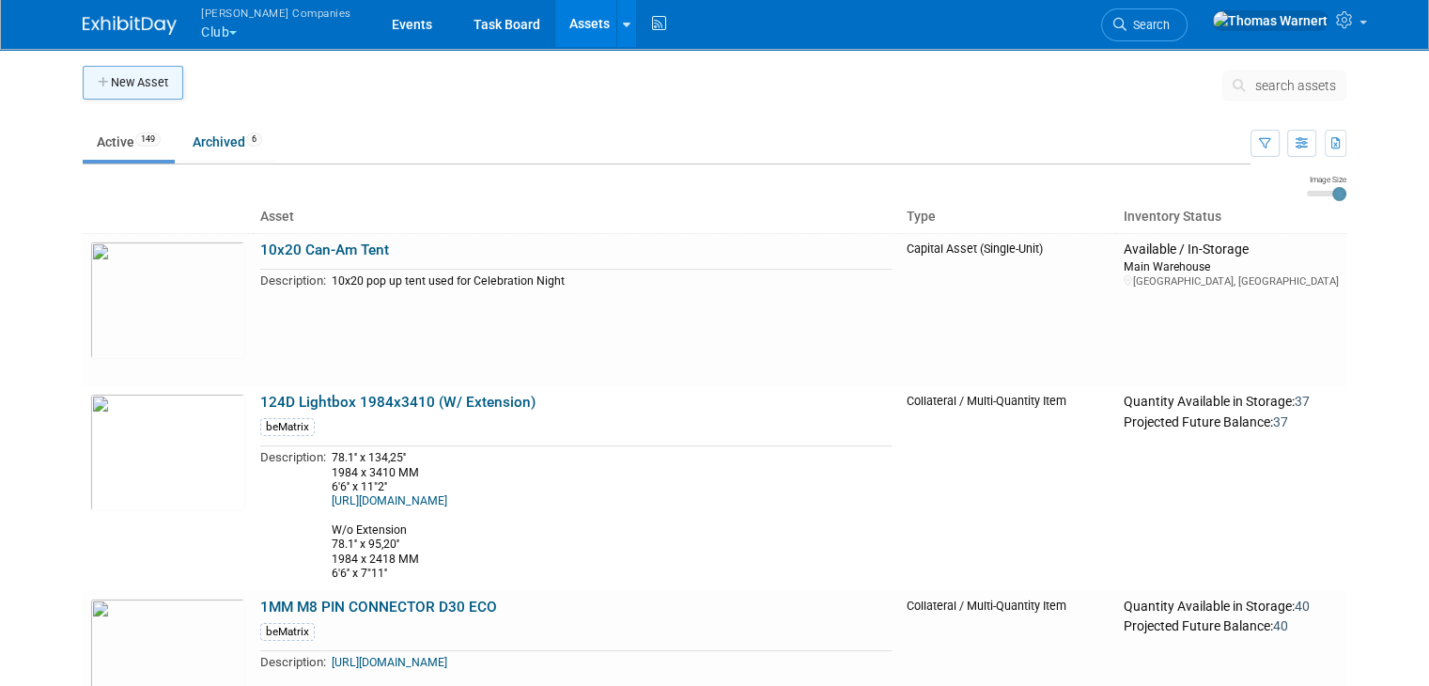
click at [156, 84] on button "New Asset" at bounding box center [133, 83] width 101 height 34
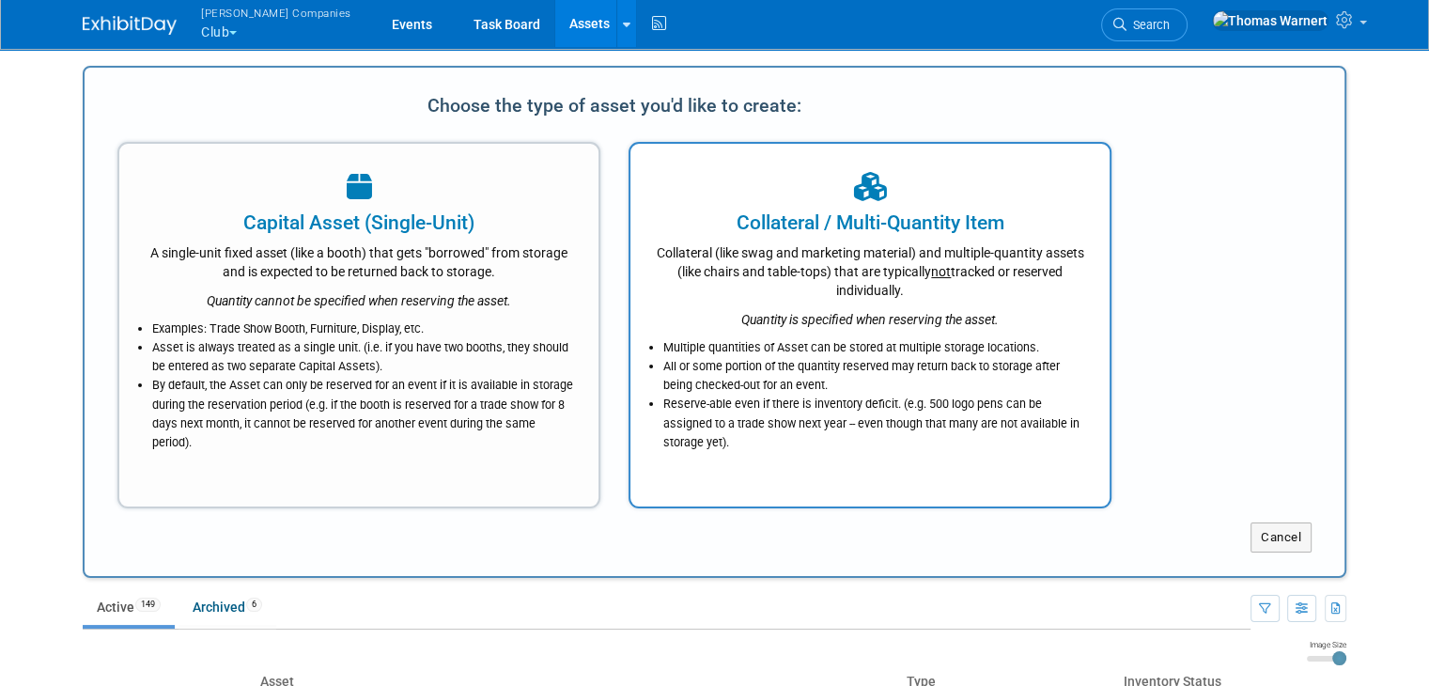
click at [744, 257] on div "Collateral (like swag and marketing material) and multiple-quantity assets (lik…" at bounding box center [870, 268] width 432 height 63
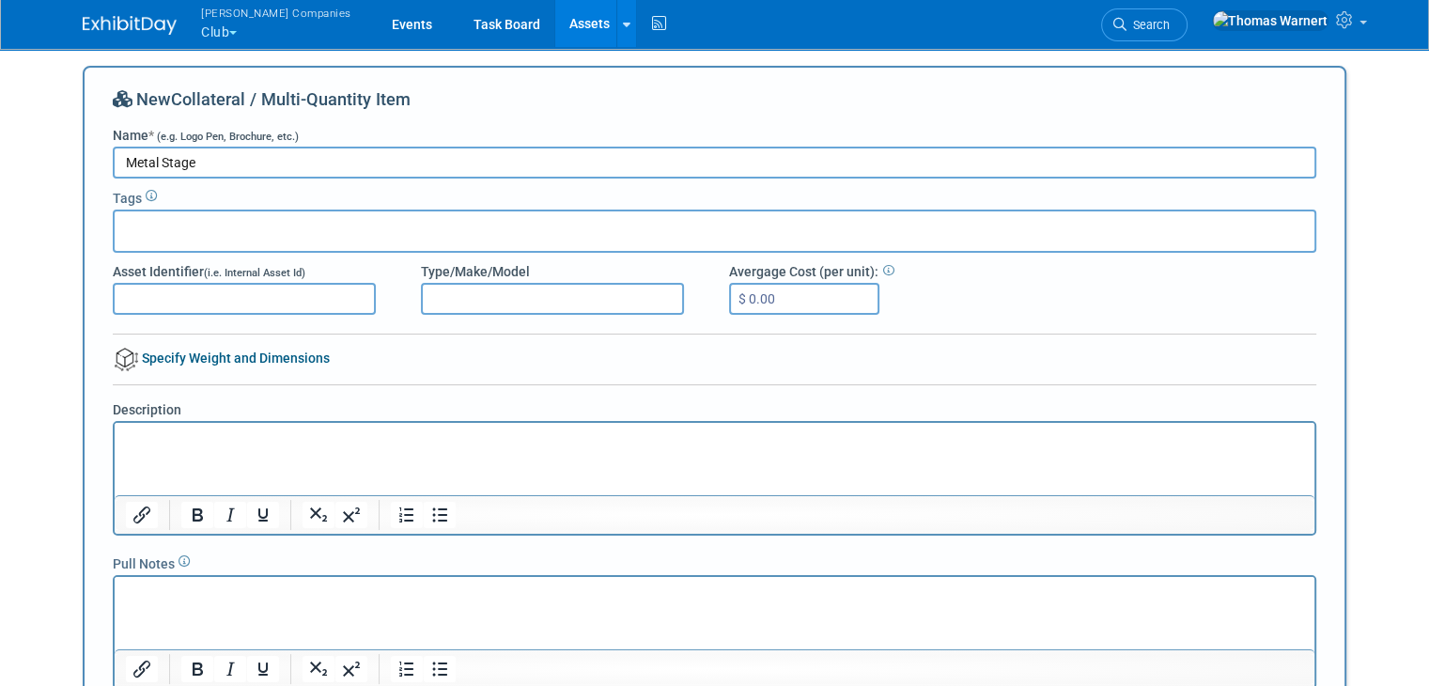
type input "Metal Stage"
click at [526, 226] on div at bounding box center [715, 231] width 1204 height 43
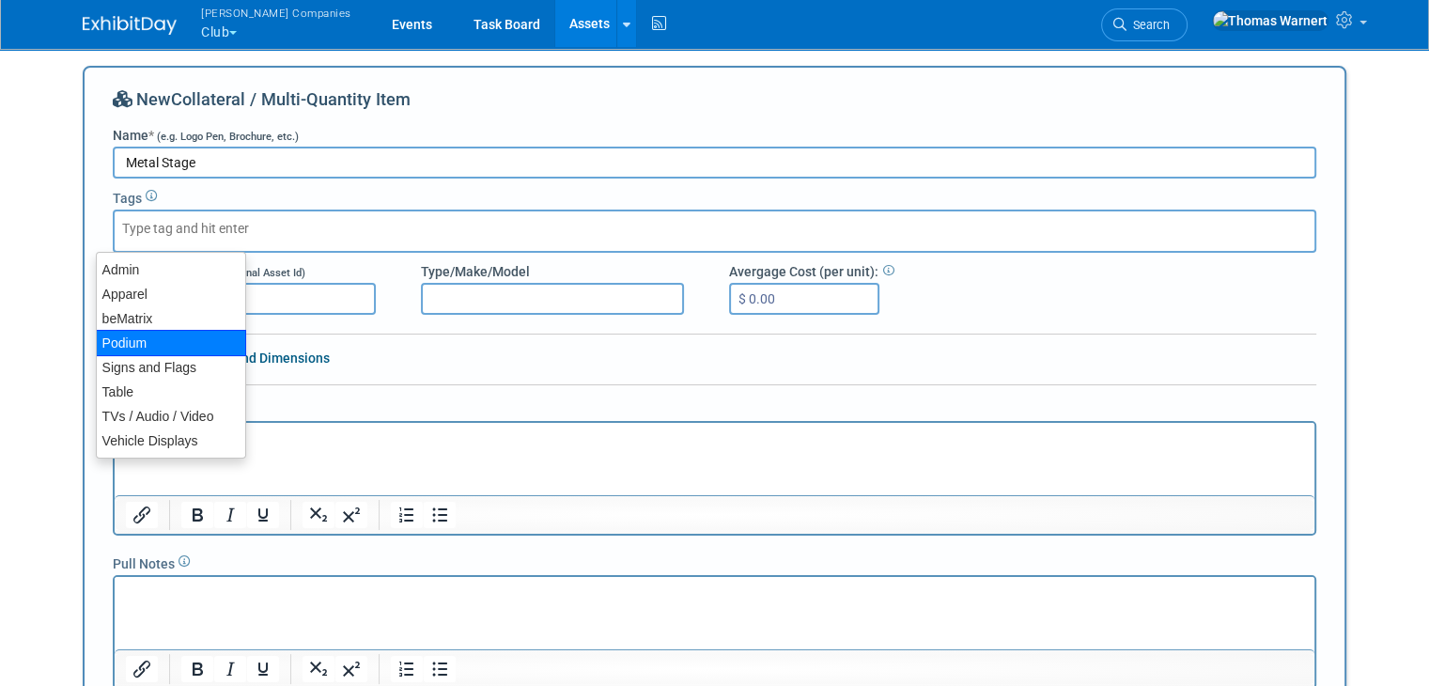
click at [180, 334] on div "Podium" at bounding box center [171, 343] width 150 height 26
type input "Podium"
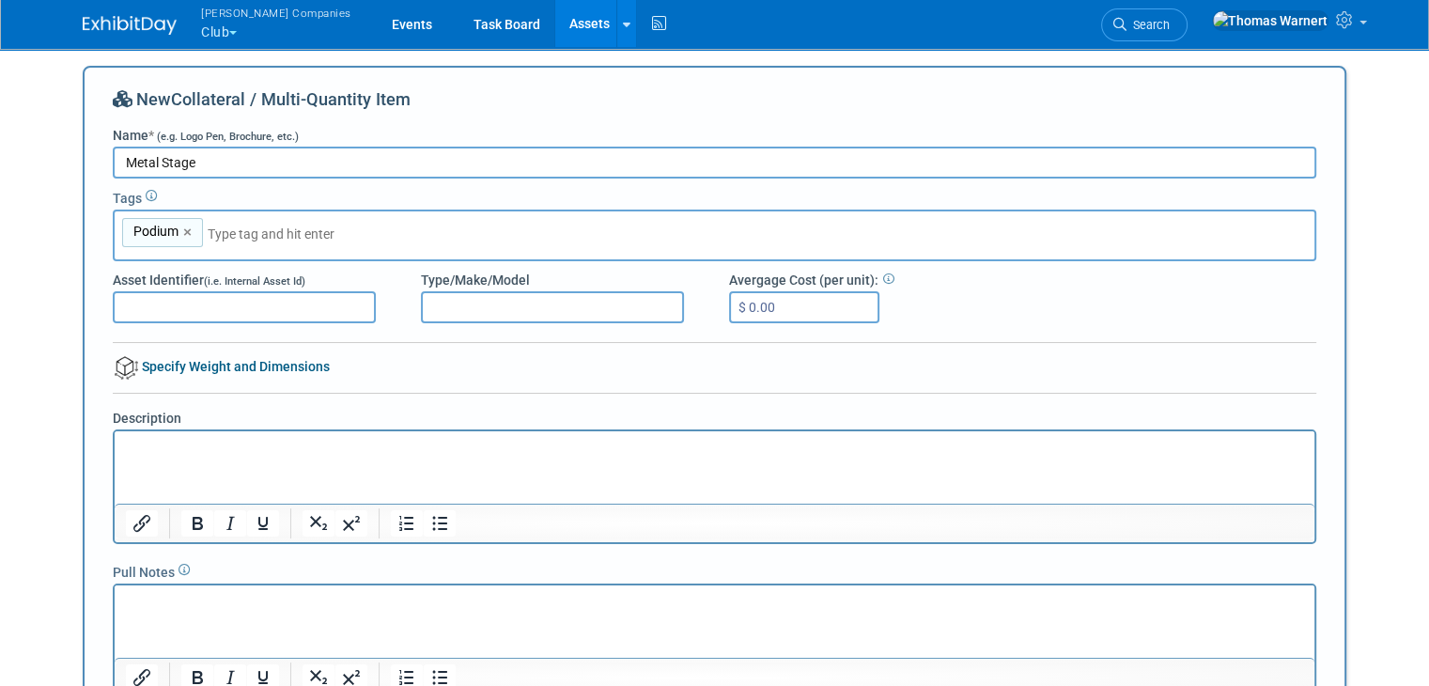
click at [186, 444] on p "Rich Text Area. Press ALT-0 for help." at bounding box center [715, 448] width 1178 height 19
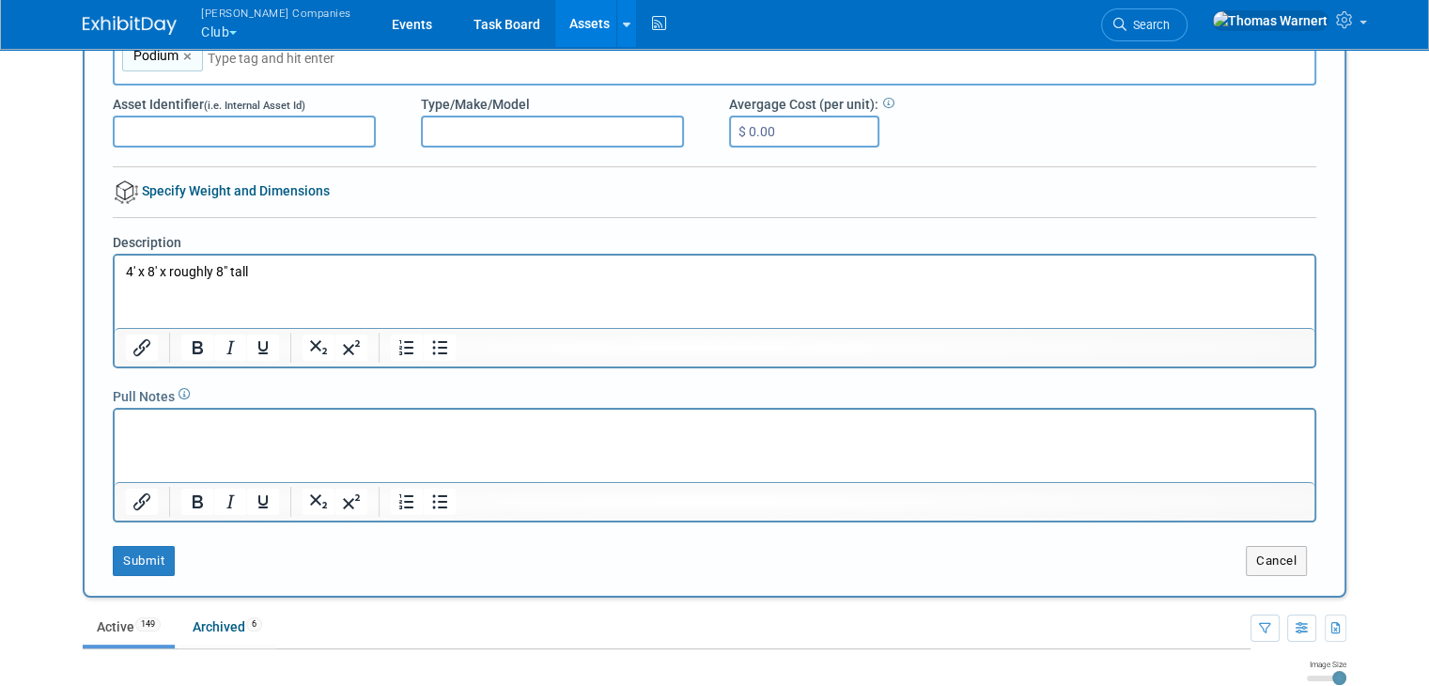
scroll to position [188, 0]
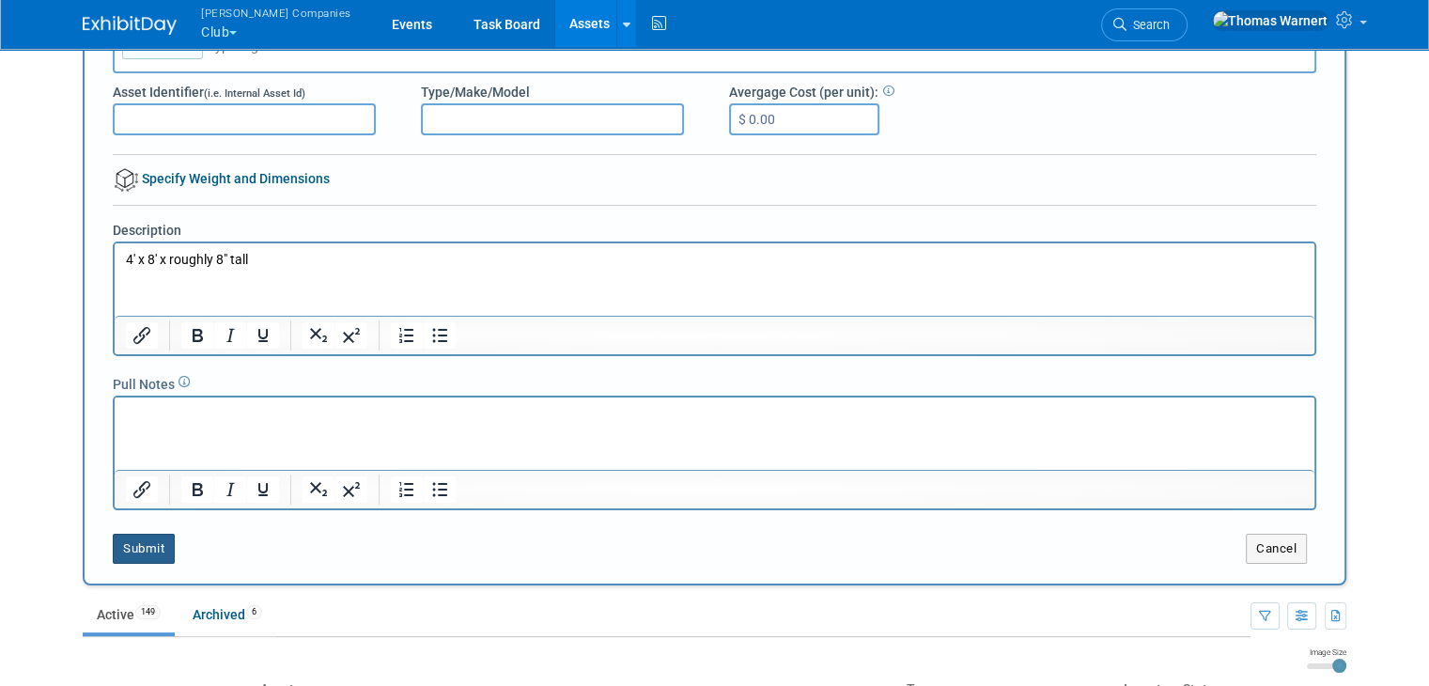
click at [147, 546] on button "Submit" at bounding box center [144, 549] width 62 height 30
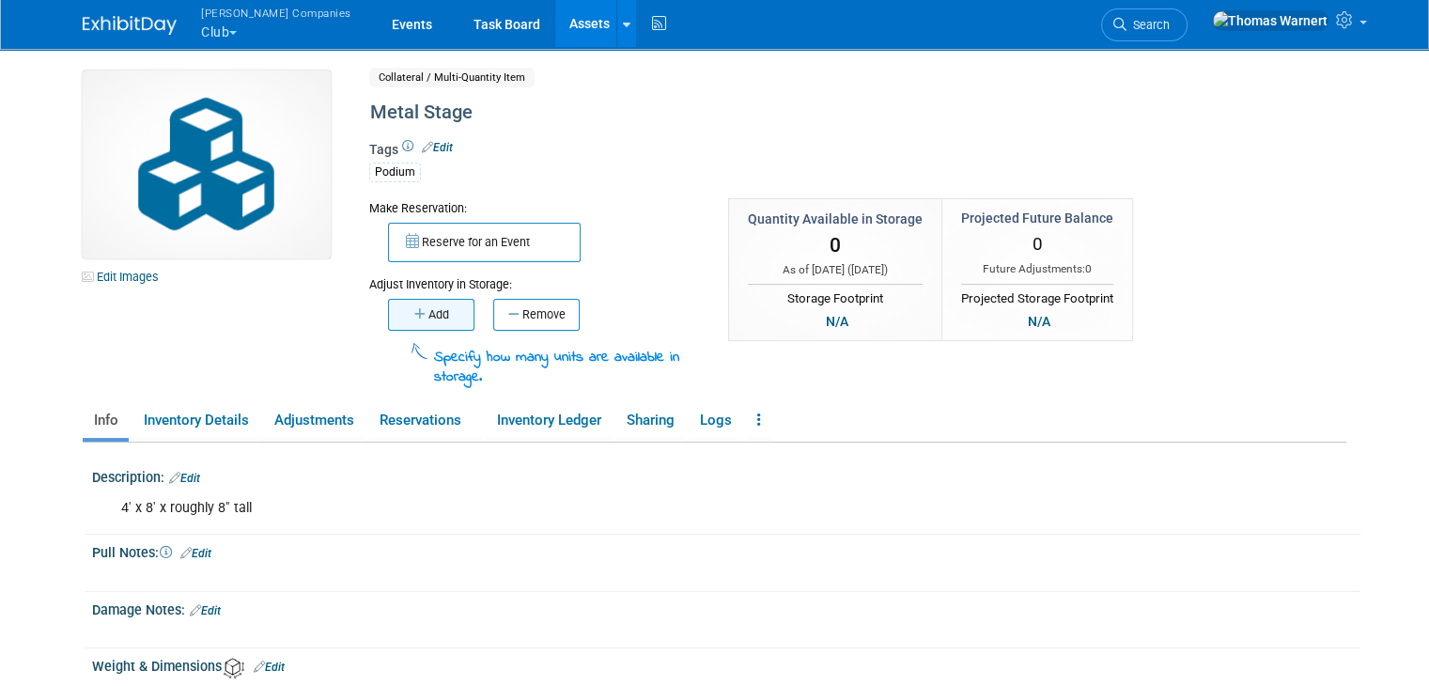
click at [433, 320] on button "Add" at bounding box center [431, 315] width 86 height 32
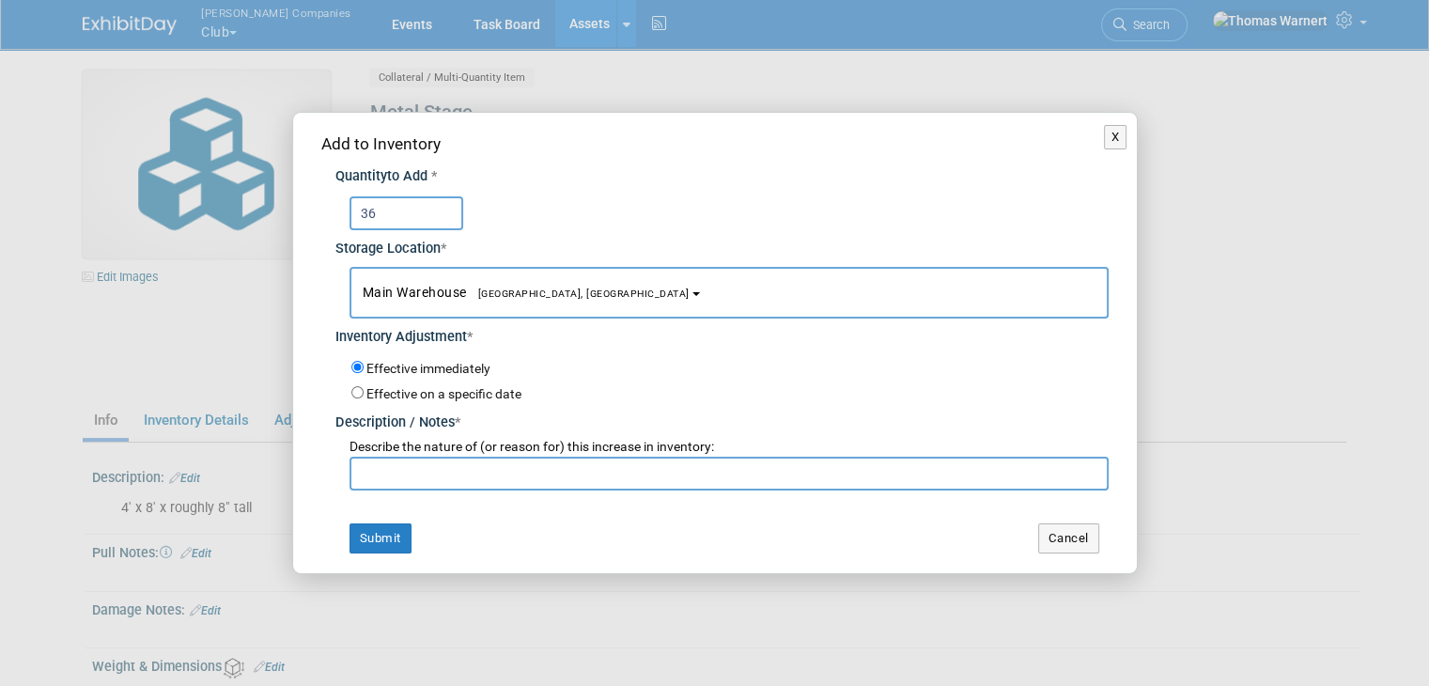
type input "36"
click at [420, 463] on input "text" at bounding box center [729, 474] width 759 height 34
type input "bought at Boston club"
click at [376, 535] on button "Submit" at bounding box center [381, 538] width 62 height 30
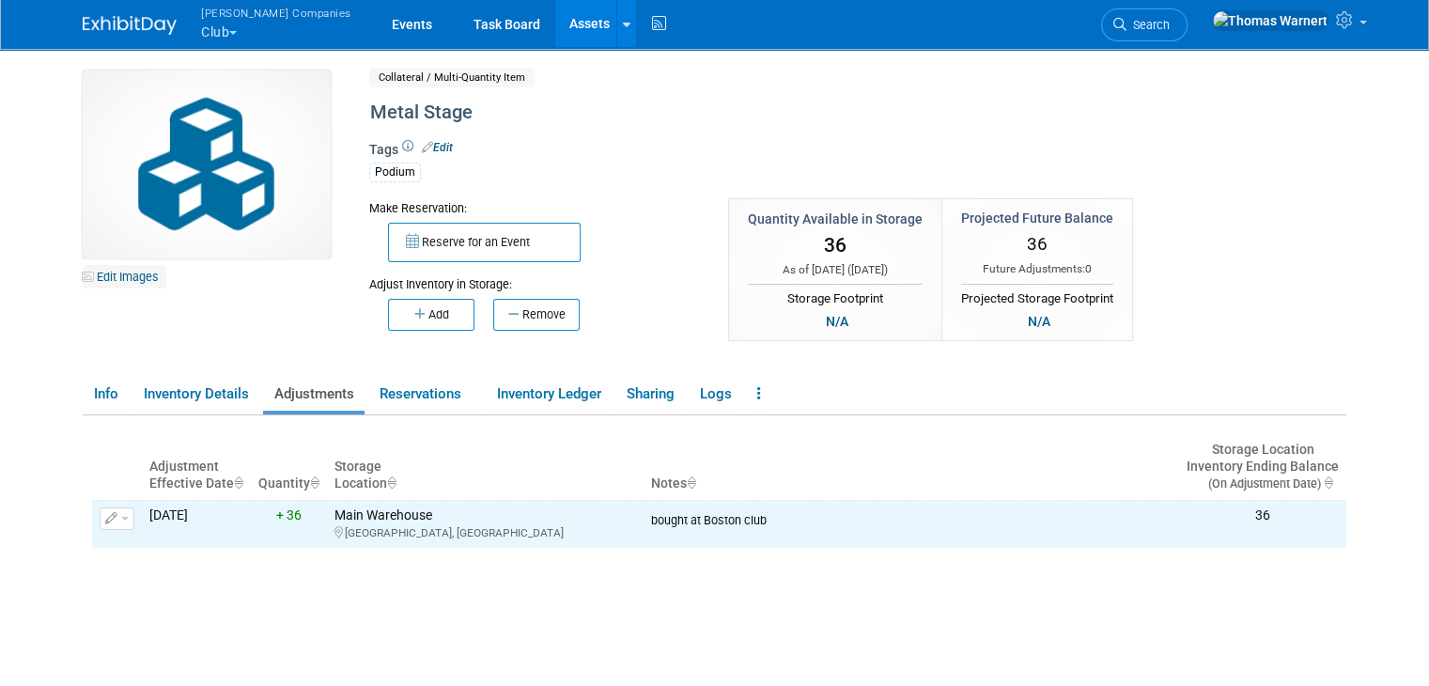
click at [102, 274] on link "Edit Images" at bounding box center [125, 276] width 84 height 23
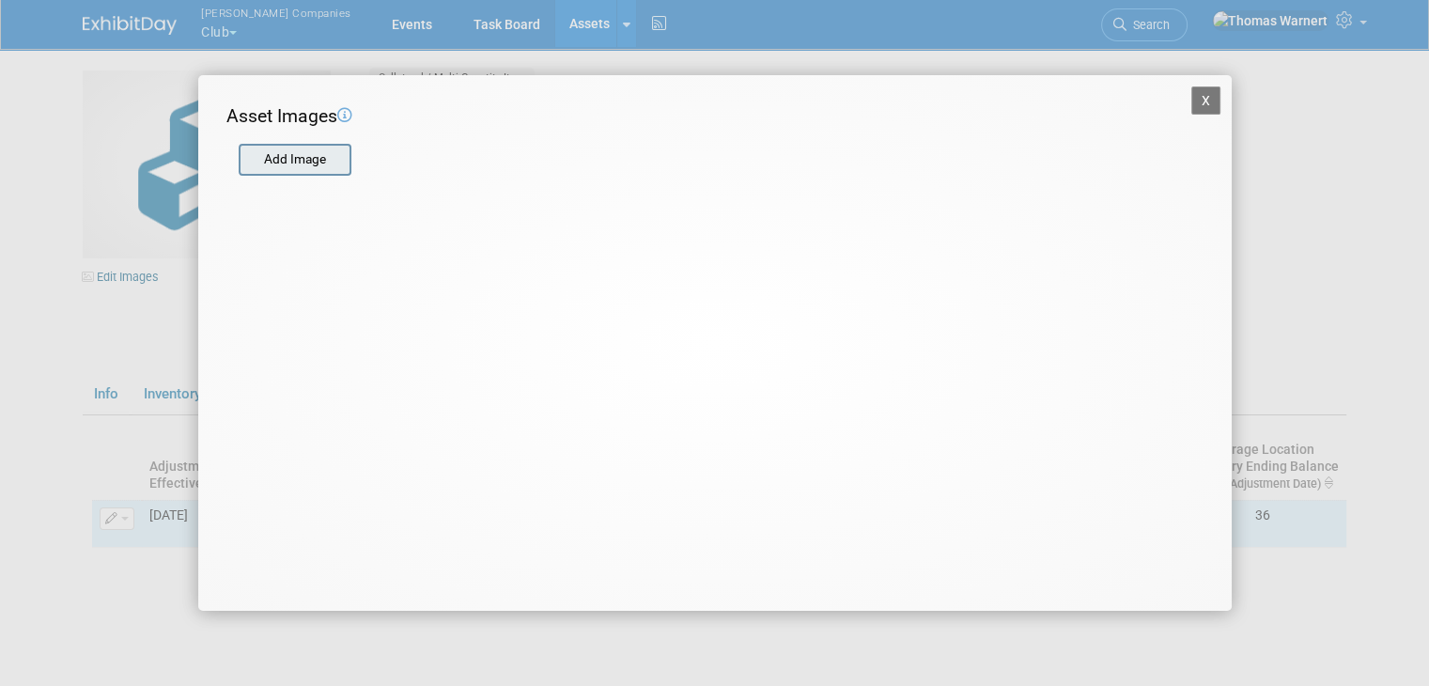
click at [289, 165] on input "file" at bounding box center [238, 160] width 224 height 28
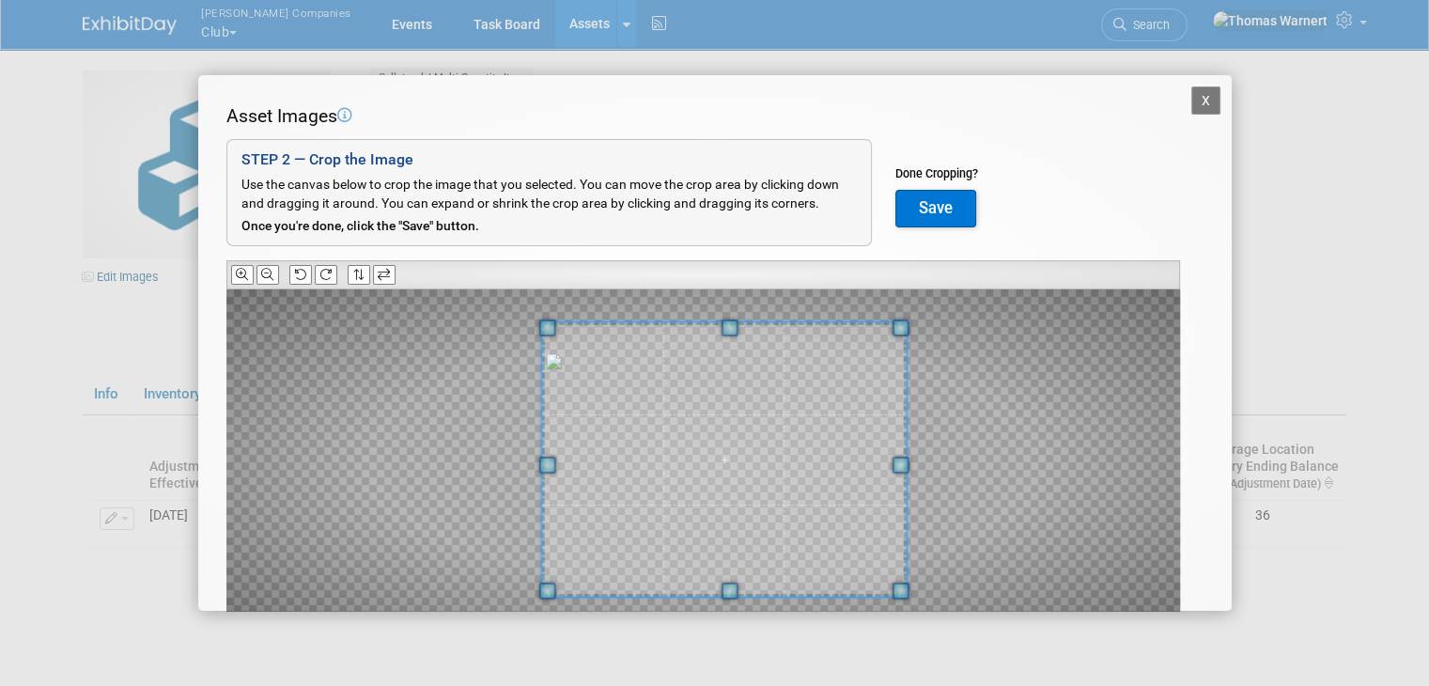
click at [791, 455] on span at bounding box center [723, 459] width 365 height 274
click at [948, 199] on button "Save" at bounding box center [935, 209] width 81 height 38
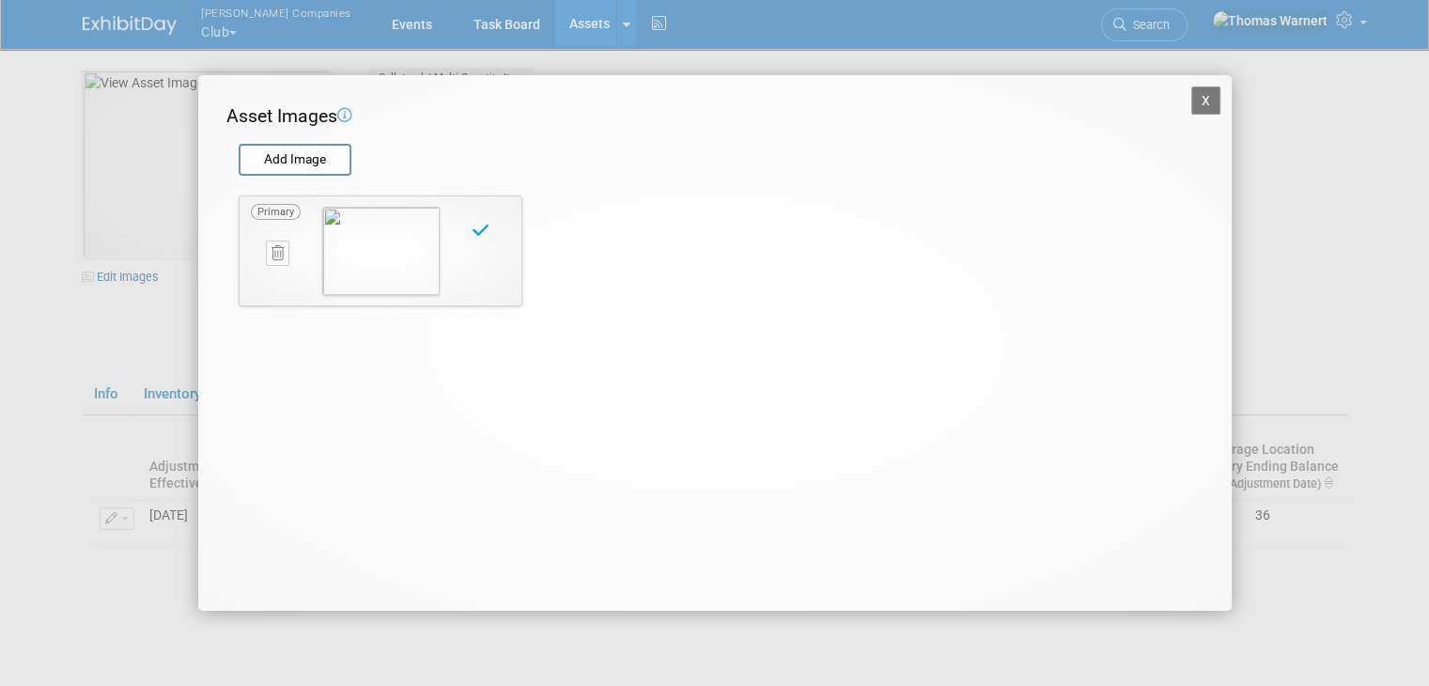
click at [1205, 95] on button "X" at bounding box center [1206, 100] width 30 height 28
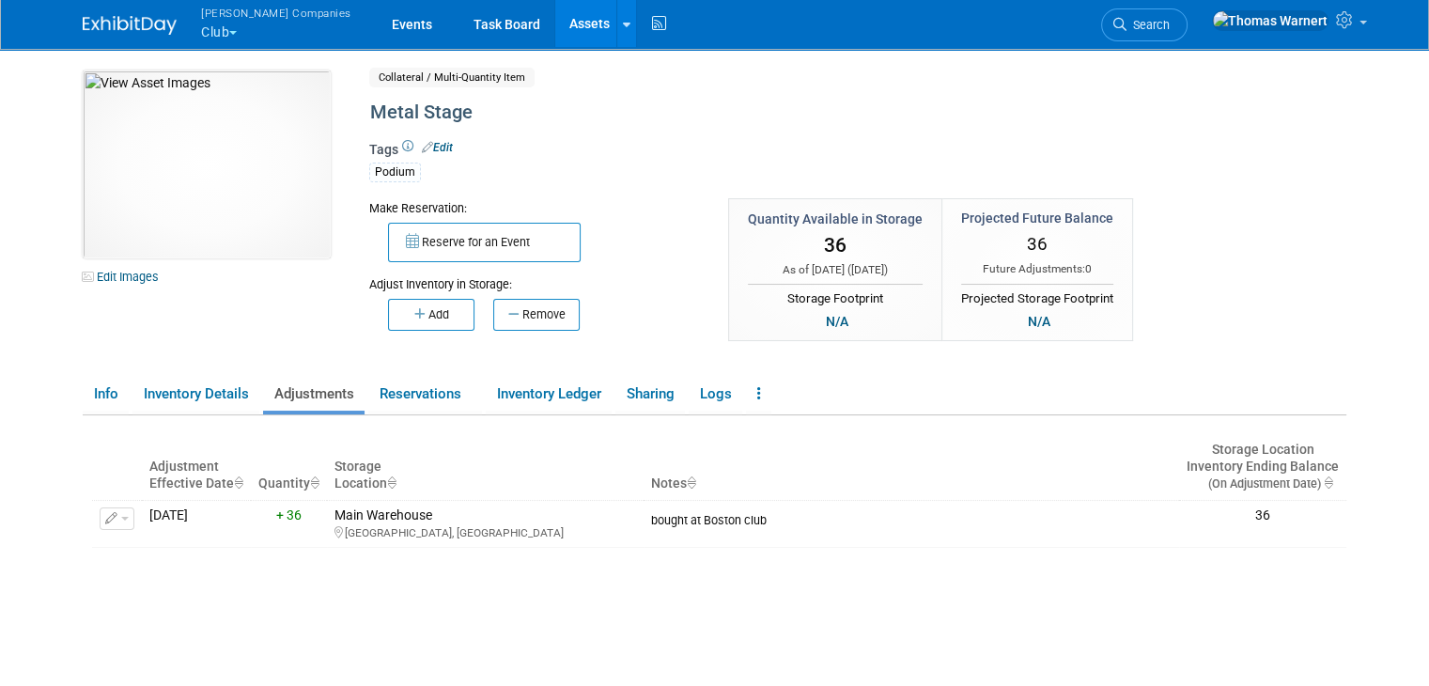
click at [555, 33] on link "Assets" at bounding box center [589, 23] width 69 height 47
